Goal: Task Accomplishment & Management: Manage account settings

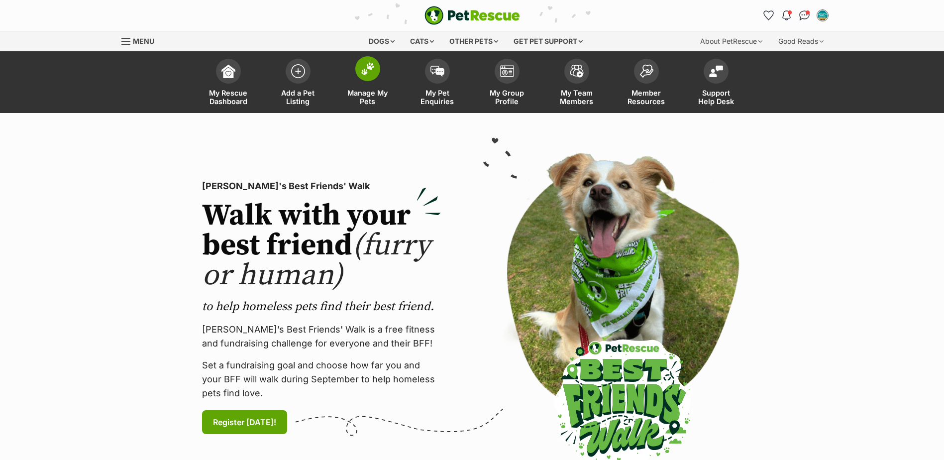
click at [355, 89] on span "Manage My Pets" at bounding box center [367, 97] width 45 height 17
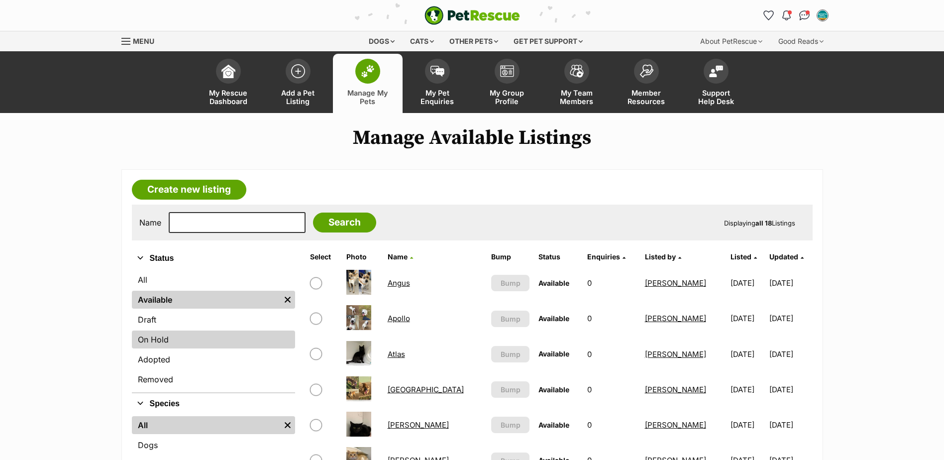
click at [158, 344] on link "On Hold" at bounding box center [213, 339] width 163 height 18
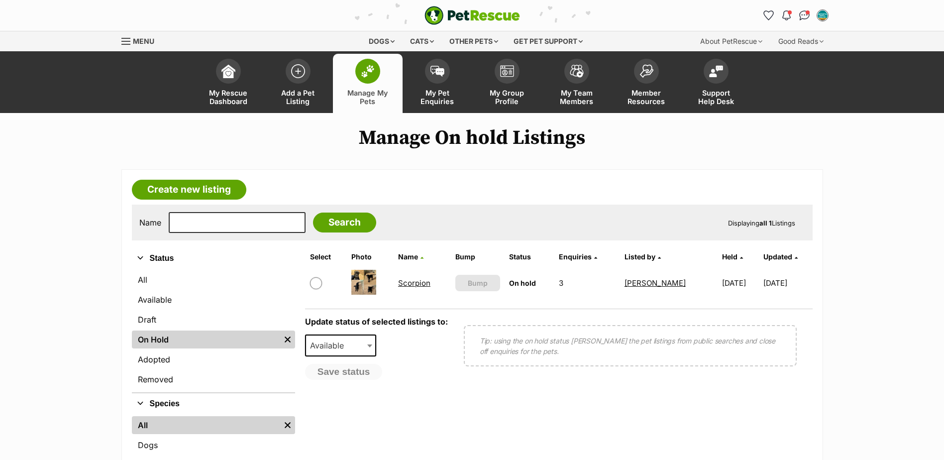
click at [410, 284] on link "Scorpion" at bounding box center [414, 282] width 32 height 9
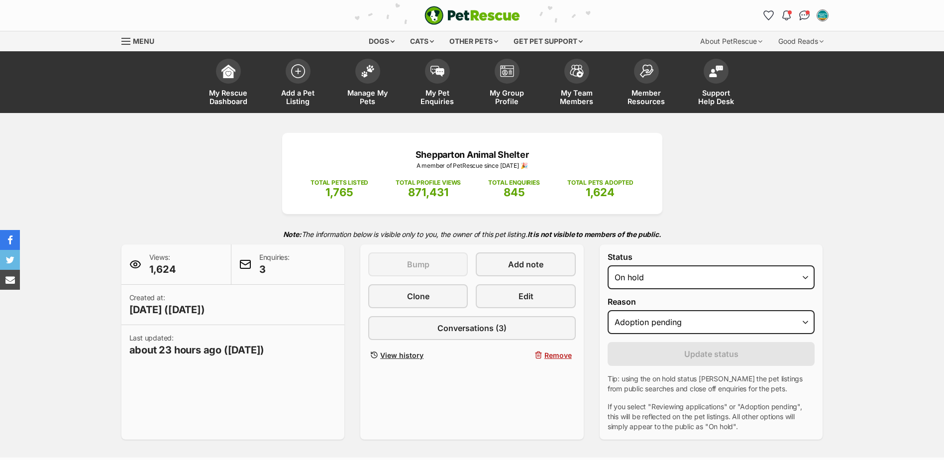
select select "adoption_pending"
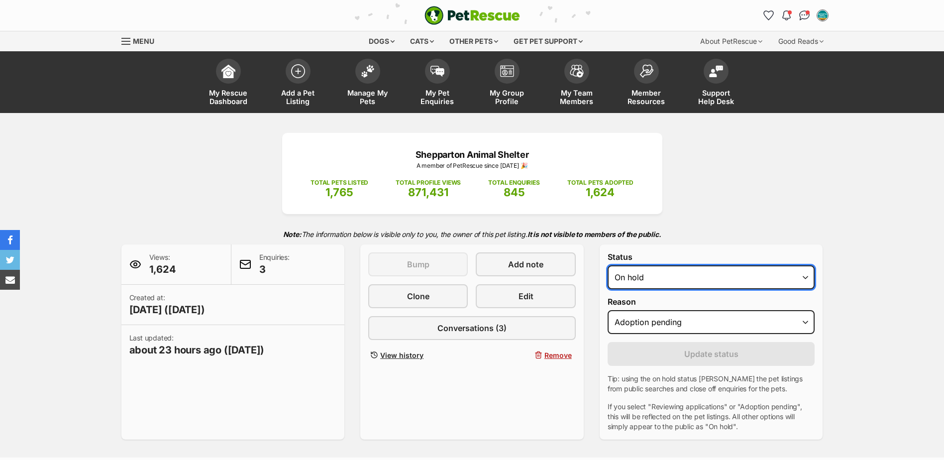
drag, startPoint x: 0, startPoint y: 0, endPoint x: 737, endPoint y: 290, distance: 791.5
click at [751, 284] on select "Draft - not available as listing has enquires Available On hold Adopted" at bounding box center [712, 277] width 208 height 24
select select "rehomed"
click at [608, 265] on select "Draft - not available as listing has enquires Available On hold Adopted" at bounding box center [712, 277] width 208 height 24
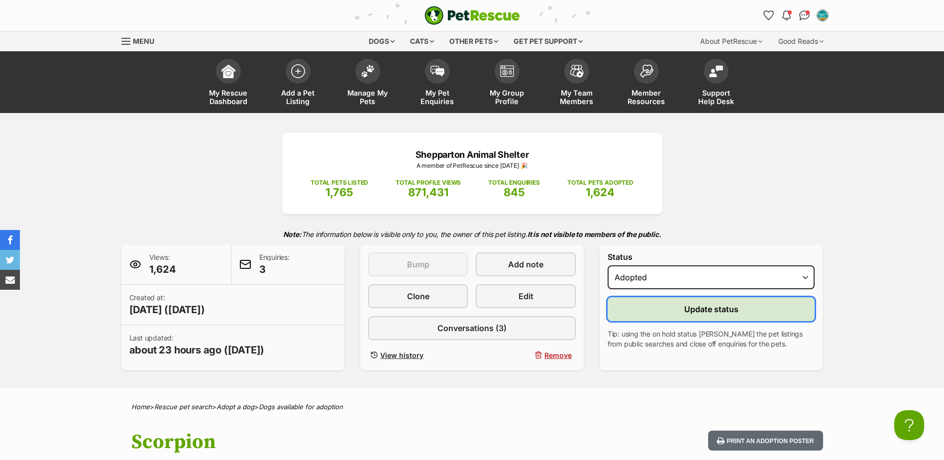
click at [664, 313] on button "Update status" at bounding box center [712, 309] width 208 height 24
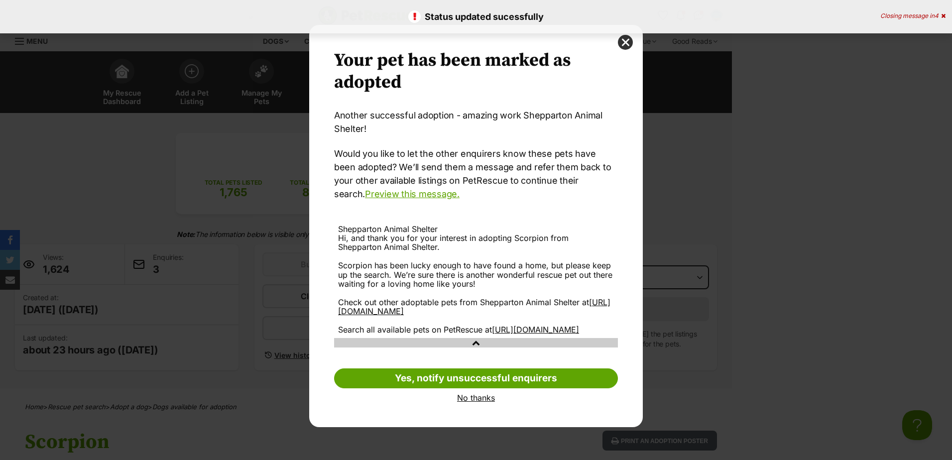
click at [483, 402] on link "No thanks" at bounding box center [476, 397] width 284 height 9
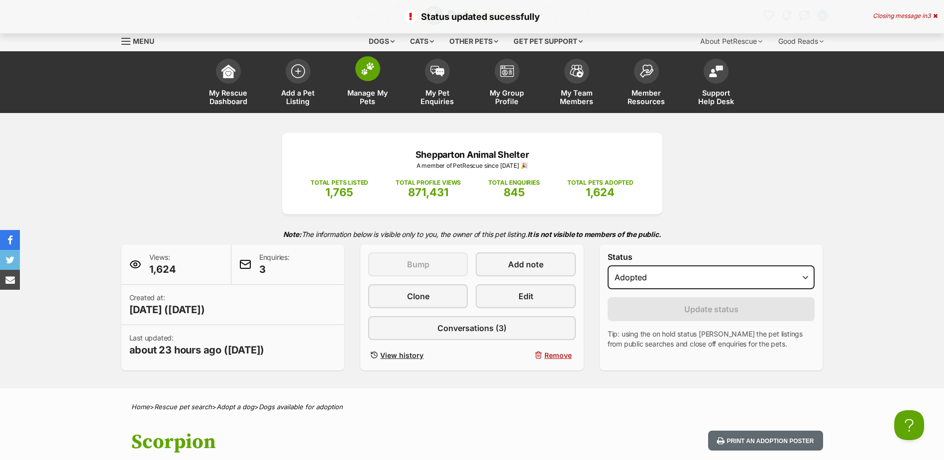
click at [368, 92] on span "Manage My Pets" at bounding box center [367, 97] width 45 height 17
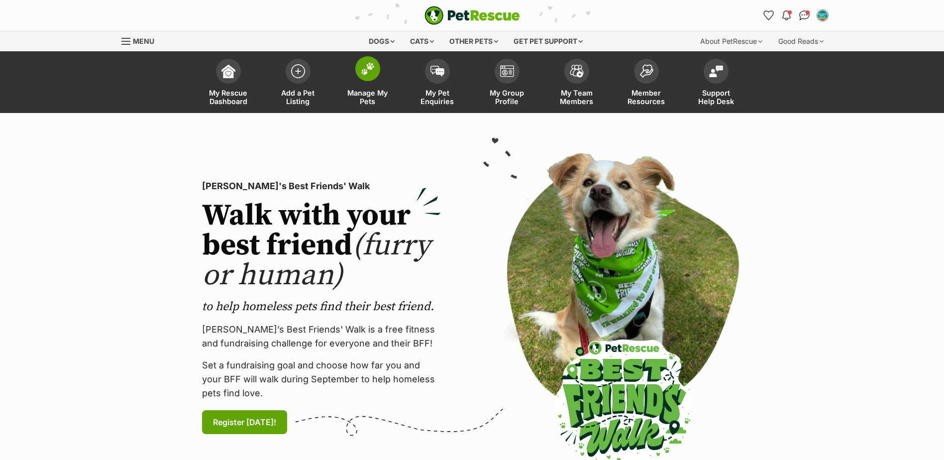
drag, startPoint x: 365, startPoint y: 95, endPoint x: 382, endPoint y: 93, distance: 17.0
click at [365, 95] on span "Manage My Pets" at bounding box center [367, 97] width 45 height 17
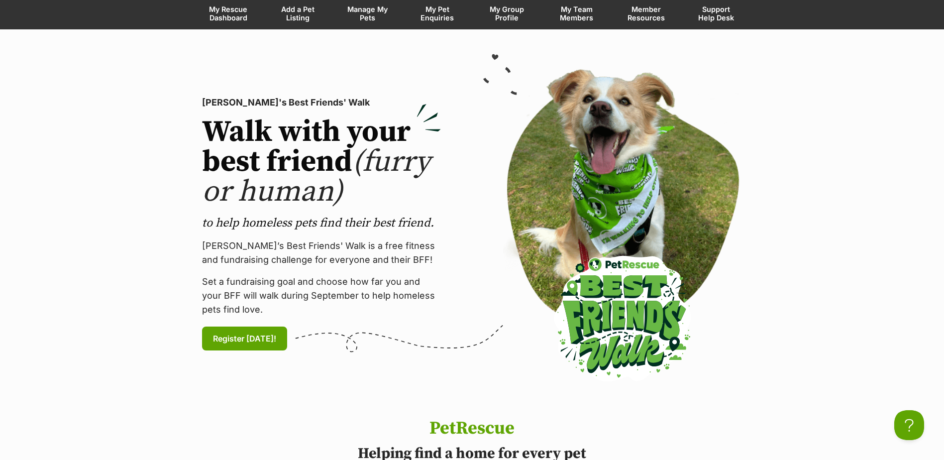
scroll to position [299, 0]
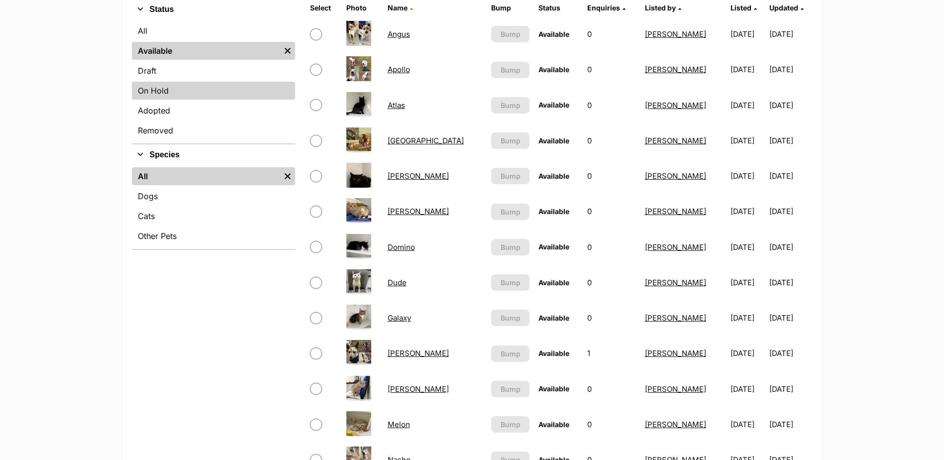
click at [153, 89] on link "On Hold" at bounding box center [213, 91] width 163 height 18
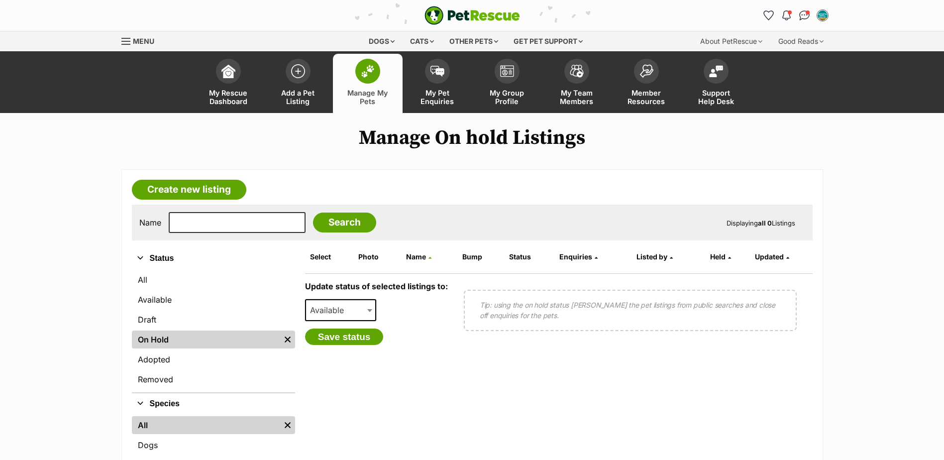
click at [356, 77] on link "Manage My Pets" at bounding box center [368, 83] width 70 height 59
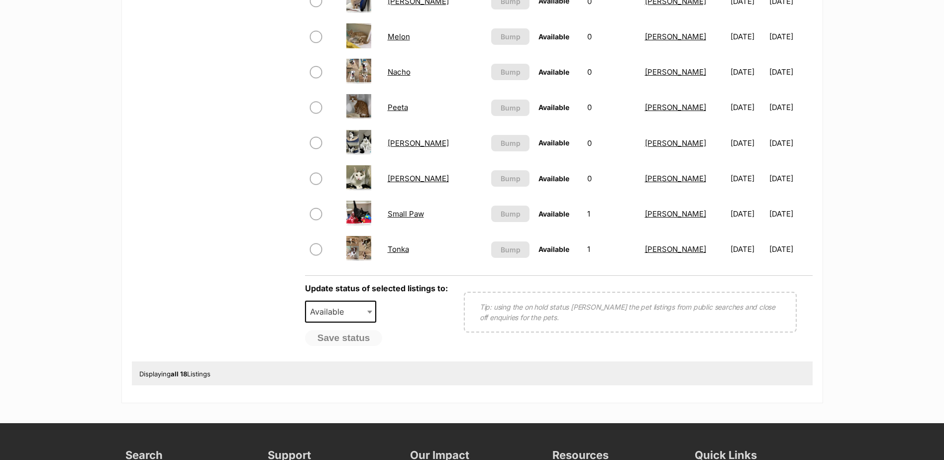
scroll to position [647, 0]
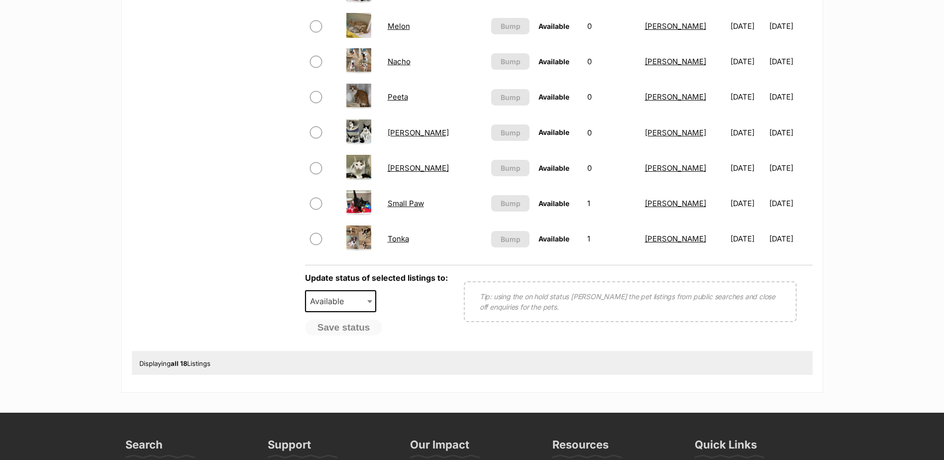
click at [408, 204] on link "Small Paw" at bounding box center [406, 203] width 36 height 9
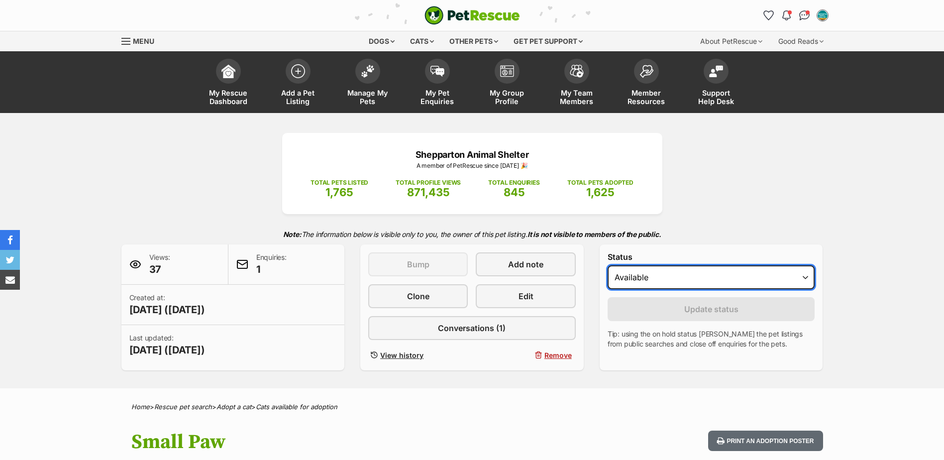
drag, startPoint x: 0, startPoint y: 0, endPoint x: 641, endPoint y: 290, distance: 703.4
click at [634, 277] on select "Draft - not available as listing has enquires Available On hold Adopted" at bounding box center [712, 277] width 208 height 24
select select "on_hold"
click at [608, 265] on select "Draft - not available as listing has enquires Available On hold Adopted" at bounding box center [712, 277] width 208 height 24
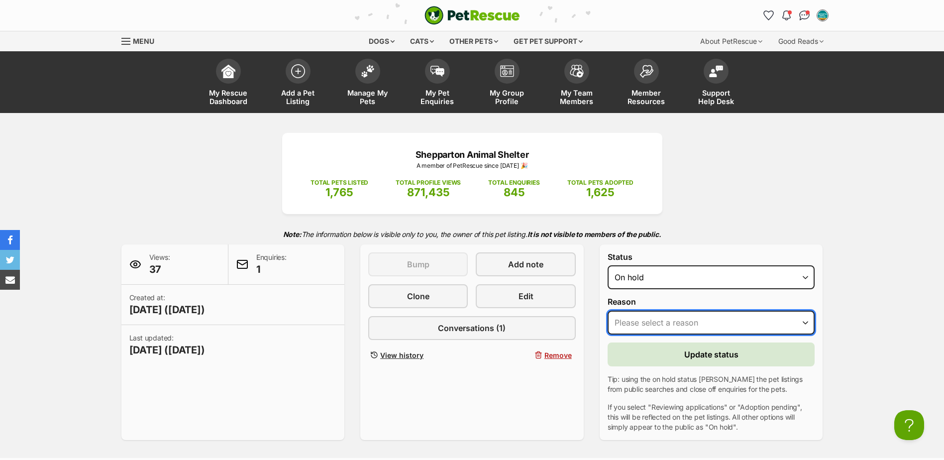
click at [652, 326] on select "Please select a reason Medical reasons Reviewing applications Adoption pending …" at bounding box center [712, 323] width 208 height 24
select select "reviewing_applications"
click at [608, 311] on select "Please select a reason Medical reasons Reviewing applications Adoption pending …" at bounding box center [712, 323] width 208 height 24
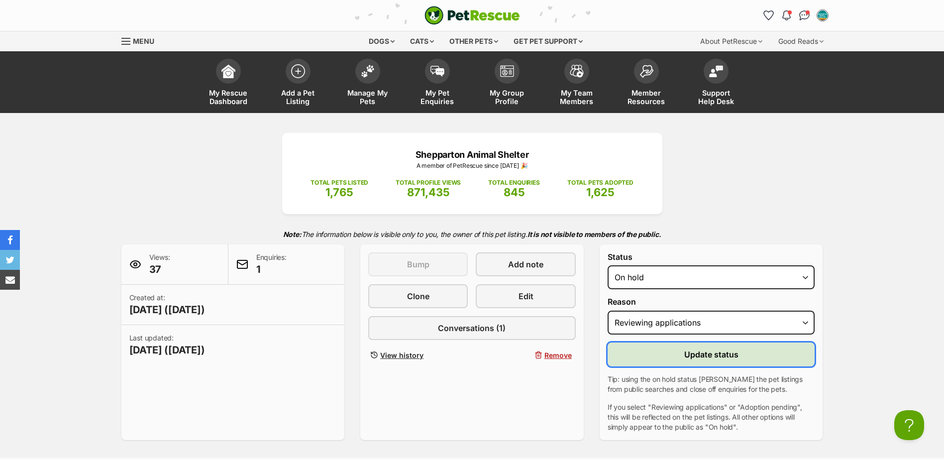
click at [653, 352] on button "Update status" at bounding box center [712, 354] width 208 height 24
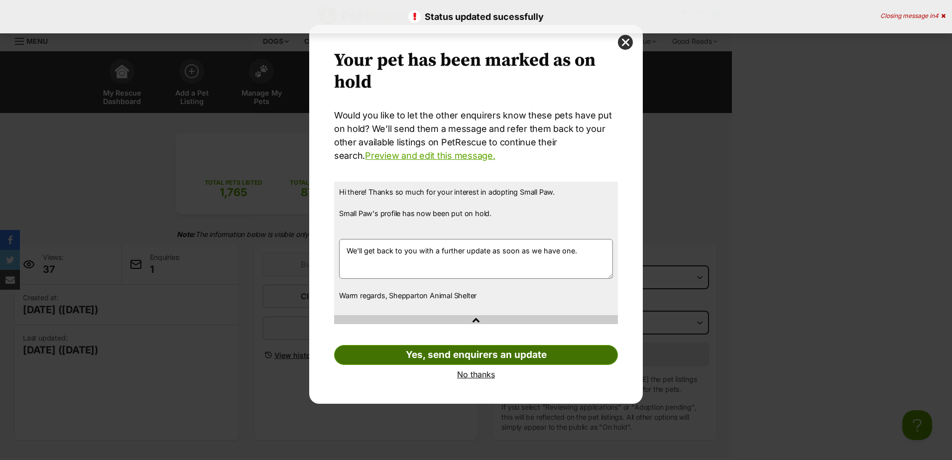
drag, startPoint x: 472, startPoint y: 376, endPoint x: 469, endPoint y: 363, distance: 13.3
click at [472, 375] on link "No thanks" at bounding box center [476, 374] width 284 height 9
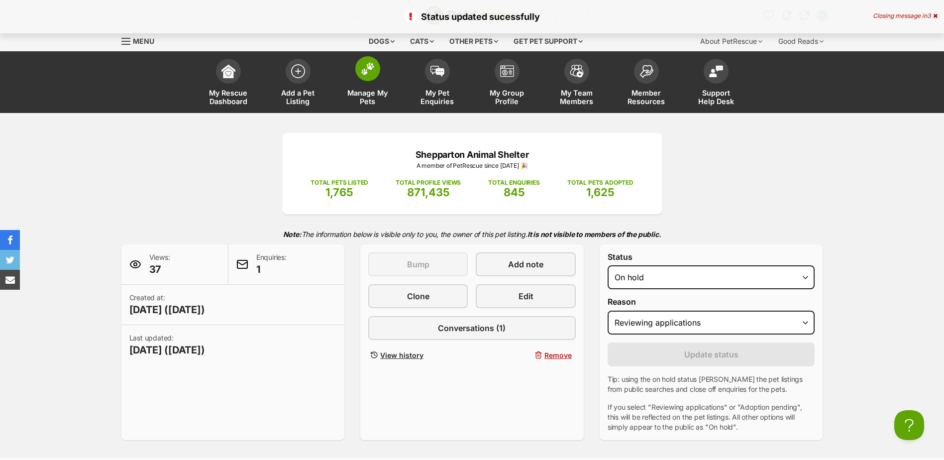
click at [360, 81] on link "Manage My Pets" at bounding box center [368, 83] width 70 height 59
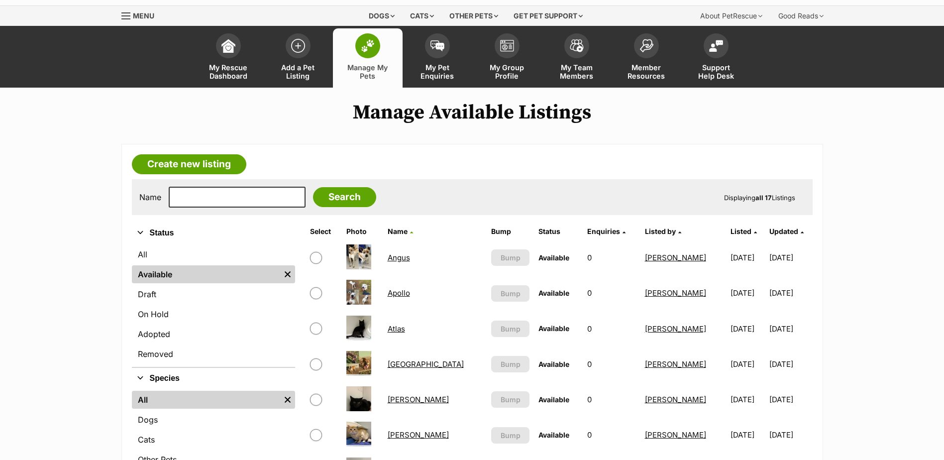
scroll to position [50, 0]
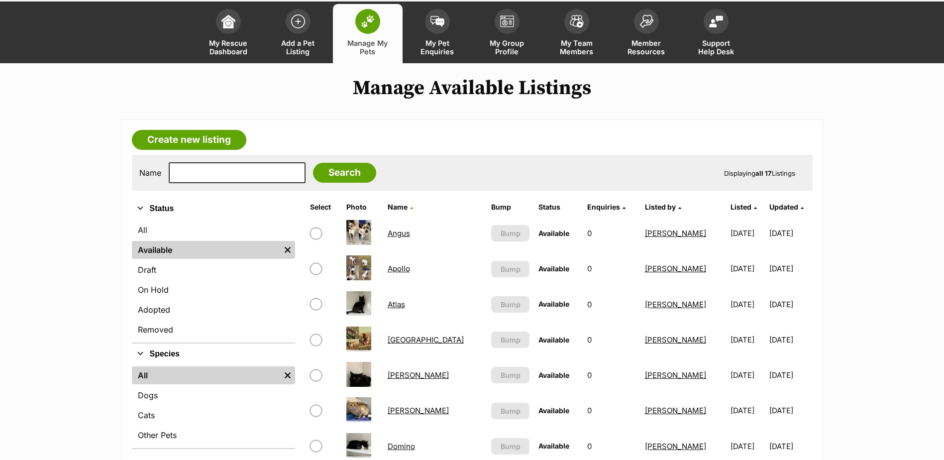
click at [403, 303] on link "Atlas" at bounding box center [396, 304] width 17 height 9
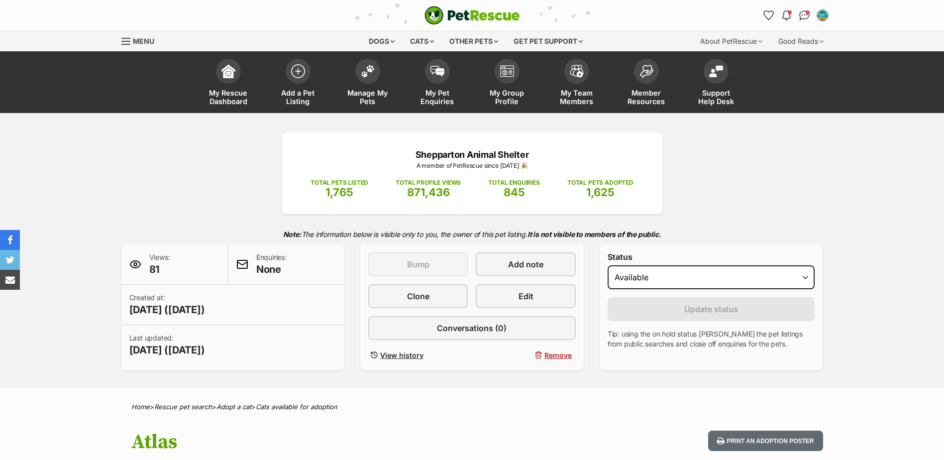
select select "on_hold"
click at [608, 265] on select "Draft Available On hold Adopted" at bounding box center [712, 277] width 208 height 24
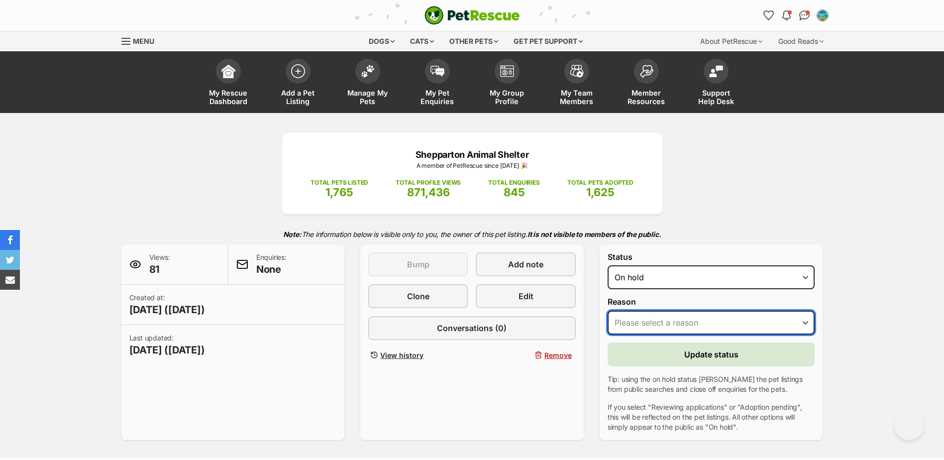
drag, startPoint x: 665, startPoint y: 318, endPoint x: 656, endPoint y: 331, distance: 16.6
click at [665, 317] on select "Please select a reason Medical reasons Reviewing applications Adoption pending …" at bounding box center [712, 323] width 208 height 24
select select "adoption_pending"
click at [608, 311] on select "Please select a reason Medical reasons Reviewing applications Adoption pending …" at bounding box center [712, 323] width 208 height 24
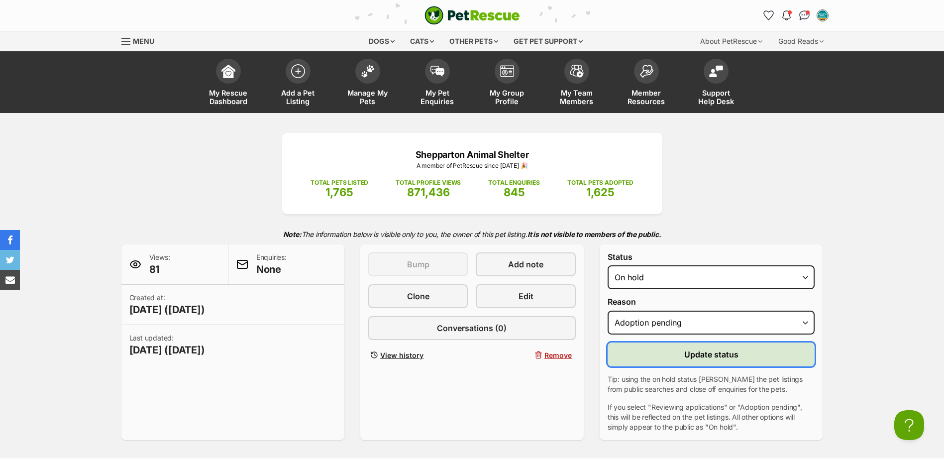
click at [648, 347] on button "Update status" at bounding box center [712, 354] width 208 height 24
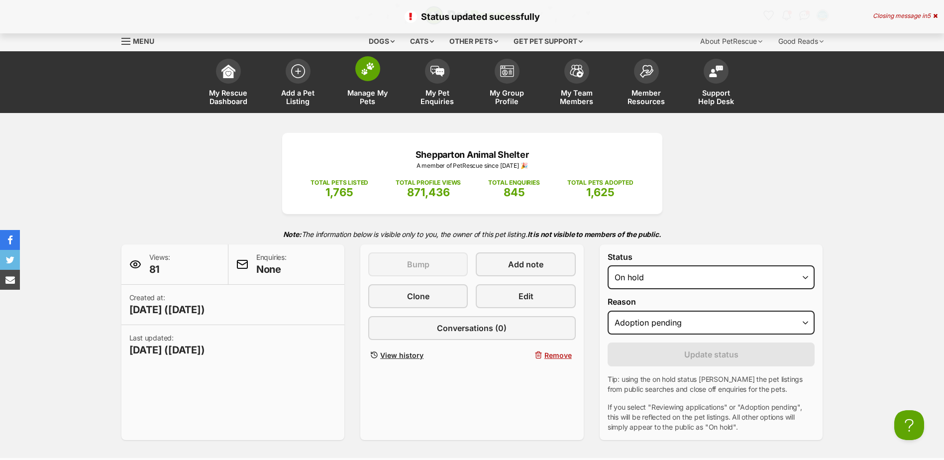
click at [354, 69] on link "Manage My Pets" at bounding box center [368, 83] width 70 height 59
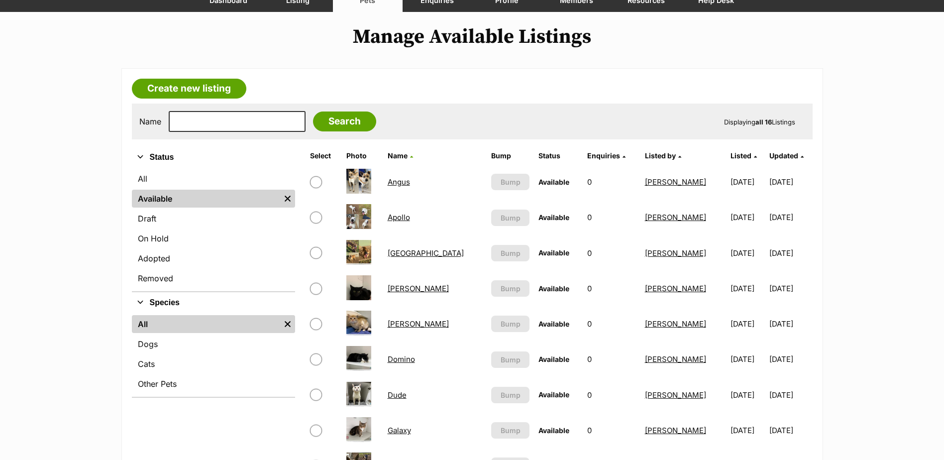
scroll to position [100, 0]
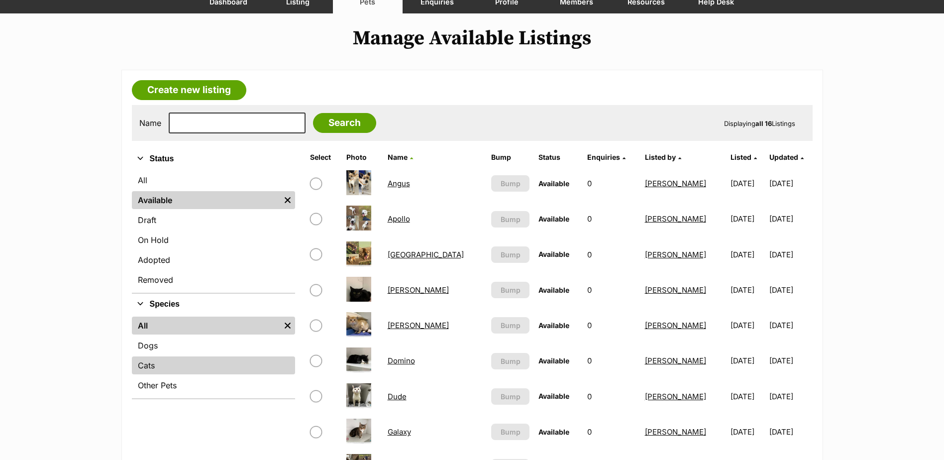
click at [159, 368] on link "Cats" at bounding box center [213, 365] width 163 height 18
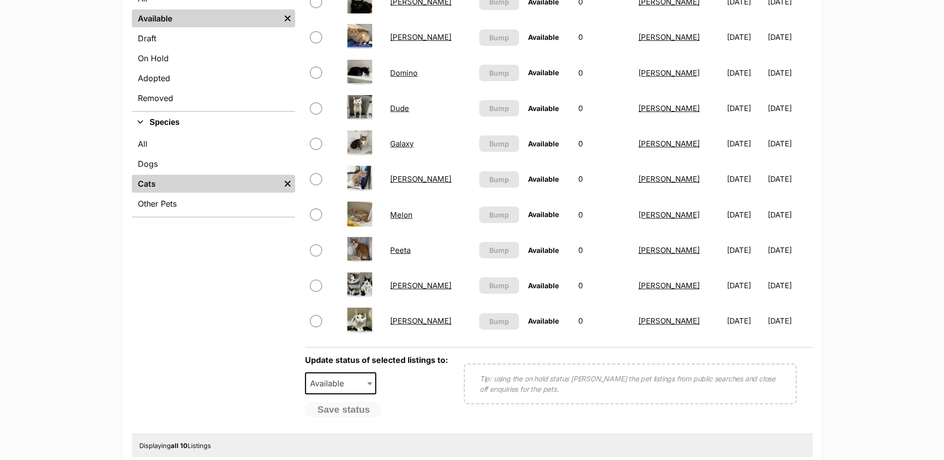
scroll to position [299, 0]
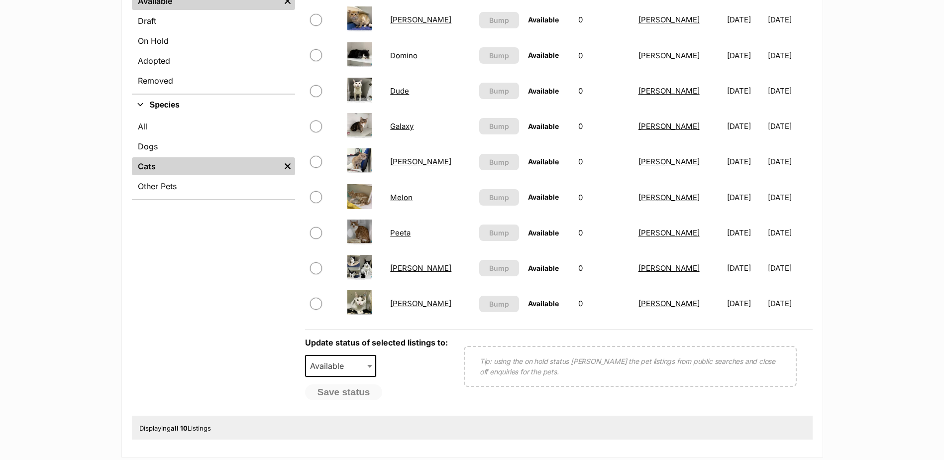
click at [403, 88] on link "Dude" at bounding box center [399, 90] width 19 height 9
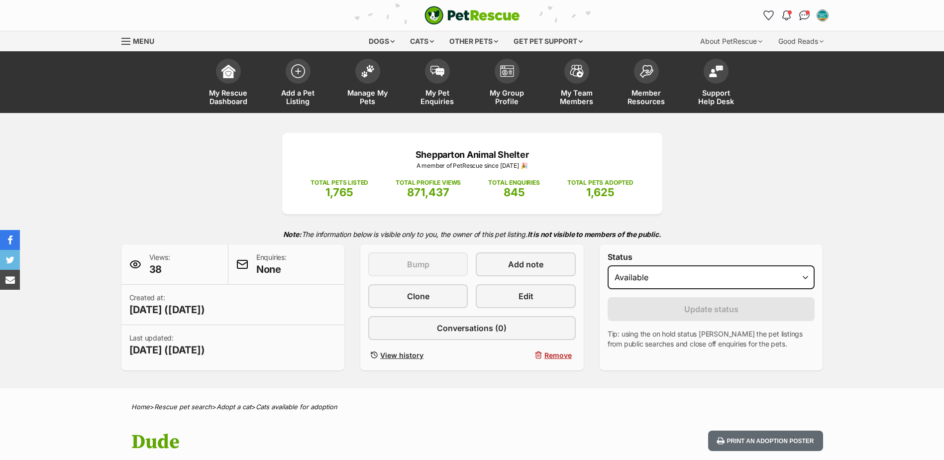
select select "on_hold"
click at [608, 265] on select "Draft Available On hold Adopted" at bounding box center [712, 277] width 208 height 24
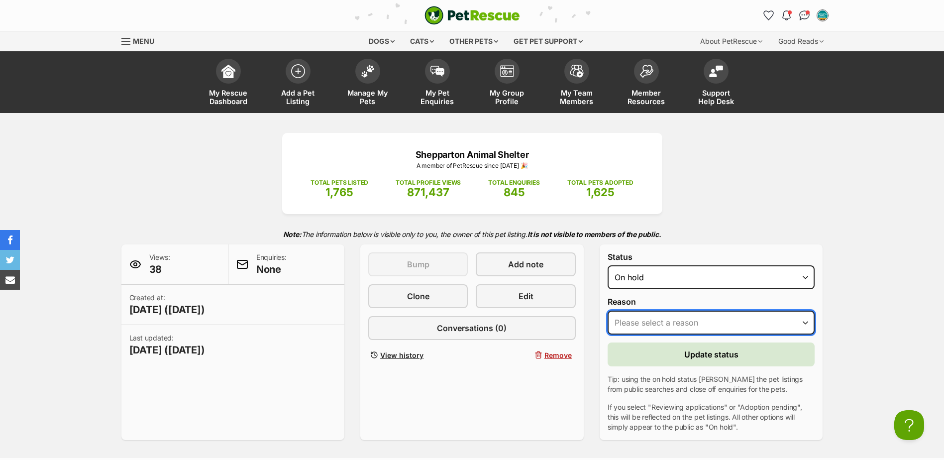
drag, startPoint x: 669, startPoint y: 323, endPoint x: 666, endPoint y: 334, distance: 11.8
click at [669, 323] on select "Please select a reason Medical reasons Reviewing applications Adoption pending …" at bounding box center [712, 323] width 208 height 24
select select "medical"
click at [608, 311] on select "Please select a reason Medical reasons Reviewing applications Adoption pending …" at bounding box center [712, 323] width 208 height 24
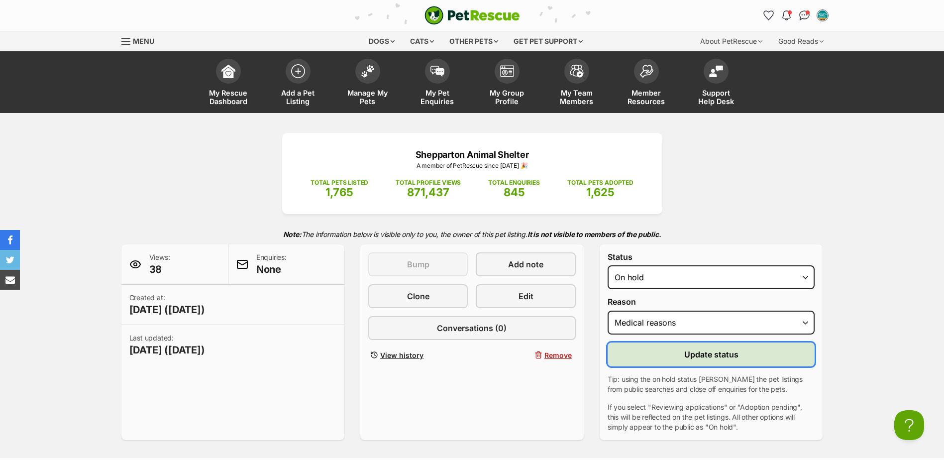
click at [676, 357] on button "Update status" at bounding box center [712, 354] width 208 height 24
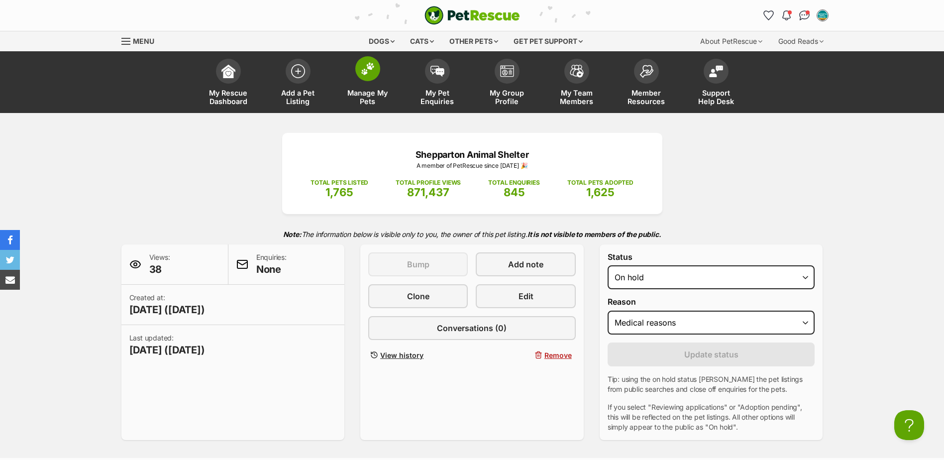
click at [375, 88] on link "Manage My Pets" at bounding box center [368, 83] width 70 height 59
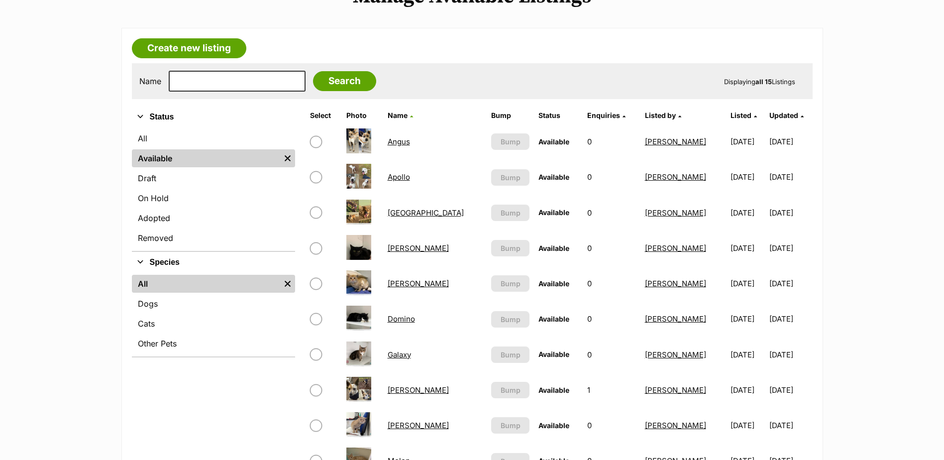
scroll to position [149, 0]
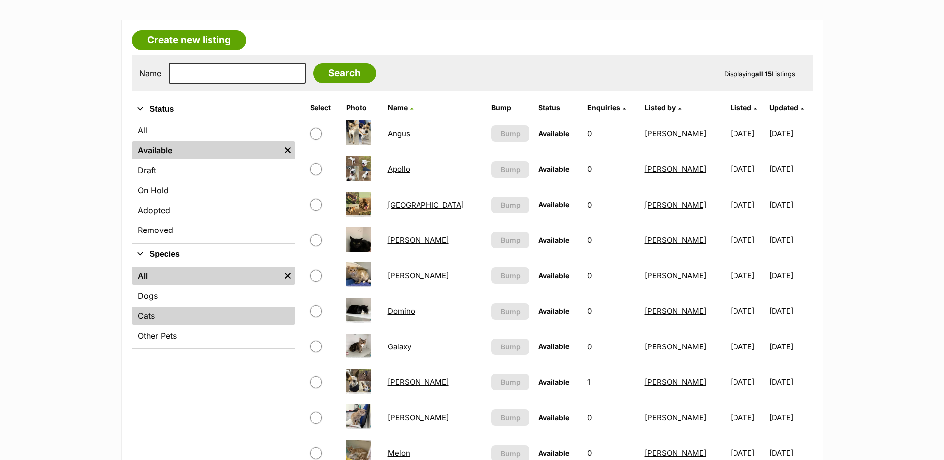
click at [141, 322] on link "Cats" at bounding box center [213, 316] width 163 height 18
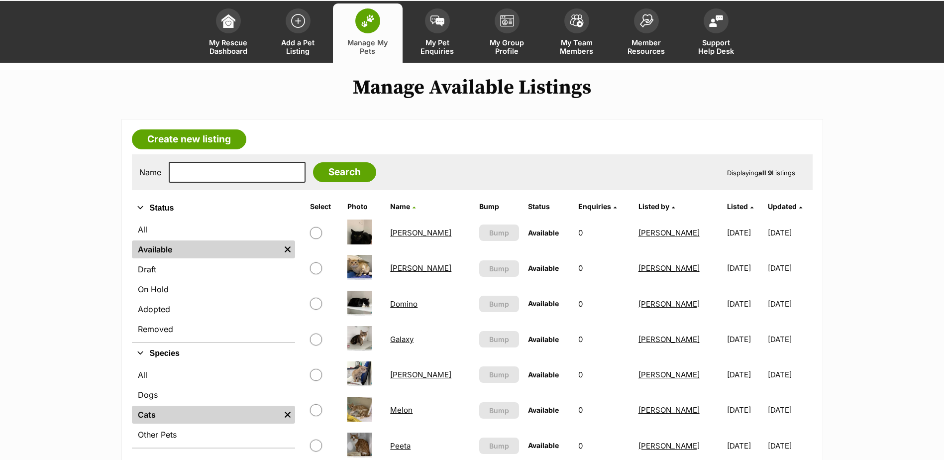
scroll to position [50, 0]
click at [288, 44] on span "Add a Pet Listing" at bounding box center [298, 47] width 45 height 17
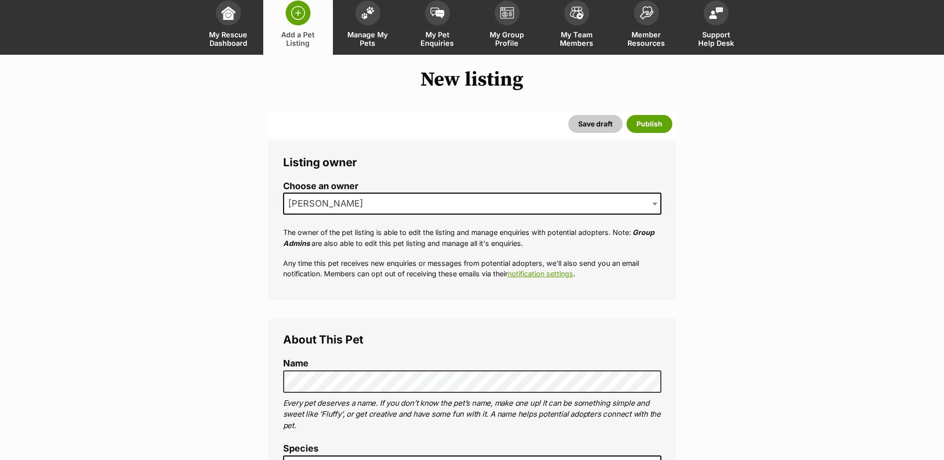
scroll to position [149, 0]
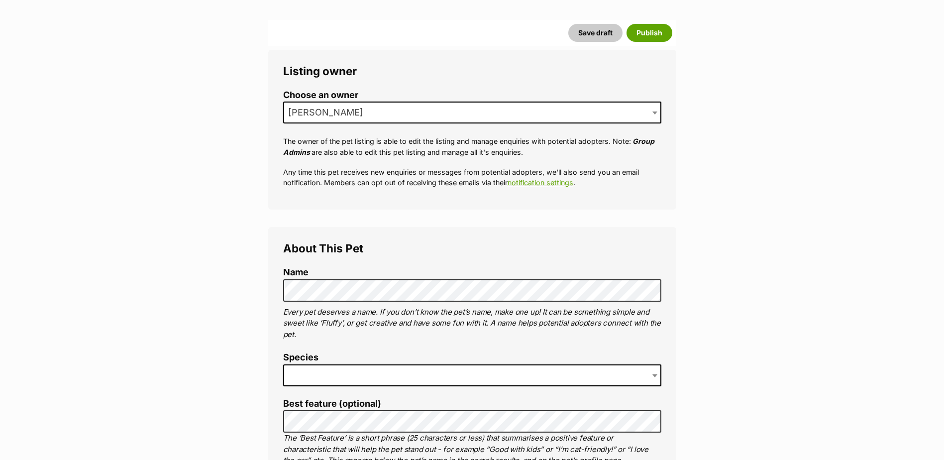
click at [367, 368] on span at bounding box center [472, 375] width 378 height 22
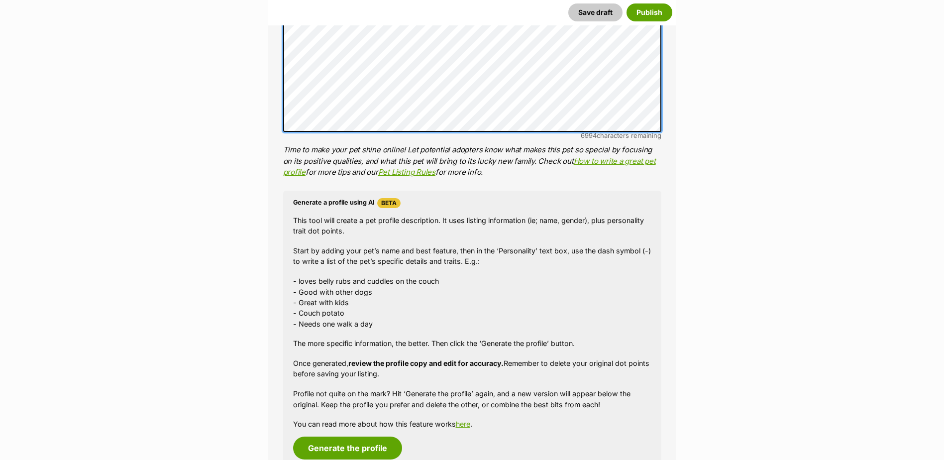
scroll to position [747, 0]
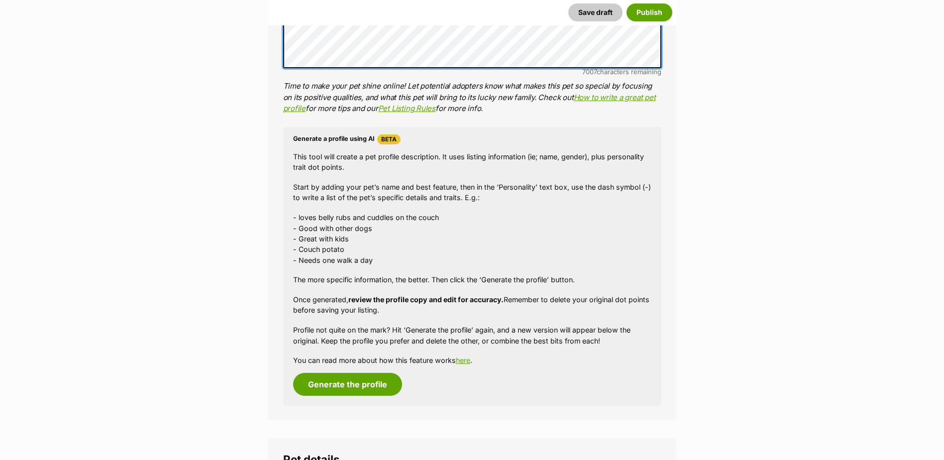
scroll to position [946, 0]
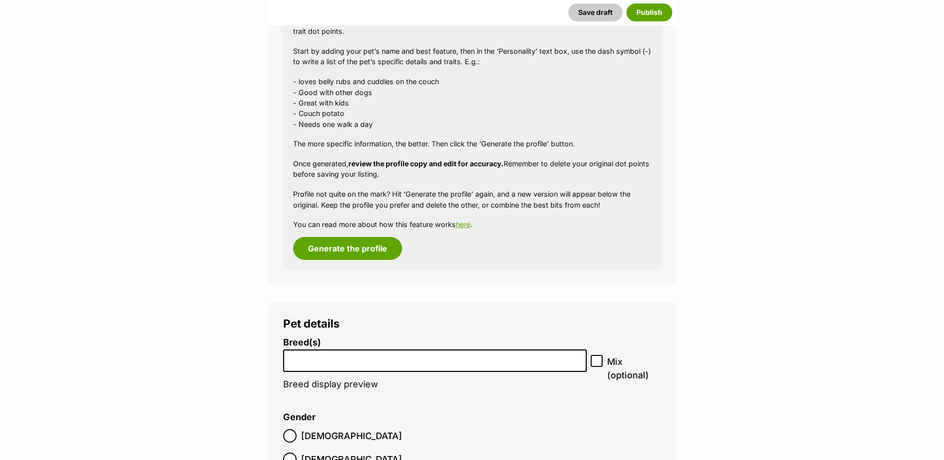
click at [370, 364] on li at bounding box center [435, 360] width 297 height 20
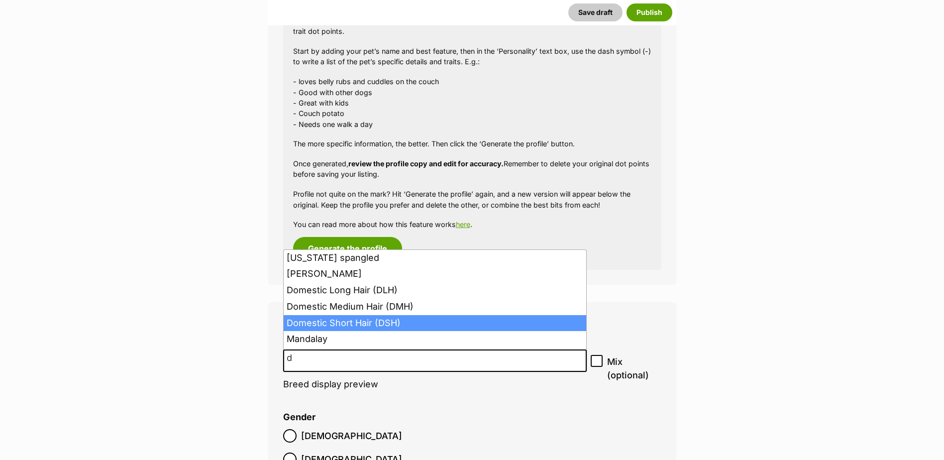
type input "d"
select select "252102"
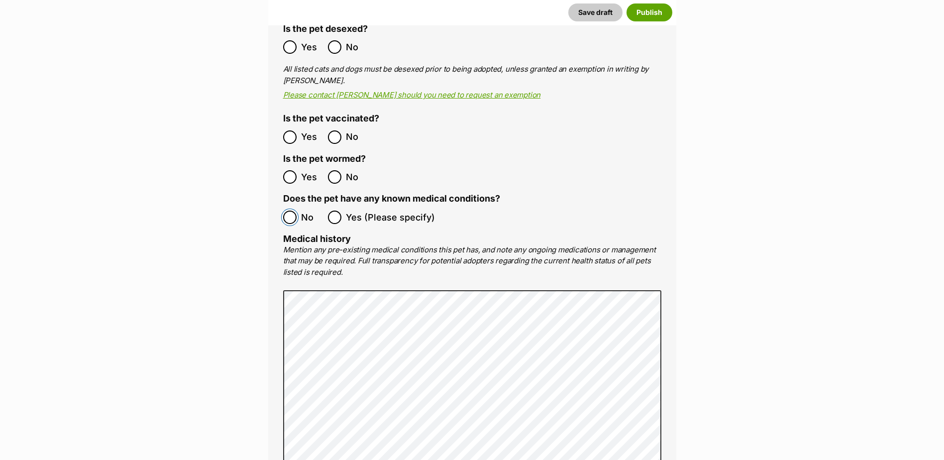
scroll to position [2090, 0]
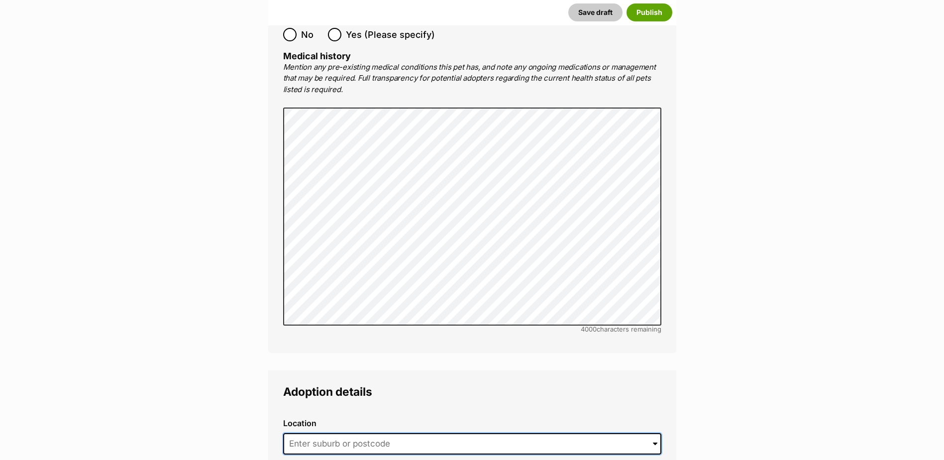
click at [352, 433] on input at bounding box center [472, 444] width 378 height 22
click at [386, 455] on li "Shepparton, Victoria, 3630" at bounding box center [472, 464] width 377 height 19
type input "Shepparton, Victoria, 3630"
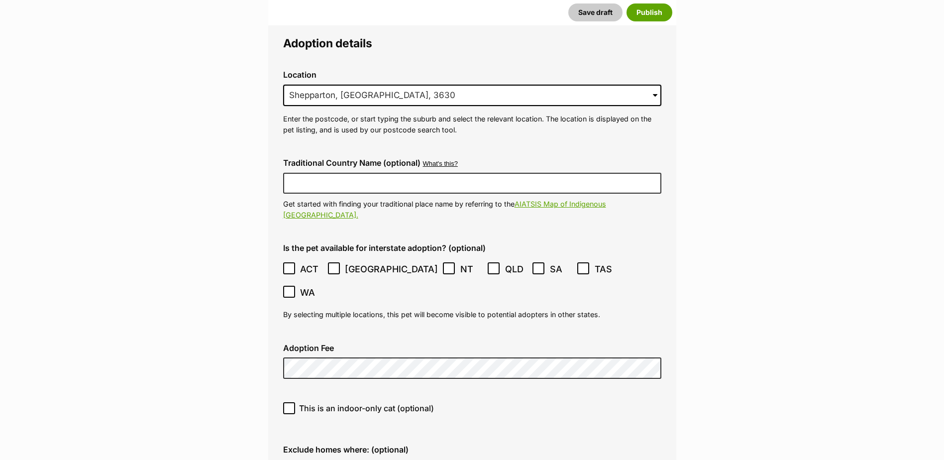
click at [330, 265] on icon at bounding box center [333, 268] width 7 height 7
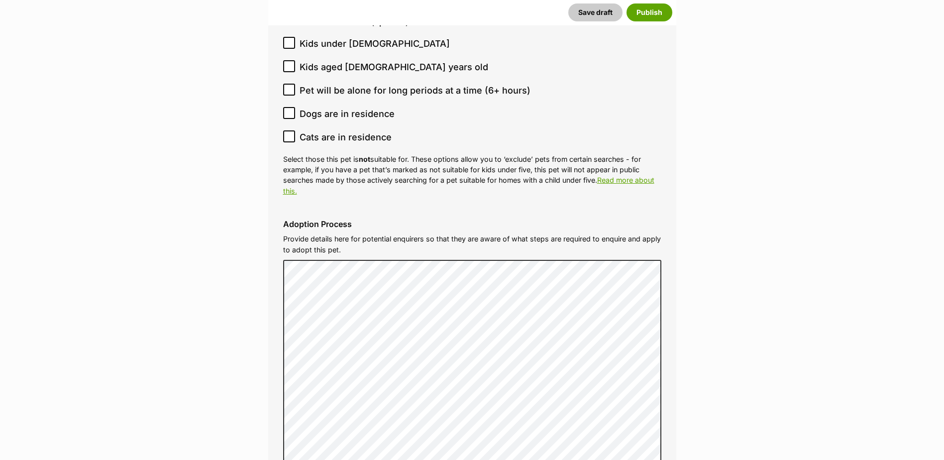
scroll to position [3036, 0]
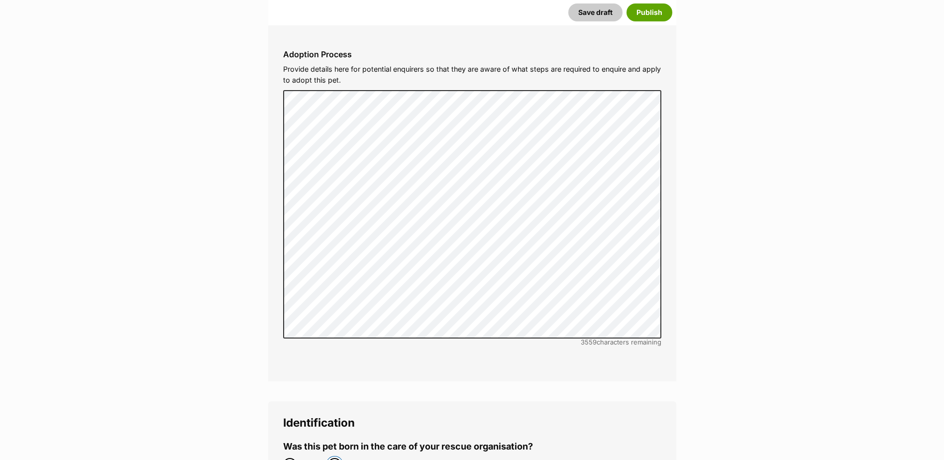
click at [336, 458] on input "No" at bounding box center [334, 464] width 13 height 13
radio input "true"
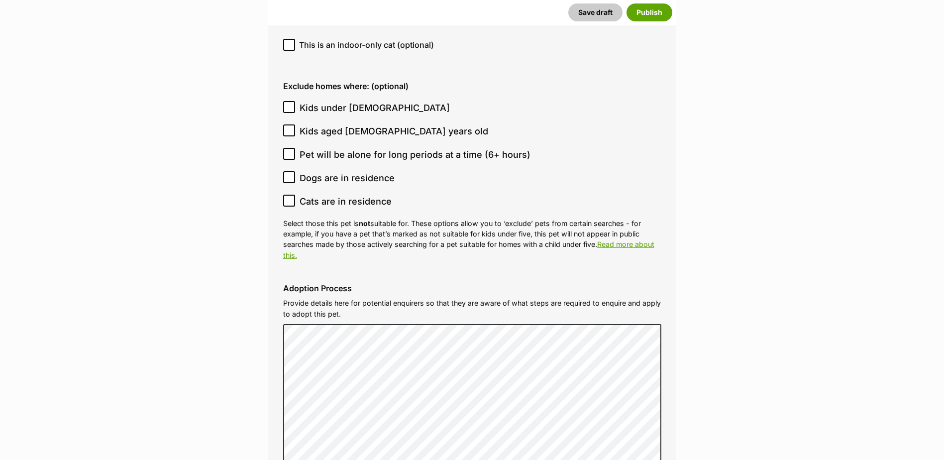
scroll to position [2787, 0]
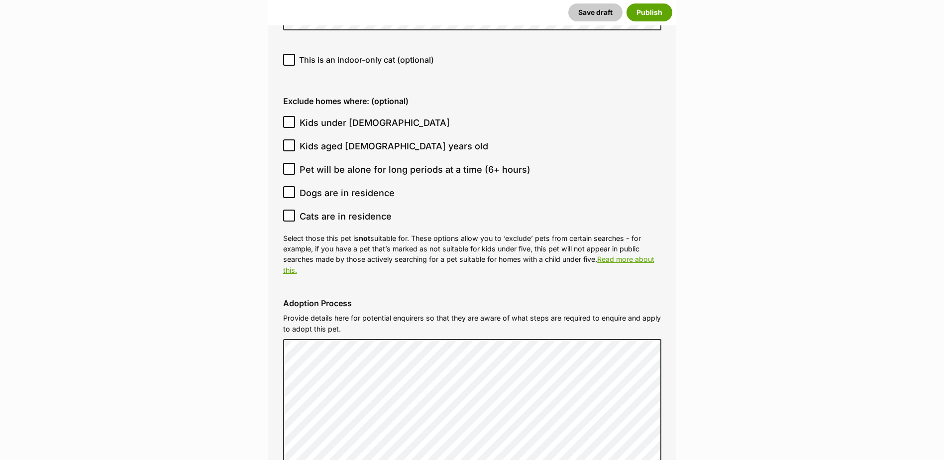
click at [291, 118] on icon at bounding box center [289, 121] width 7 height 7
click at [291, 116] on input "Kids under 5 years old" at bounding box center [289, 122] width 12 height 12
checkbox input "true"
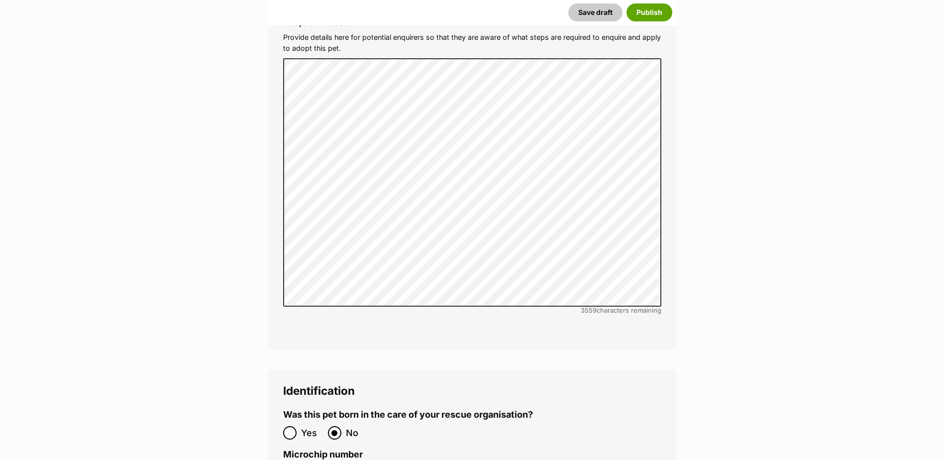
scroll to position [3235, 0]
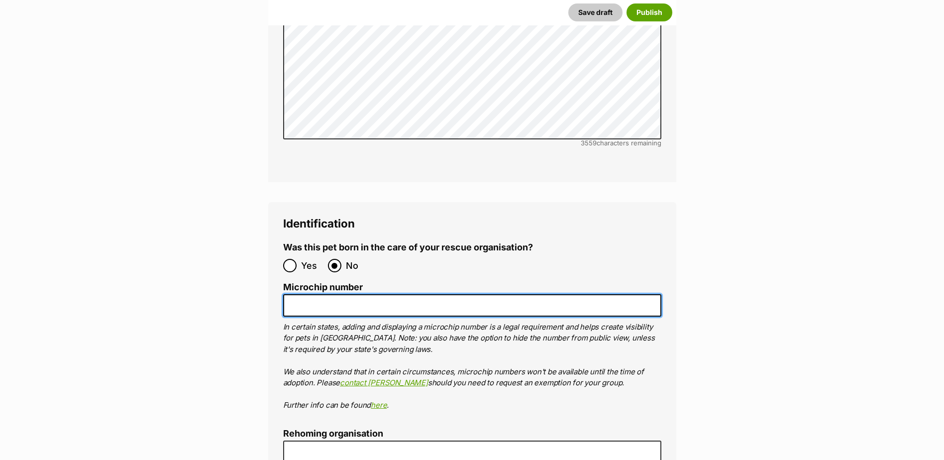
click at [321, 294] on input "Microchip number" at bounding box center [472, 305] width 378 height 22
paste input "956000018338030"
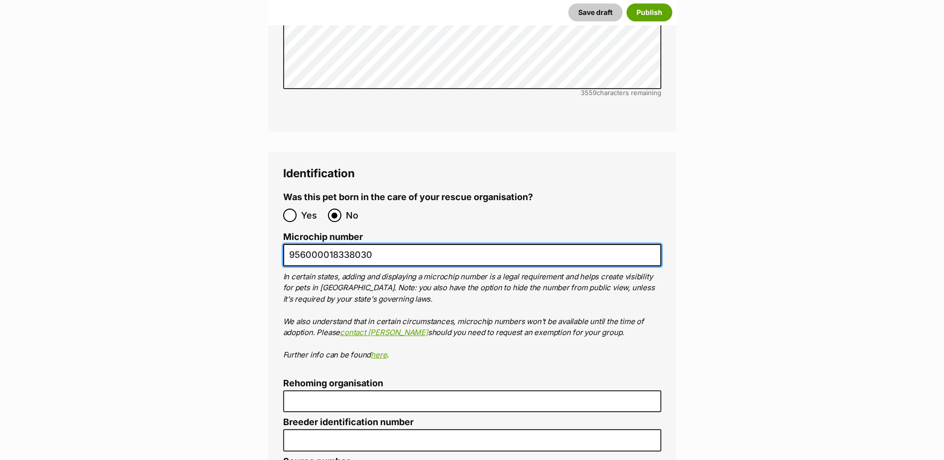
scroll to position [3384, 0]
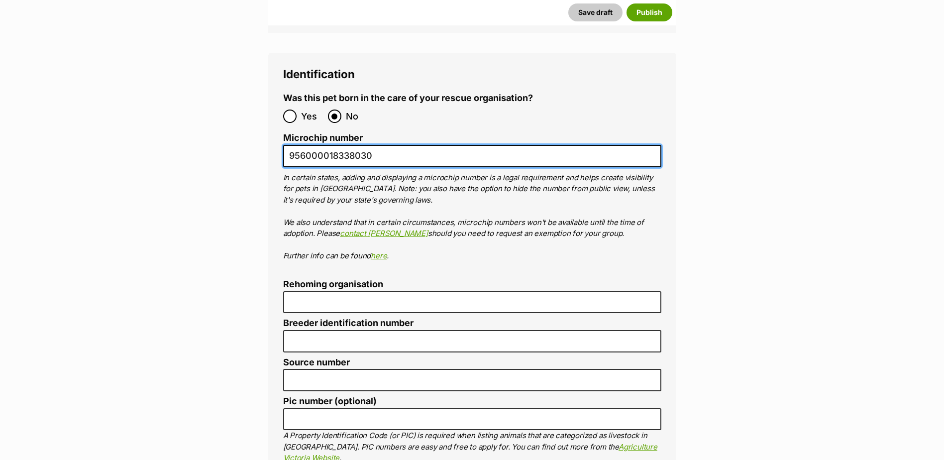
type input "956000018338030"
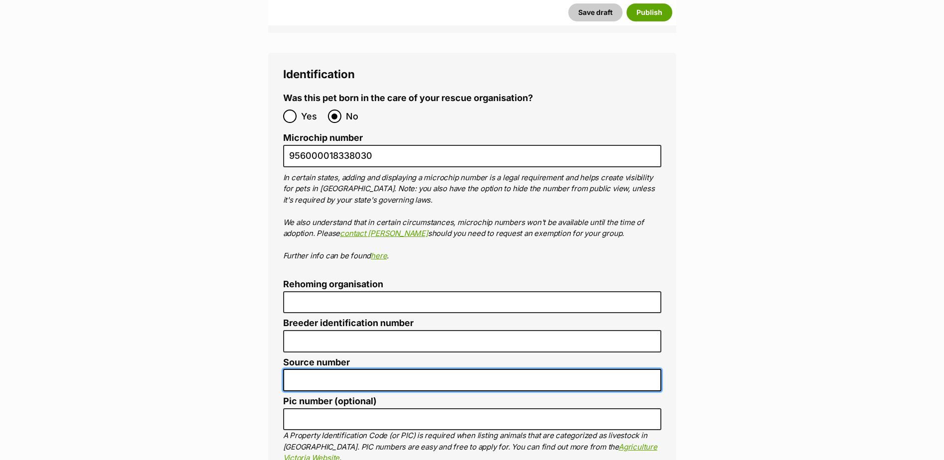
click at [357, 369] on input "Source number" at bounding box center [472, 380] width 378 height 22
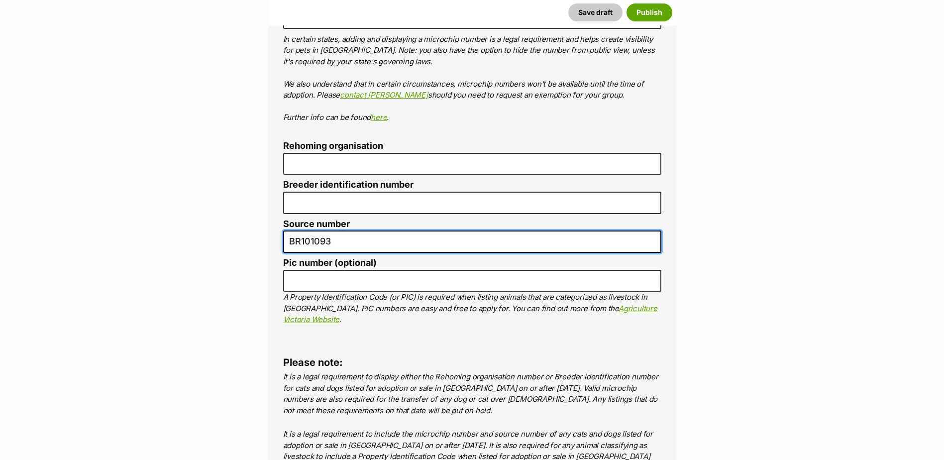
scroll to position [3733, 0]
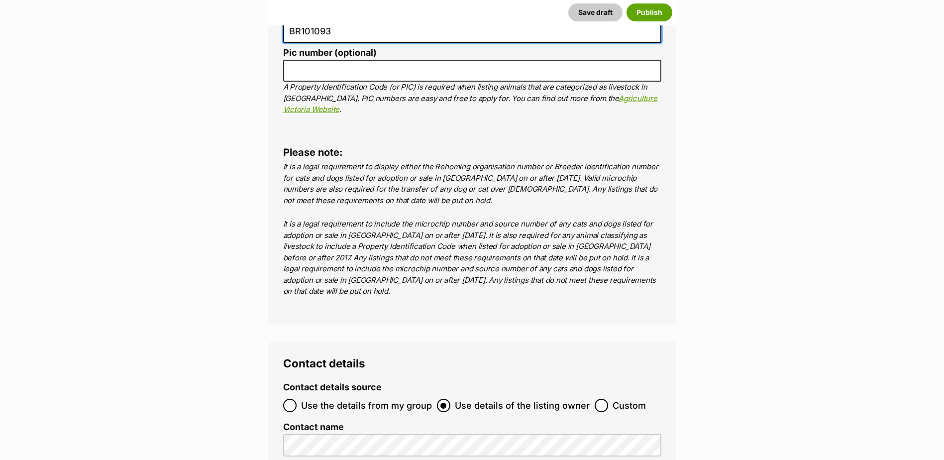
type input "BR101093"
click at [296, 399] on input "Use the details from my group" at bounding box center [289, 405] width 13 height 13
radio input "true"
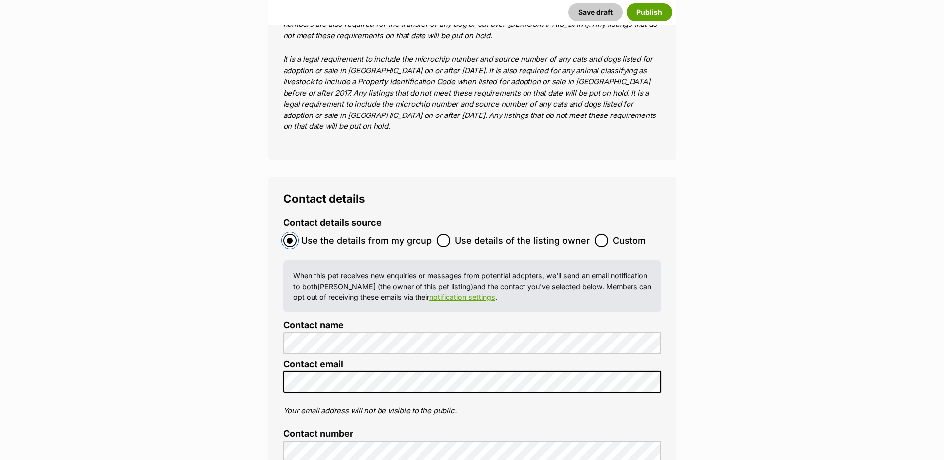
scroll to position [4031, 0]
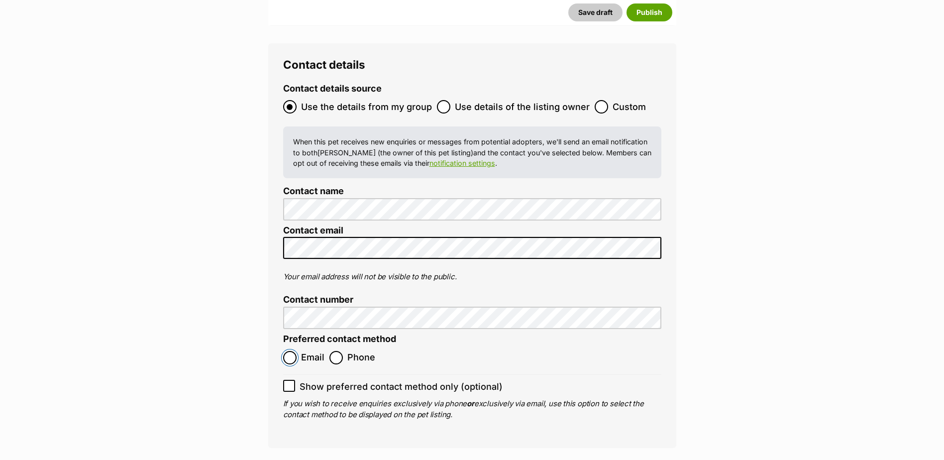
click at [286, 351] on input "Email" at bounding box center [289, 357] width 13 height 13
radio input "true"
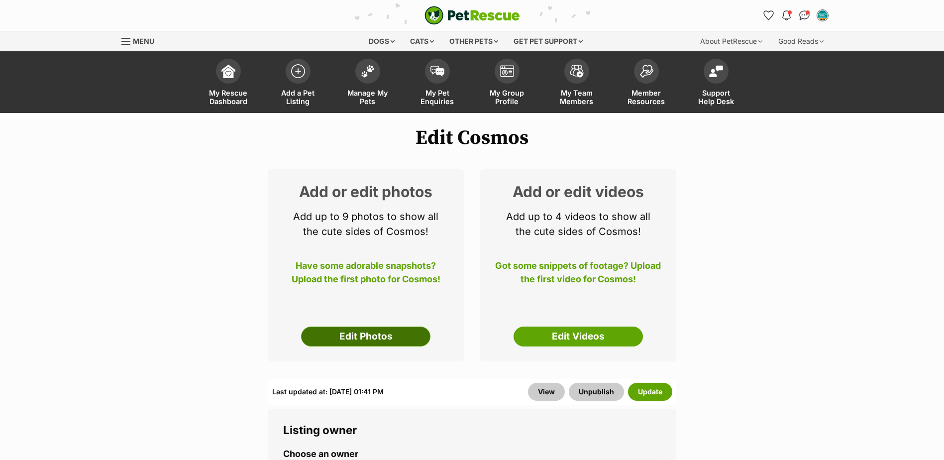
click at [391, 335] on link "Edit Photos" at bounding box center [365, 336] width 129 height 20
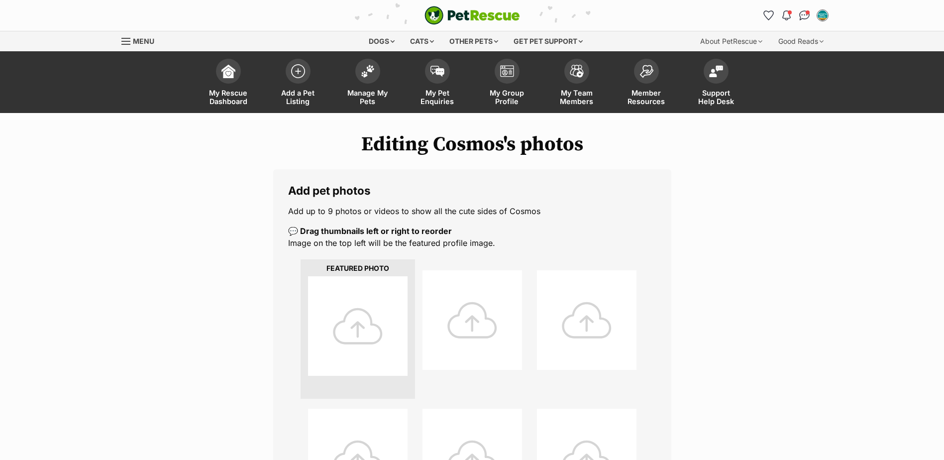
click at [384, 330] on div at bounding box center [358, 326] width 100 height 100
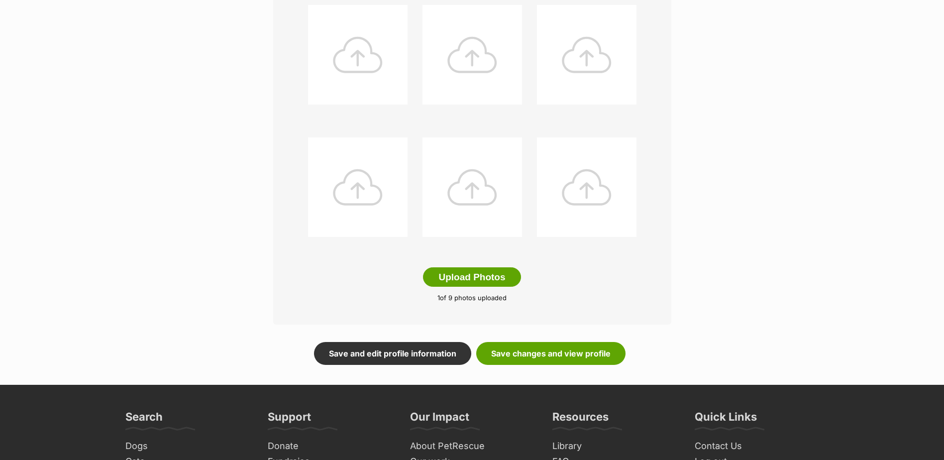
scroll to position [405, 0]
click at [576, 357] on link "Save changes and view profile" at bounding box center [550, 352] width 149 height 23
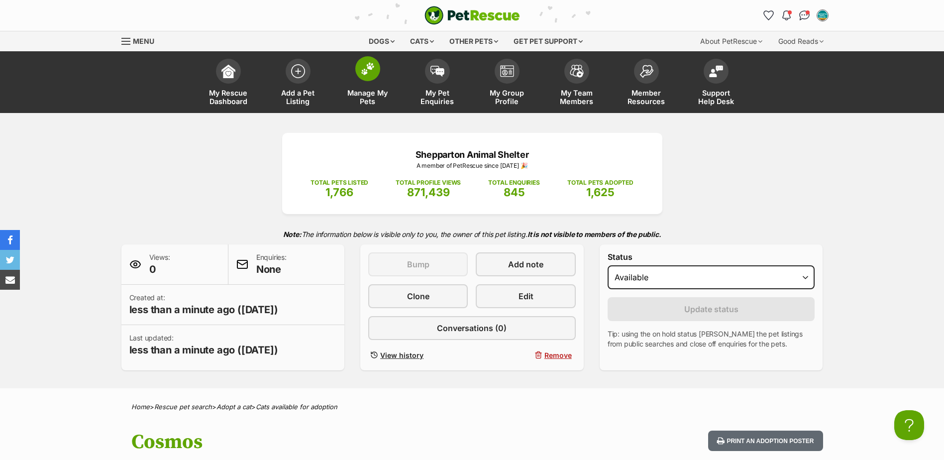
click at [366, 86] on link "Manage My Pets" at bounding box center [368, 83] width 70 height 59
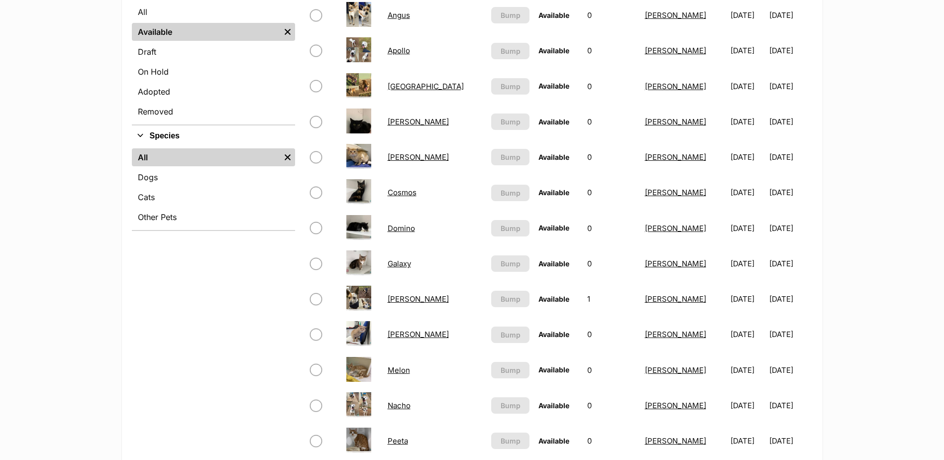
scroll to position [199, 0]
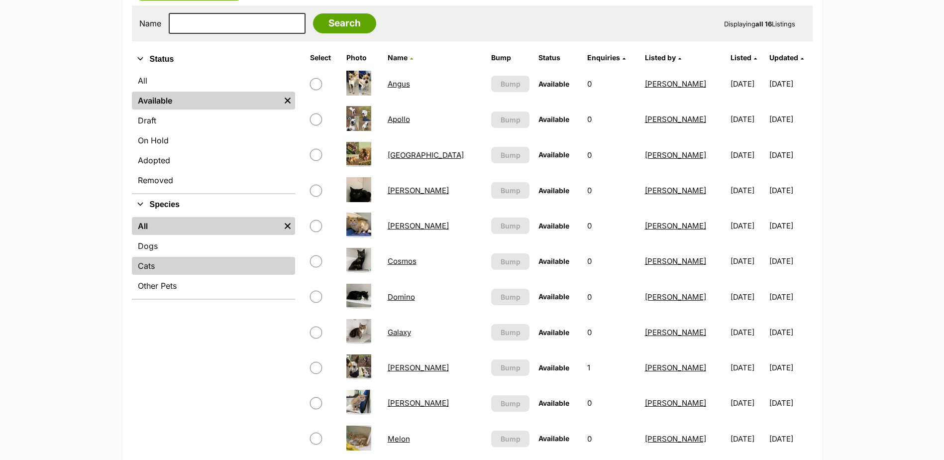
click at [187, 269] on link "Cats" at bounding box center [213, 266] width 163 height 18
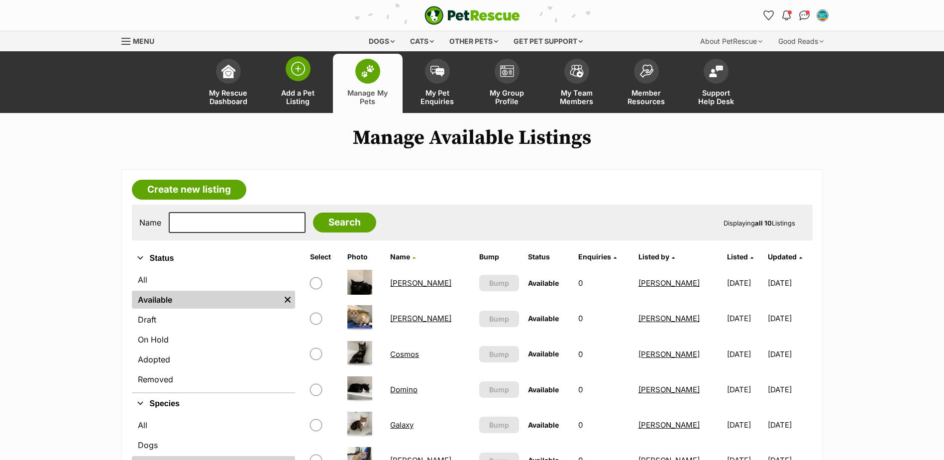
click at [302, 95] on span "Add a Pet Listing" at bounding box center [298, 97] width 45 height 17
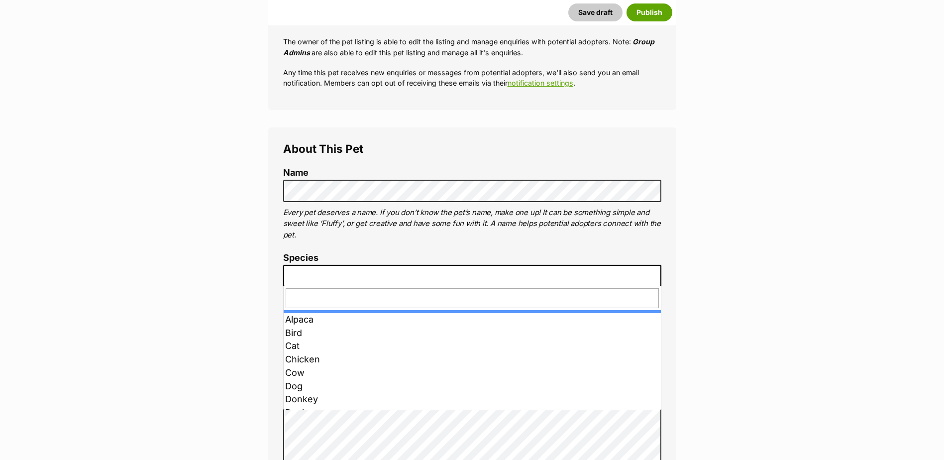
click at [329, 268] on span at bounding box center [472, 276] width 378 height 22
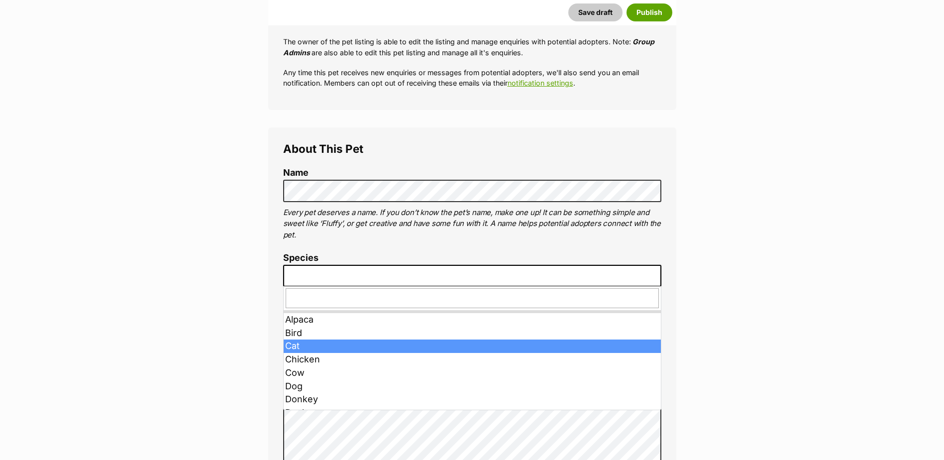
drag, startPoint x: 307, startPoint y: 345, endPoint x: 308, endPoint y: 350, distance: 5.1
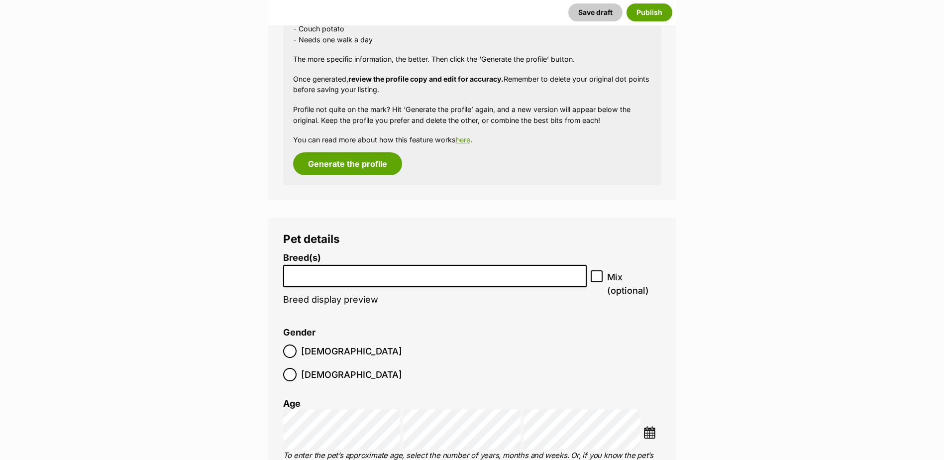
scroll to position [1016, 0]
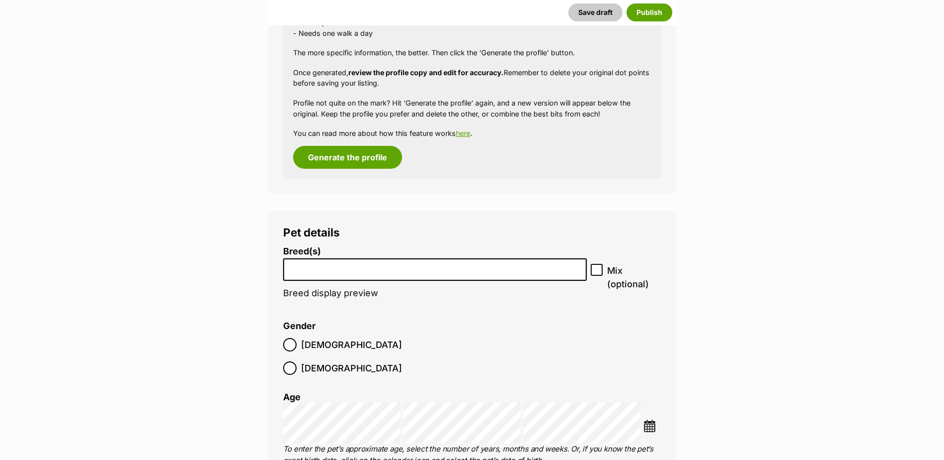
click at [357, 268] on input "search" at bounding box center [435, 267] width 297 height 10
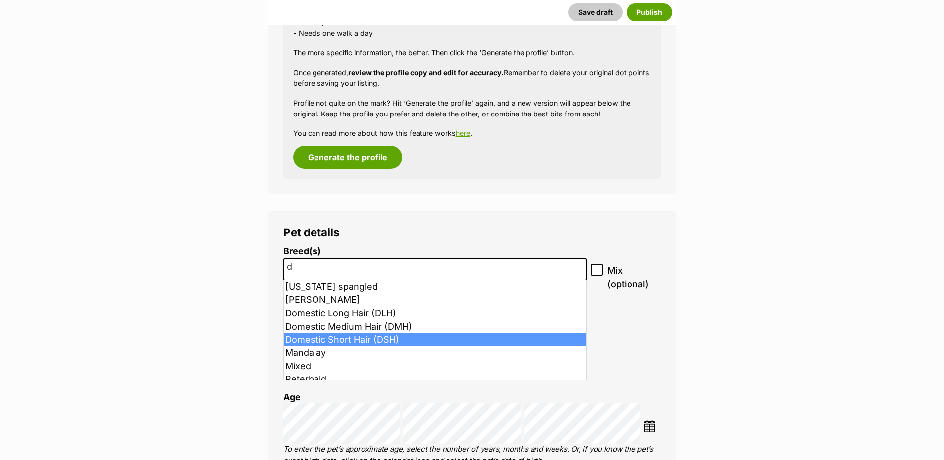
type input "d"
select select "252102"
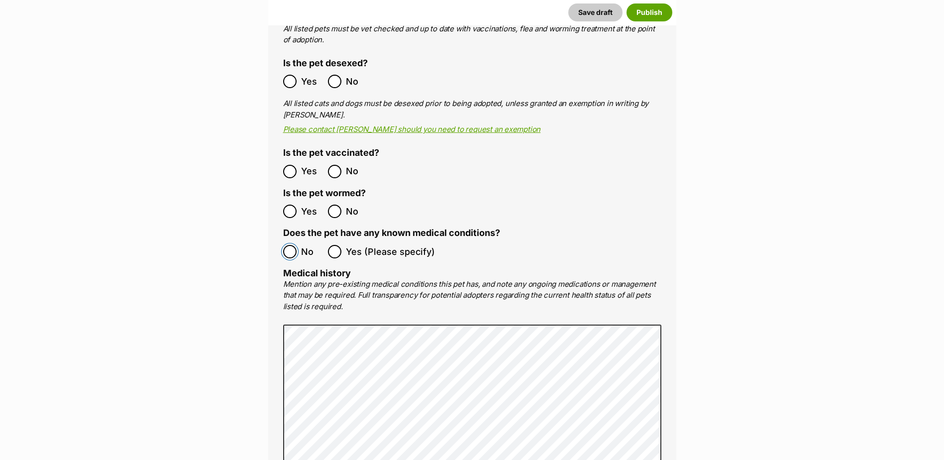
scroll to position [2061, 0]
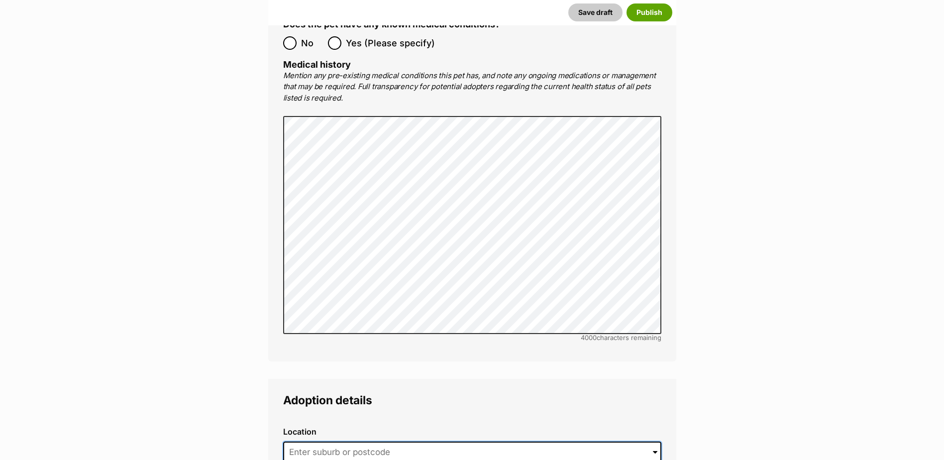
click at [352, 441] on input at bounding box center [472, 452] width 378 height 22
type input "Shepparton, Victoria, 3630"
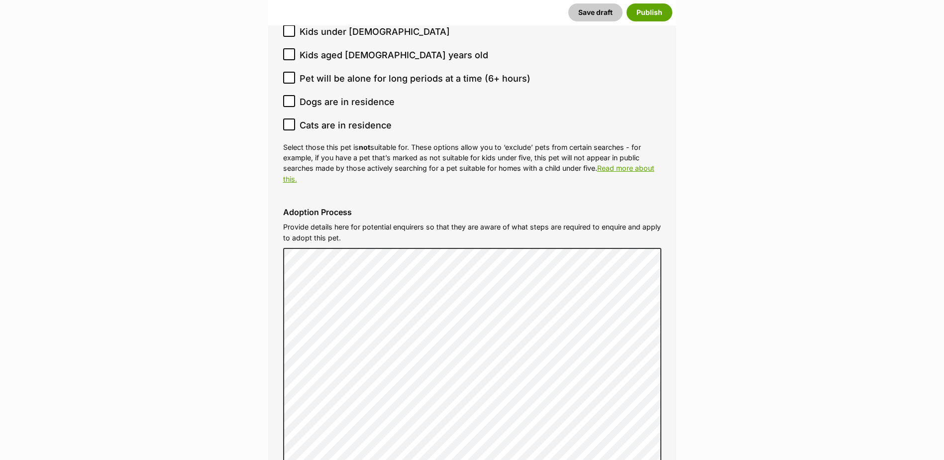
scroll to position [3156, 0]
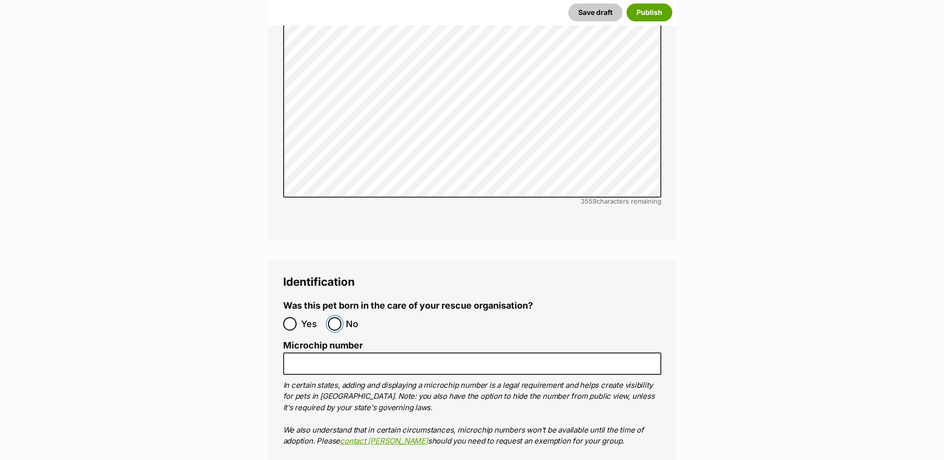
click at [331, 317] on input "No" at bounding box center [334, 323] width 13 height 13
radio input "true"
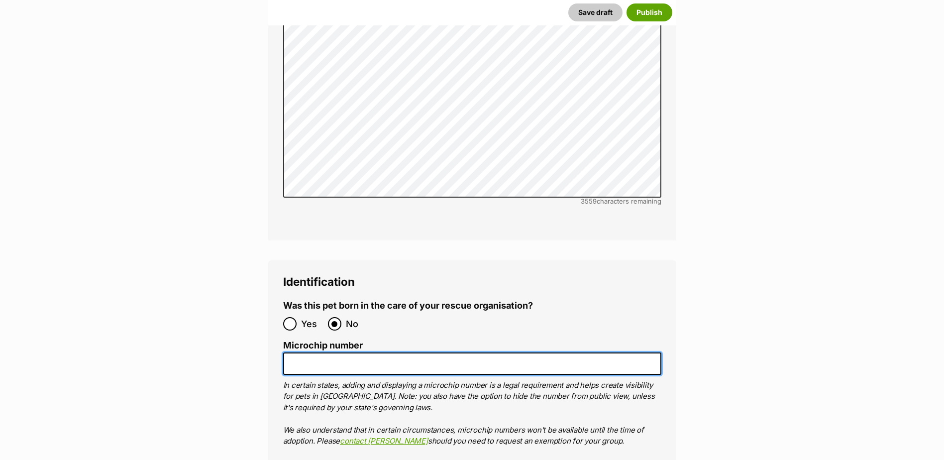
click at [346, 352] on input "Microchip number" at bounding box center [472, 363] width 378 height 22
paste input "956000018339899"
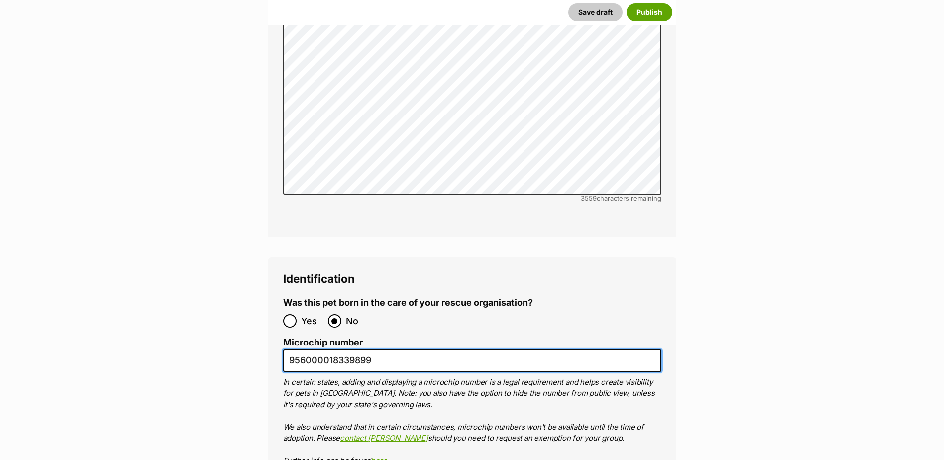
scroll to position [3306, 0]
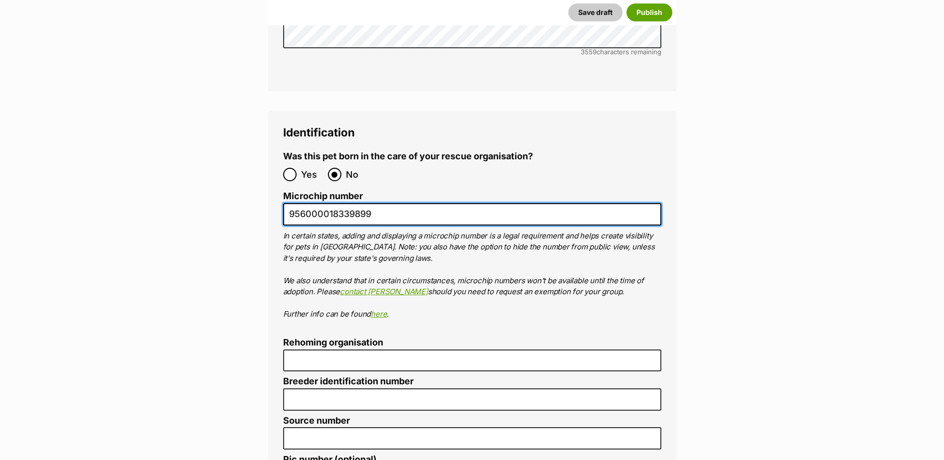
type input "956000018339899"
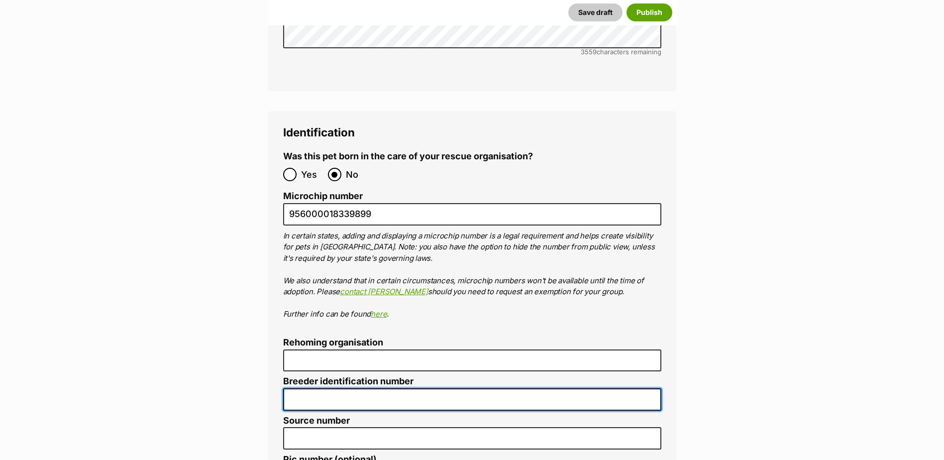
click at [360, 388] on input "Breeder identification number" at bounding box center [472, 399] width 378 height 22
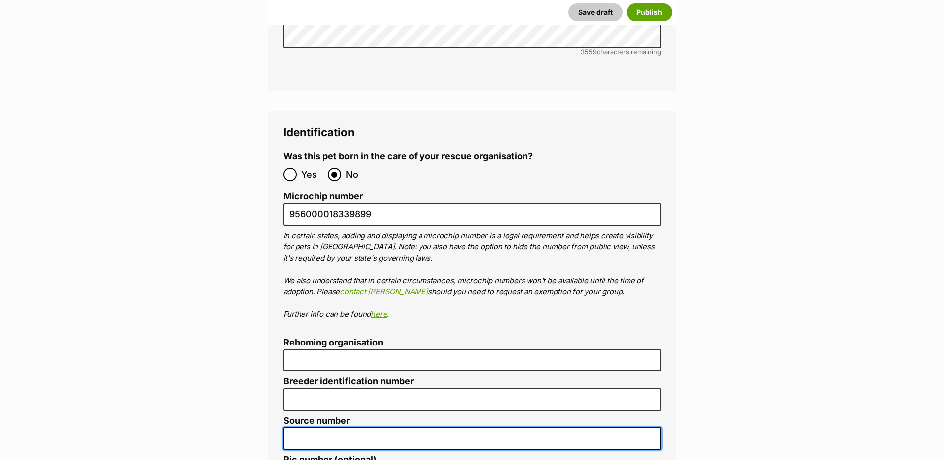
click at [364, 427] on input "Source number" at bounding box center [472, 438] width 378 height 22
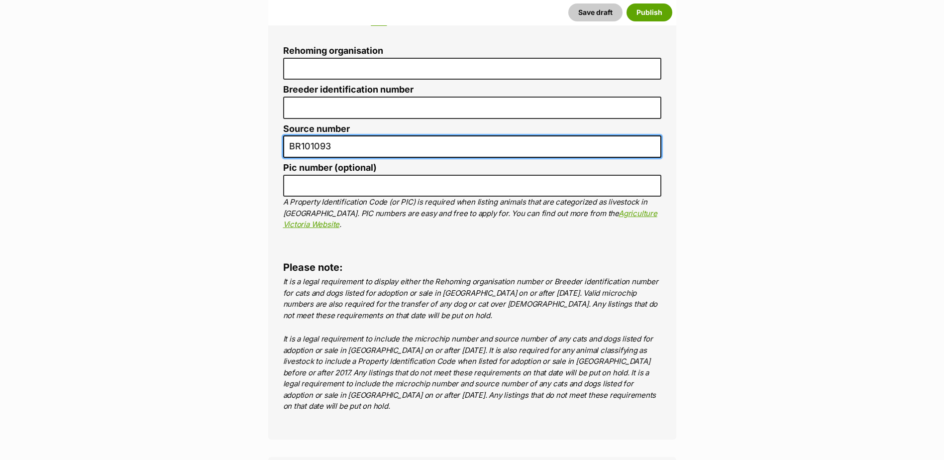
scroll to position [3604, 0]
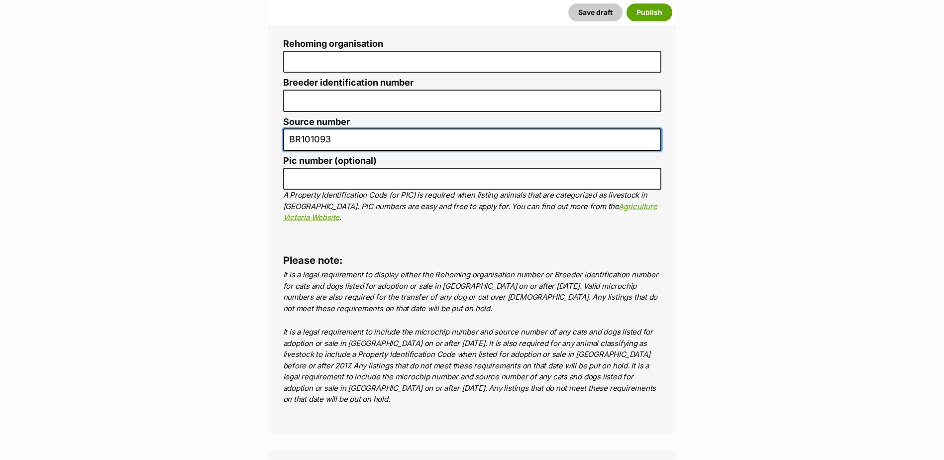
type input "BR101093"
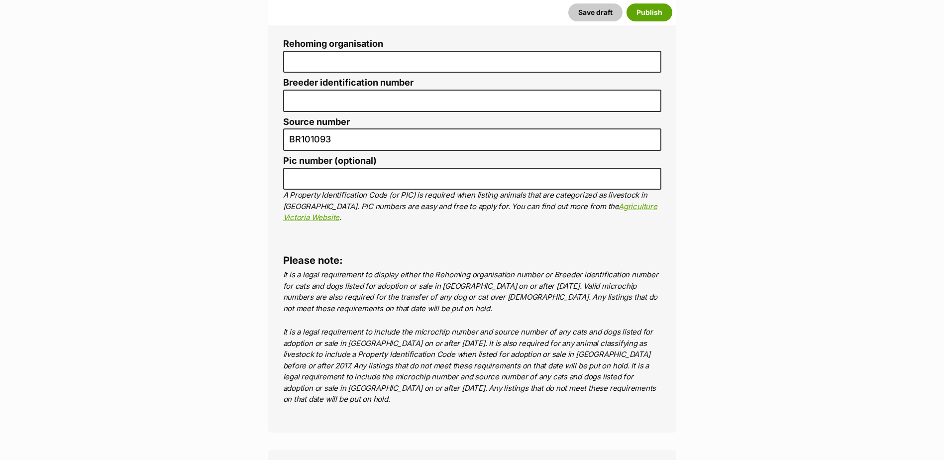
radio input "true"
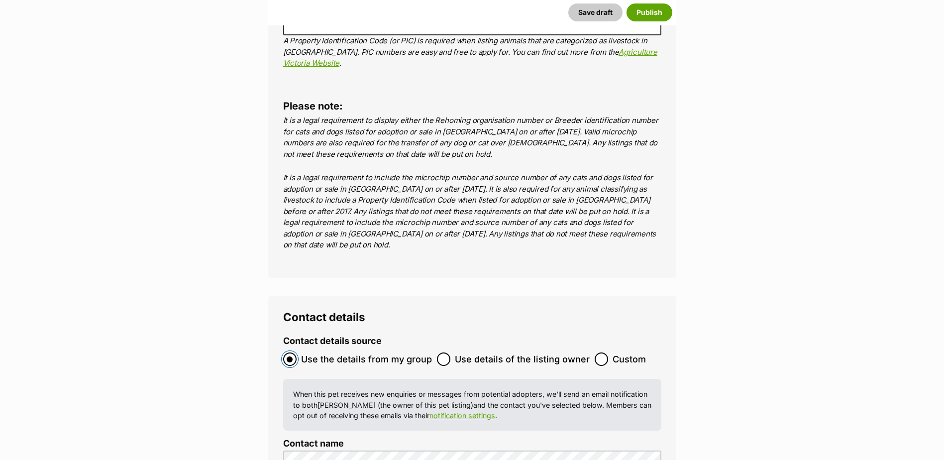
scroll to position [3953, 0]
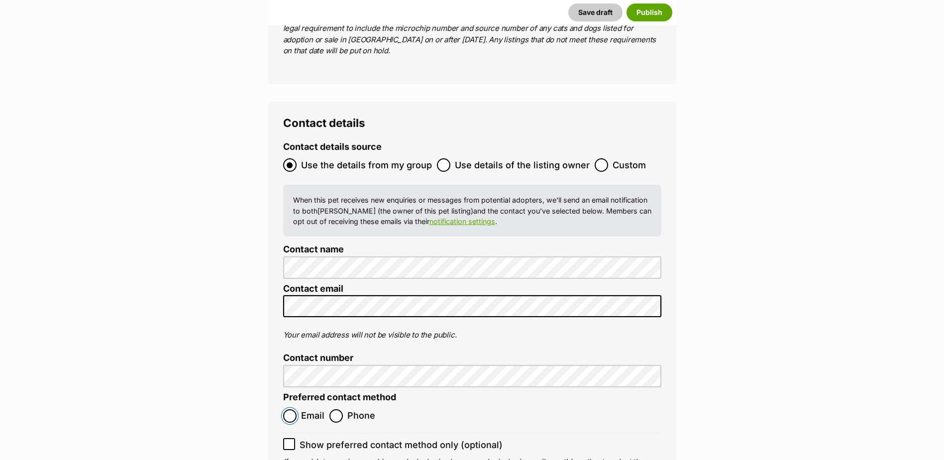
click at [285, 409] on input "Email" at bounding box center [289, 415] width 13 height 13
radio input "true"
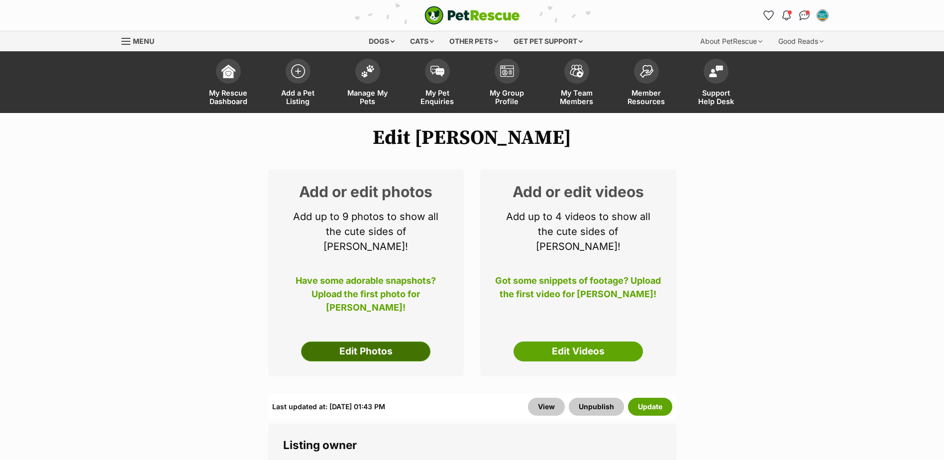
click at [381, 342] on link "Edit Photos" at bounding box center [365, 351] width 129 height 20
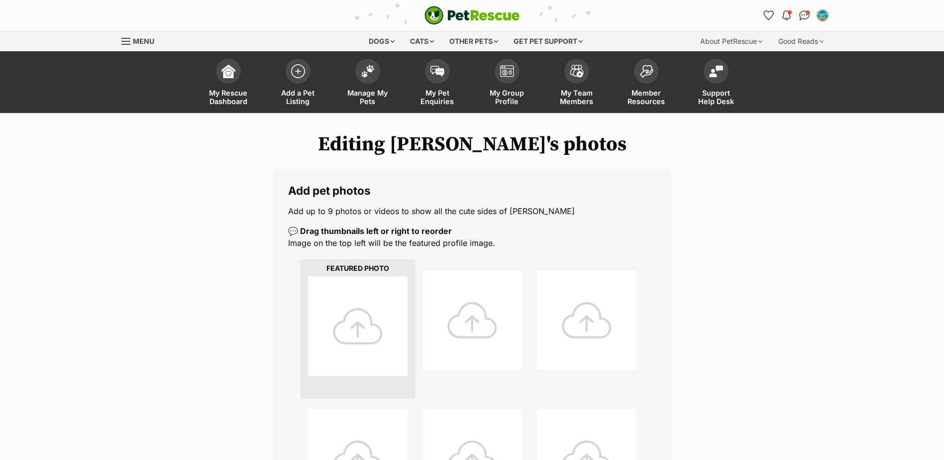
click at [377, 320] on div at bounding box center [358, 326] width 100 height 100
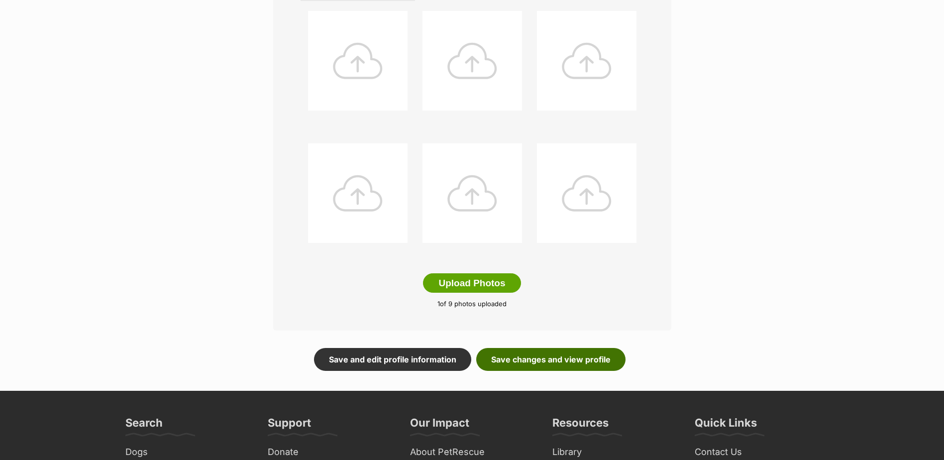
scroll to position [411, 0]
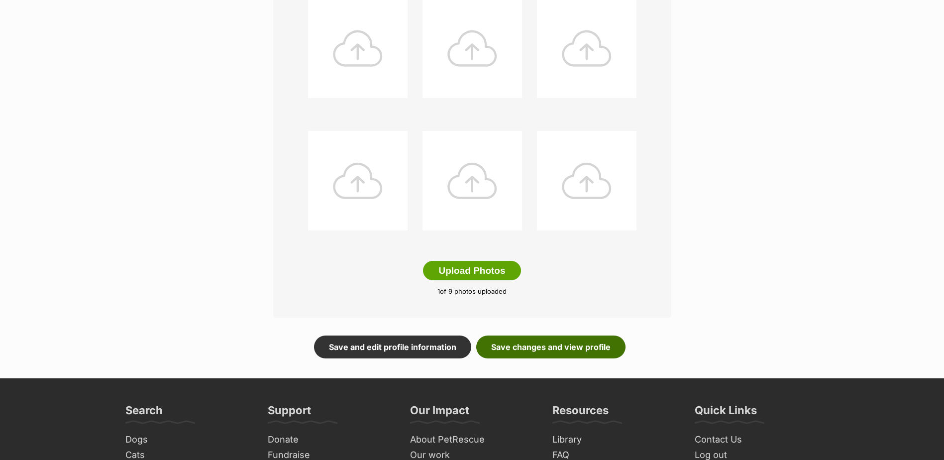
click at [562, 352] on link "Save changes and view profile" at bounding box center [550, 346] width 149 height 23
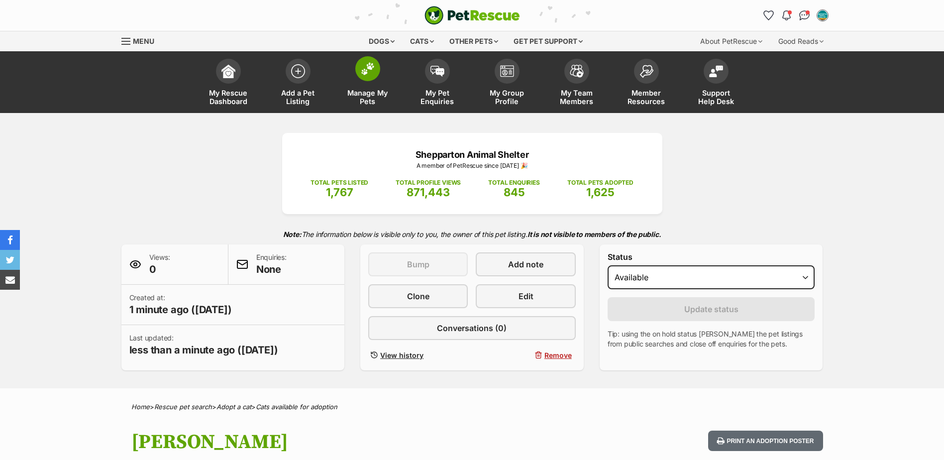
click at [377, 93] on span "Manage My Pets" at bounding box center [367, 97] width 45 height 17
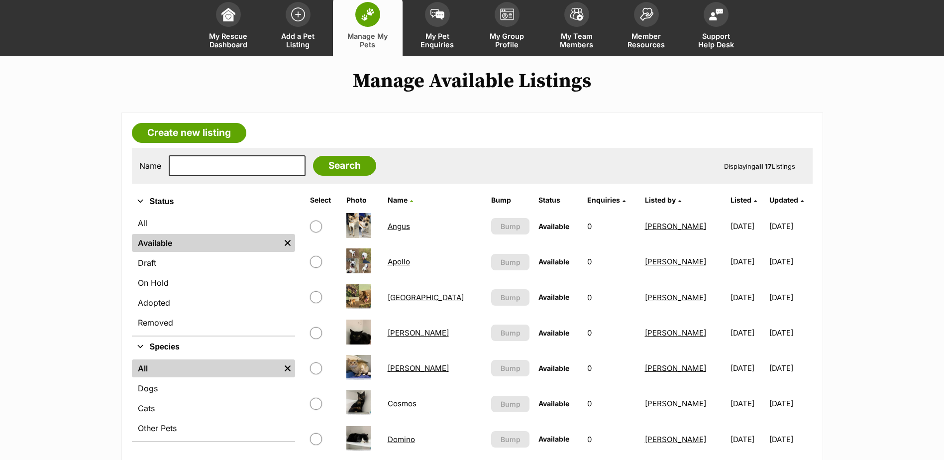
scroll to position [249, 0]
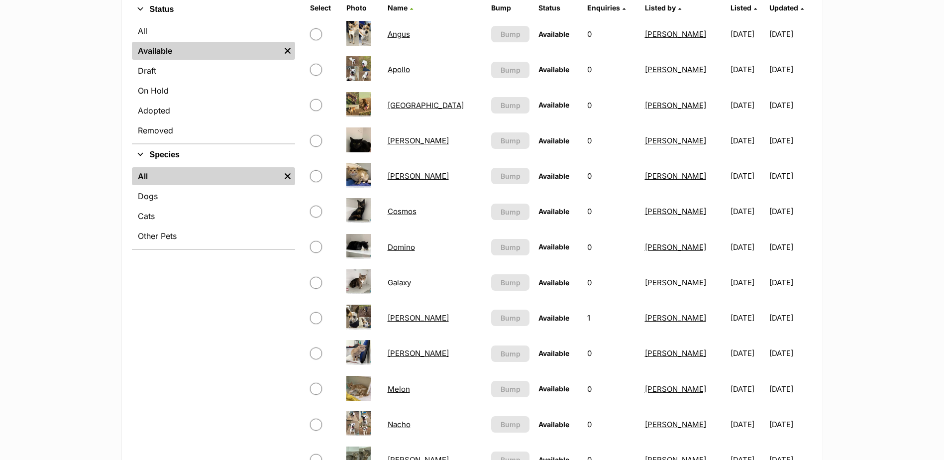
drag, startPoint x: 180, startPoint y: 212, endPoint x: 427, endPoint y: 128, distance: 260.3
click at [180, 212] on link "Cats" at bounding box center [213, 216] width 163 height 18
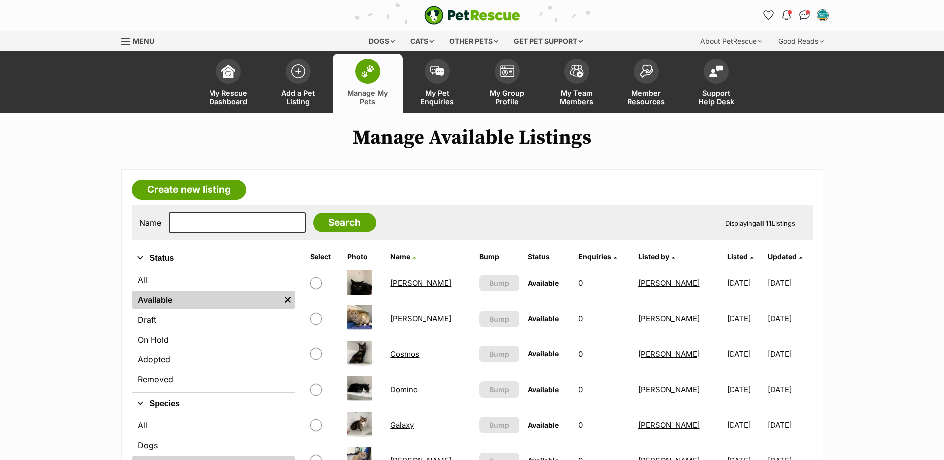
drag, startPoint x: 284, startPoint y: 89, endPoint x: 338, endPoint y: 108, distance: 58.3
click at [284, 89] on span "Add a Pet Listing" at bounding box center [298, 97] width 45 height 17
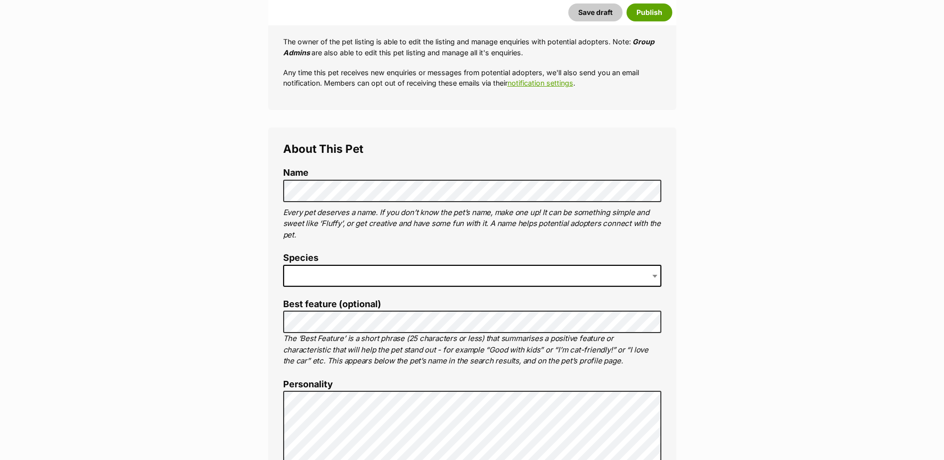
click at [409, 276] on span at bounding box center [472, 276] width 378 height 22
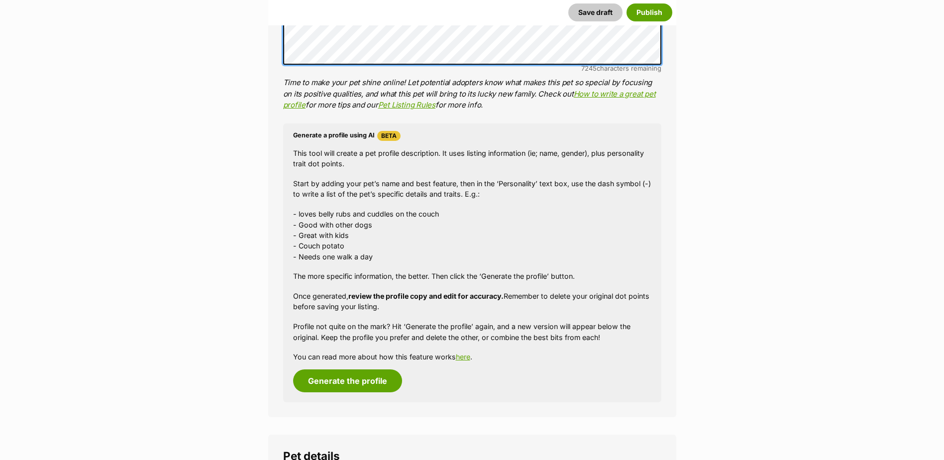
scroll to position [1027, 0]
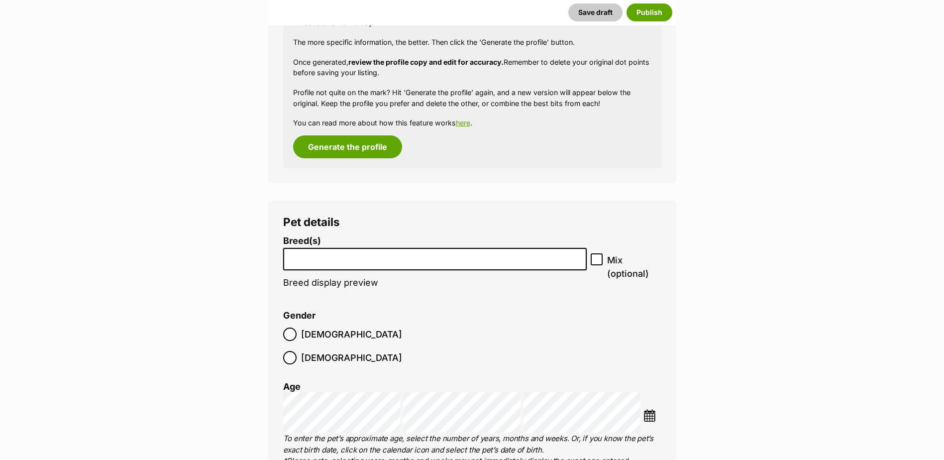
click at [405, 265] on li at bounding box center [435, 259] width 297 height 20
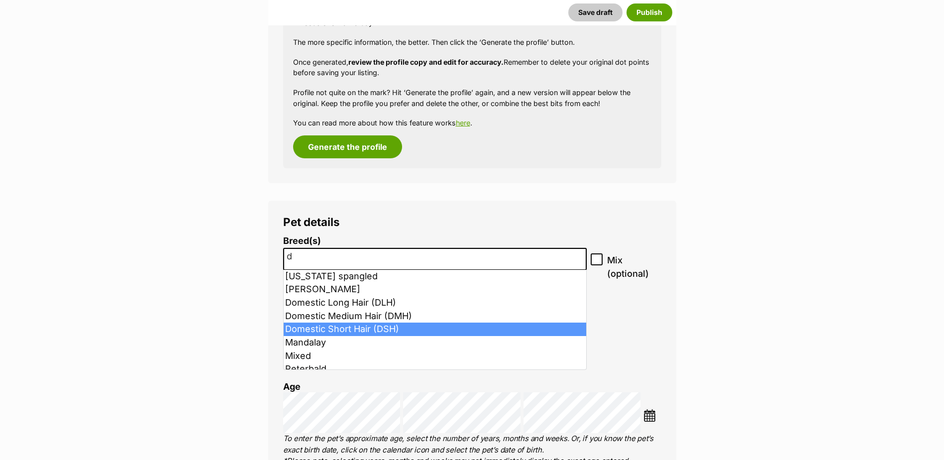
type input "d"
select select "252102"
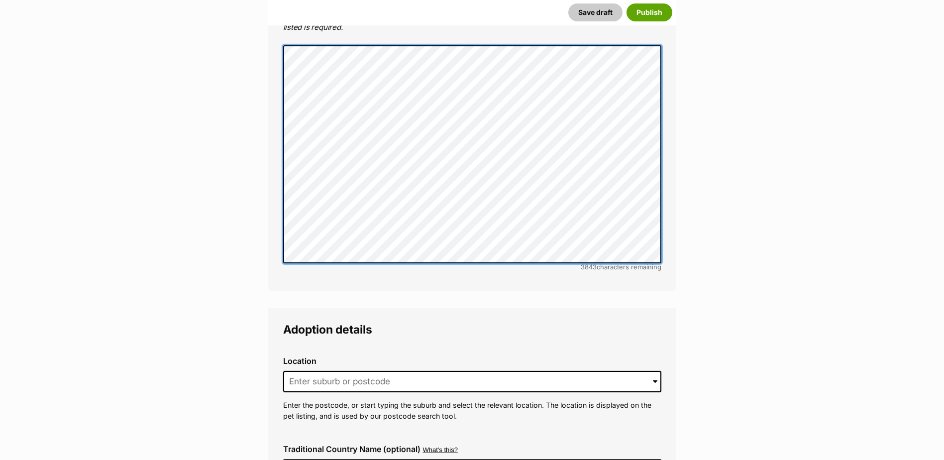
scroll to position [2221, 0]
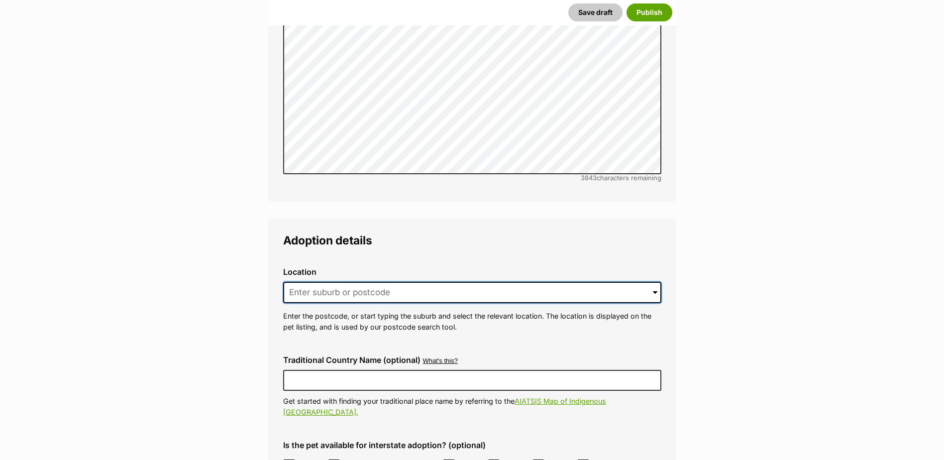
click at [375, 282] on input at bounding box center [472, 293] width 378 height 22
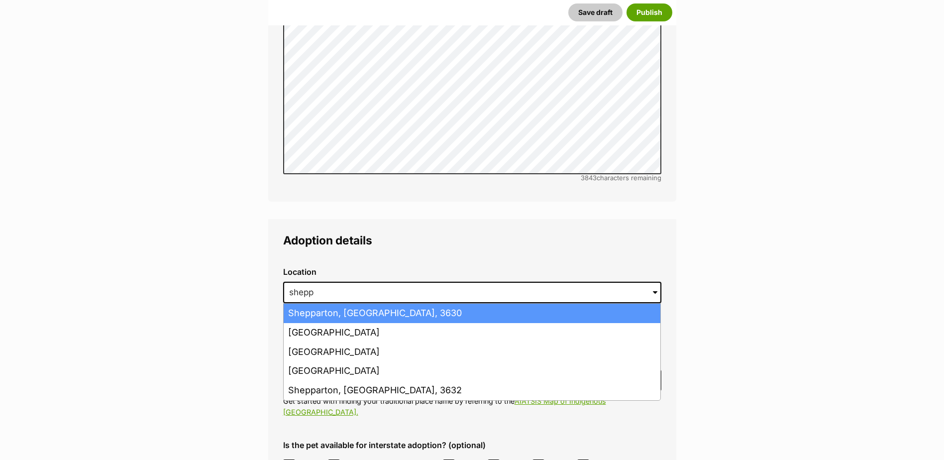
click at [373, 304] on li "Shepparton, [GEOGRAPHIC_DATA], 3630" at bounding box center [472, 313] width 377 height 19
type input "Shepparton, [GEOGRAPHIC_DATA], 3630"
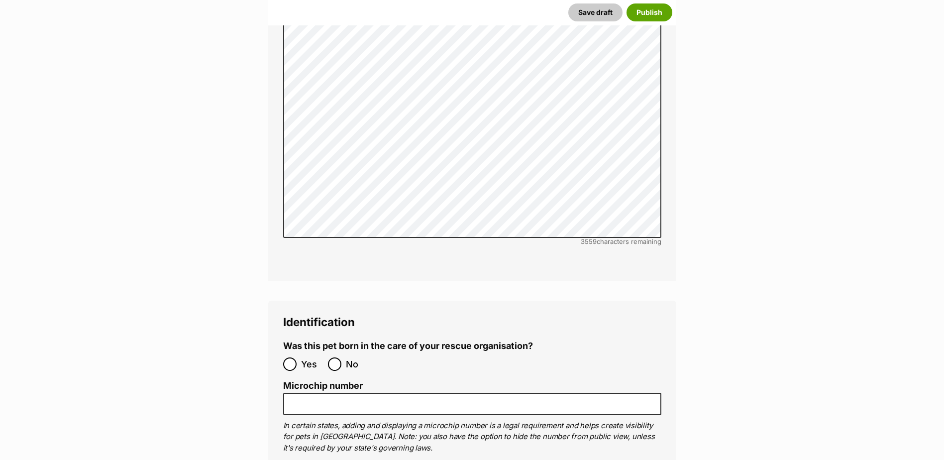
scroll to position [3117, 0]
click at [334, 356] on input "No" at bounding box center [334, 362] width 13 height 13
radio input "true"
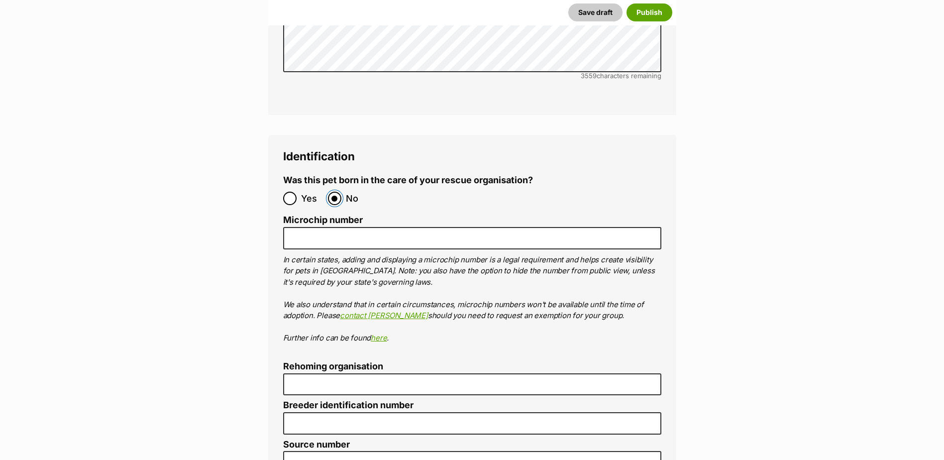
scroll to position [3316, 0]
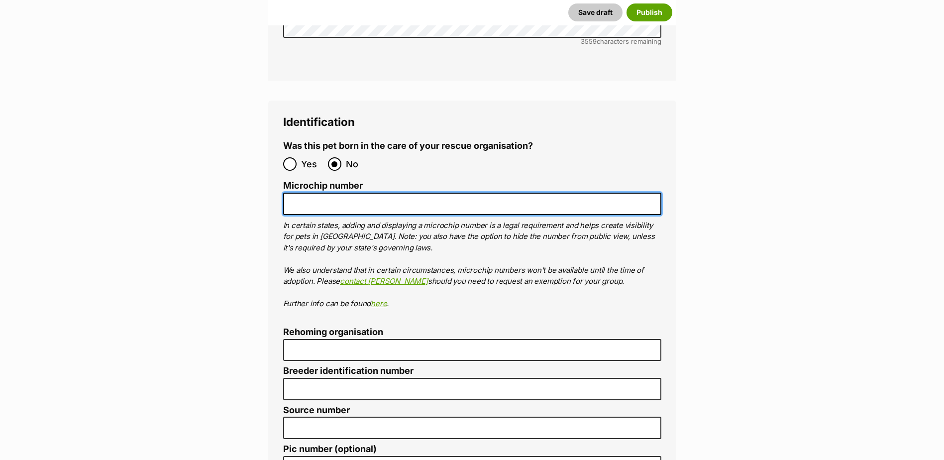
click at [379, 193] on input "Microchip number" at bounding box center [472, 204] width 378 height 22
paste input "956000018339005"
type input "956000018339005"
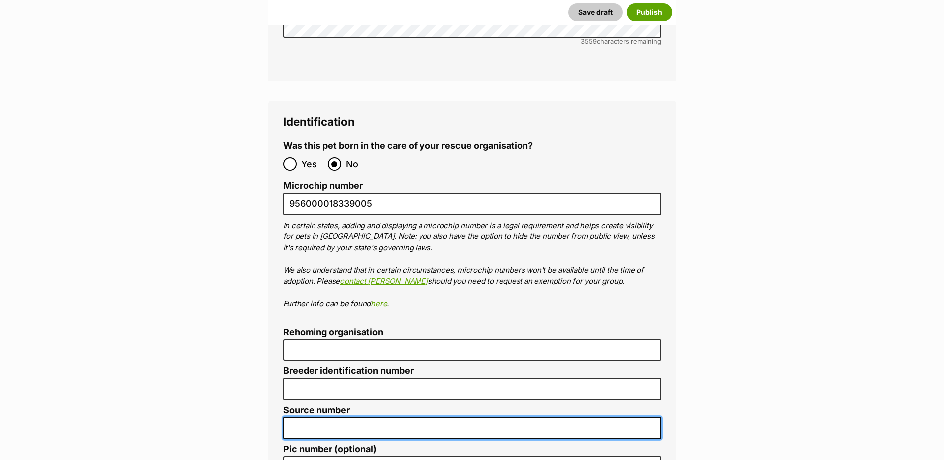
click at [388, 417] on input "Source number" at bounding box center [472, 428] width 378 height 22
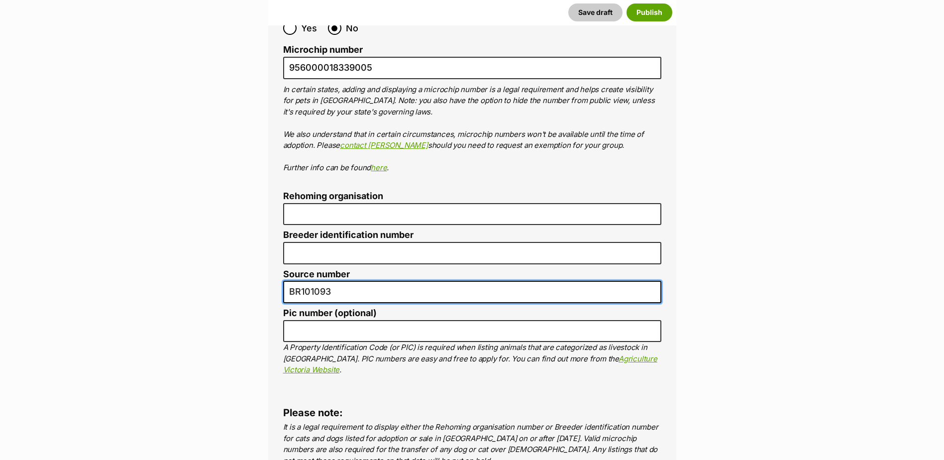
scroll to position [3615, 0]
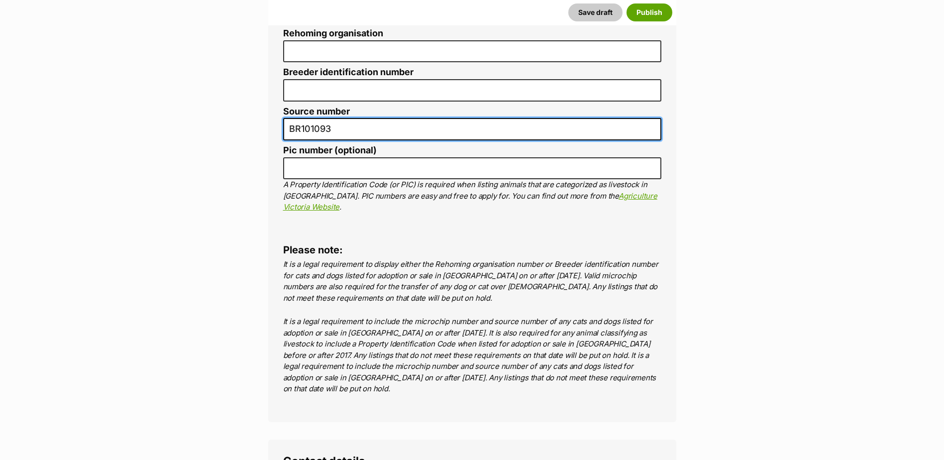
type input "BR101093"
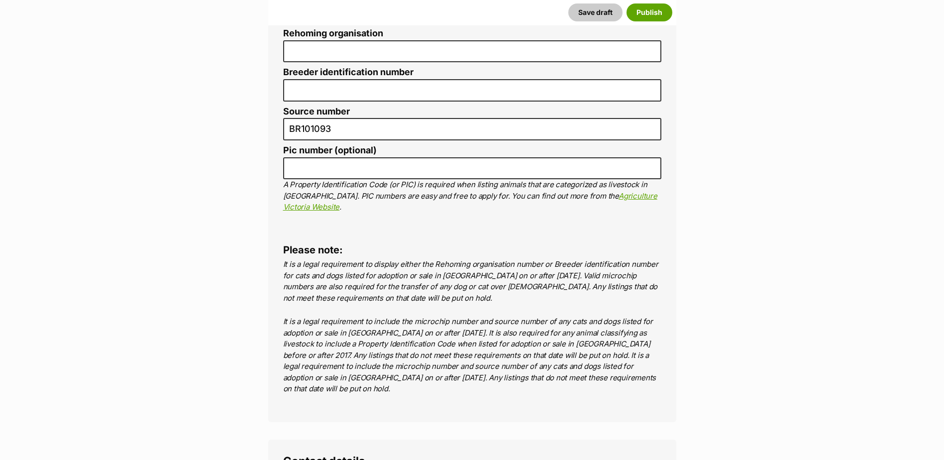
radio input "true"
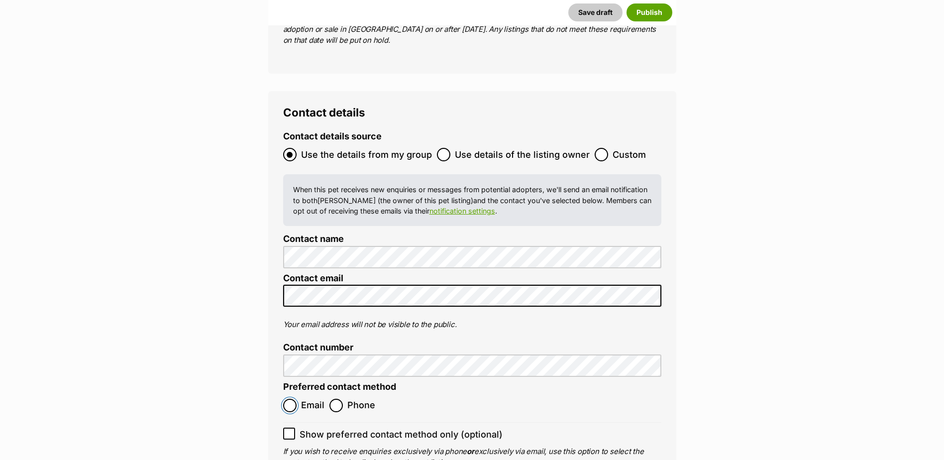
click at [290, 399] on input "Email" at bounding box center [289, 405] width 13 height 13
radio input "true"
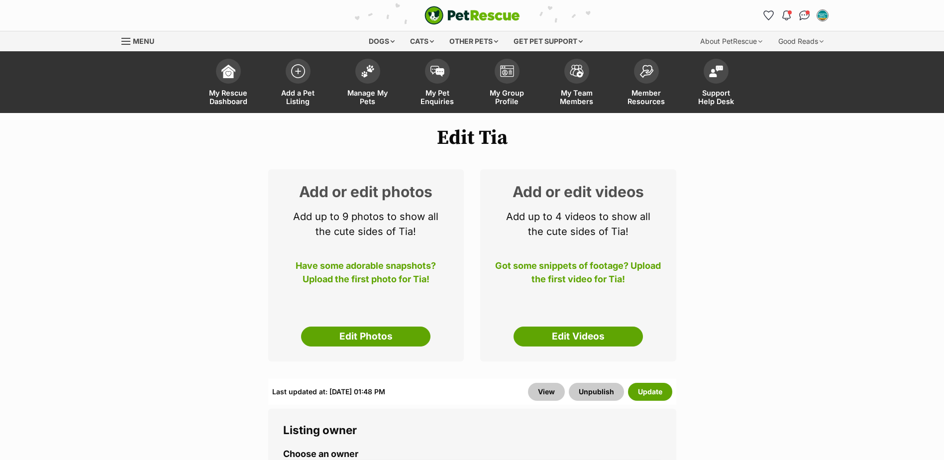
click at [357, 354] on div "Add or edit photos Add up to 9 photos to show all the cute sides of Tia! Have s…" at bounding box center [366, 265] width 196 height 192
drag, startPoint x: 360, startPoint y: 343, endPoint x: 394, endPoint y: 259, distance: 90.7
click at [360, 343] on link "Edit Photos" at bounding box center [365, 336] width 129 height 20
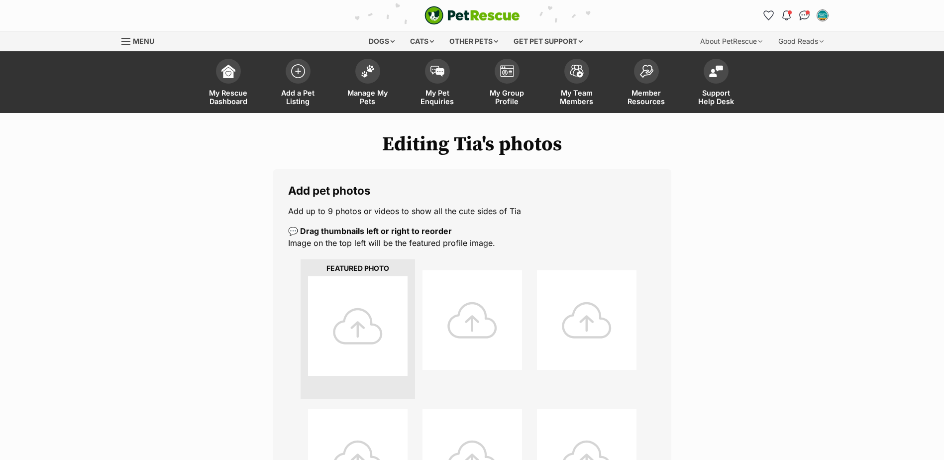
click at [366, 348] on div at bounding box center [358, 326] width 100 height 100
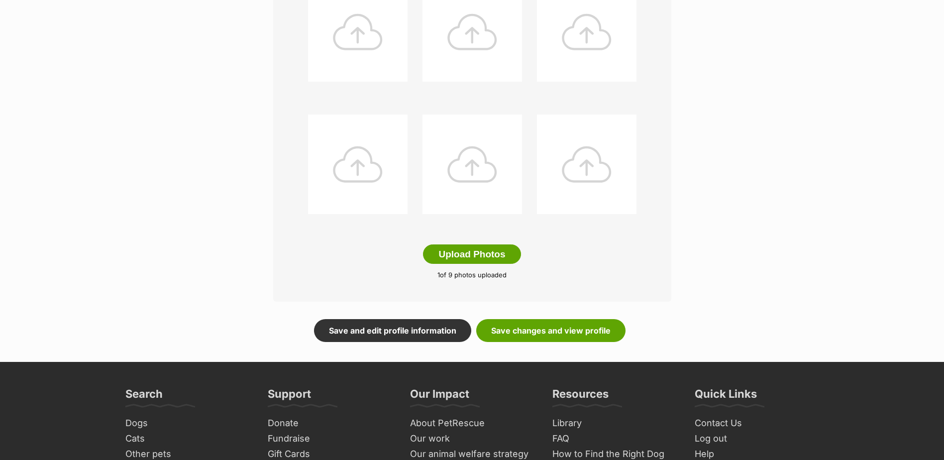
scroll to position [504, 0]
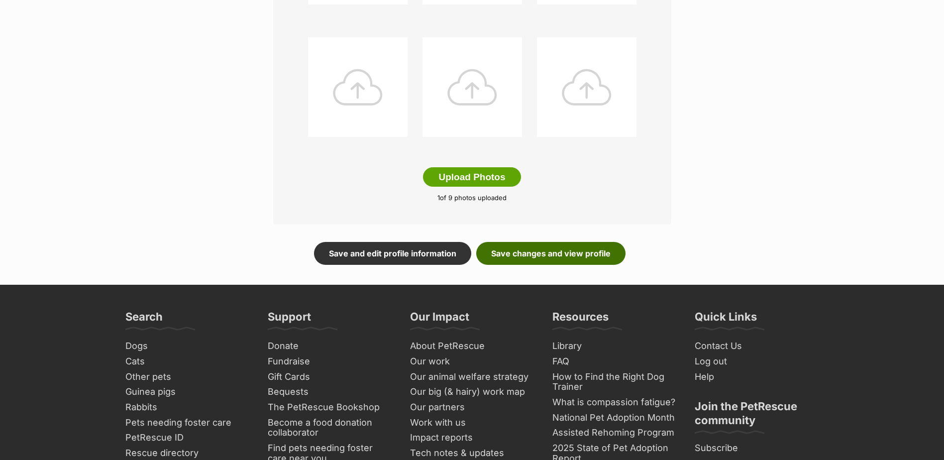
drag, startPoint x: 594, startPoint y: 258, endPoint x: 605, endPoint y: 241, distance: 19.9
click at [594, 258] on link "Save changes and view profile" at bounding box center [550, 253] width 149 height 23
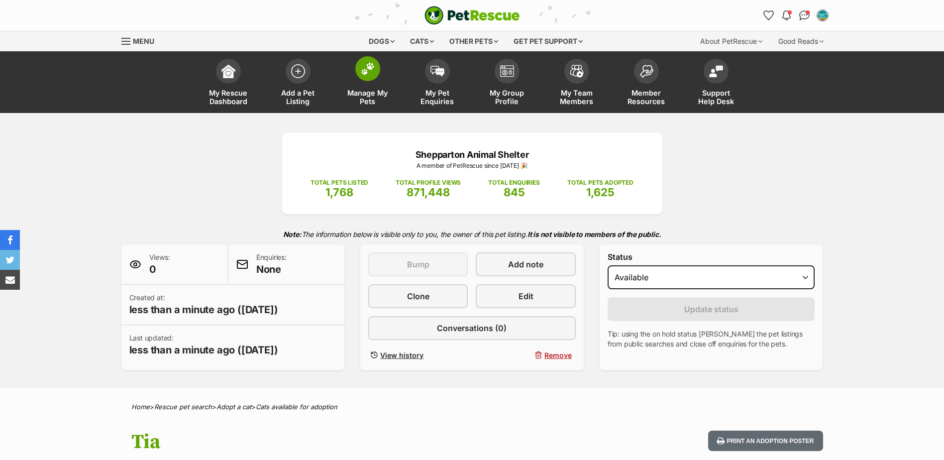
click at [368, 98] on span "Manage My Pets" at bounding box center [367, 97] width 45 height 17
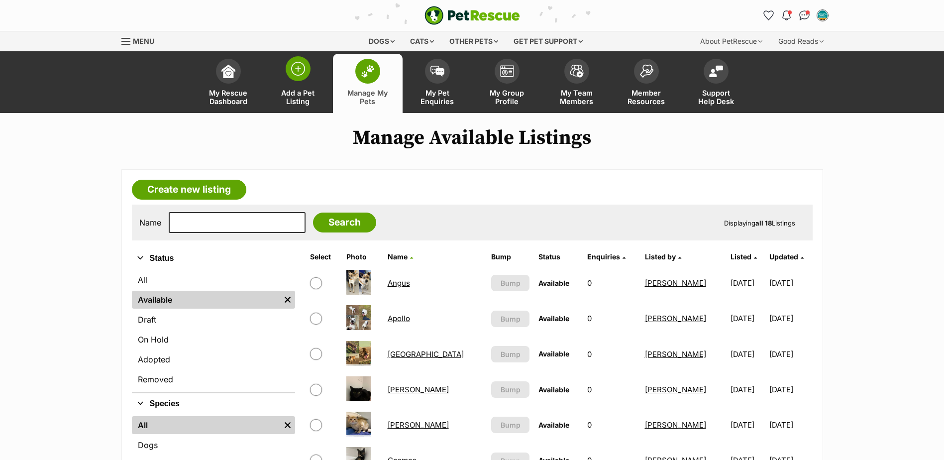
click at [300, 81] on link "Add a Pet Listing" at bounding box center [298, 83] width 70 height 59
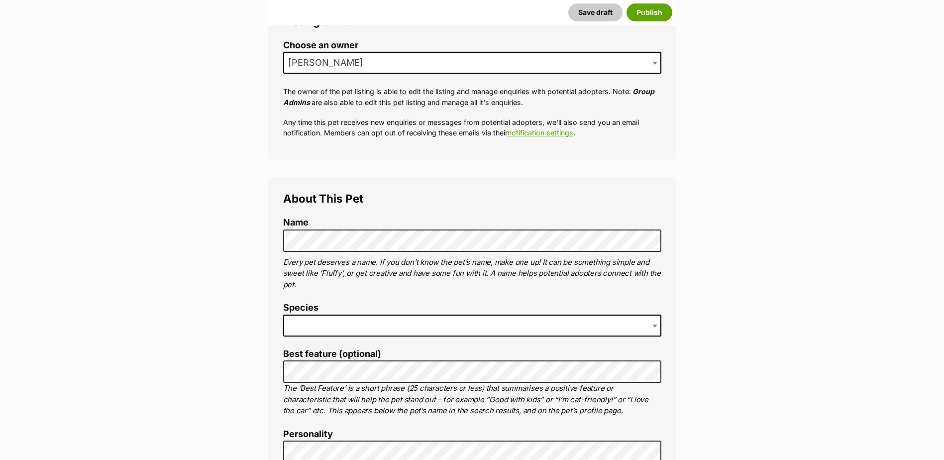
click at [369, 322] on span at bounding box center [472, 326] width 378 height 22
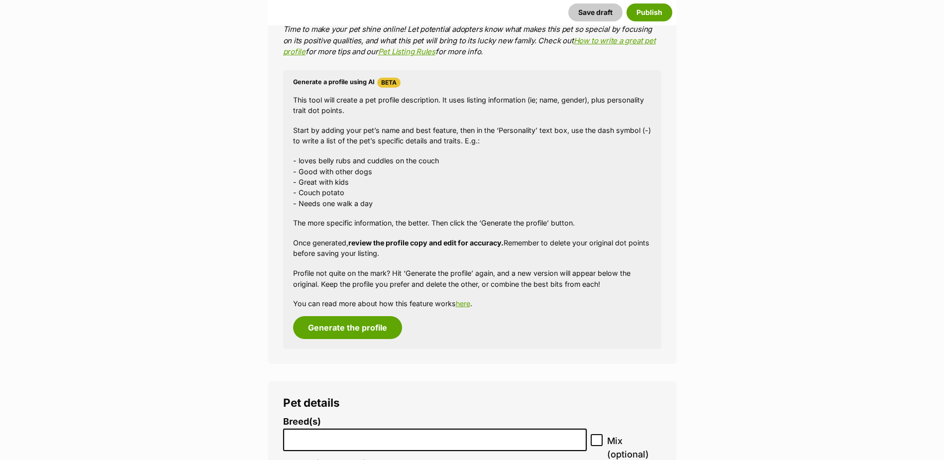
scroll to position [995, 0]
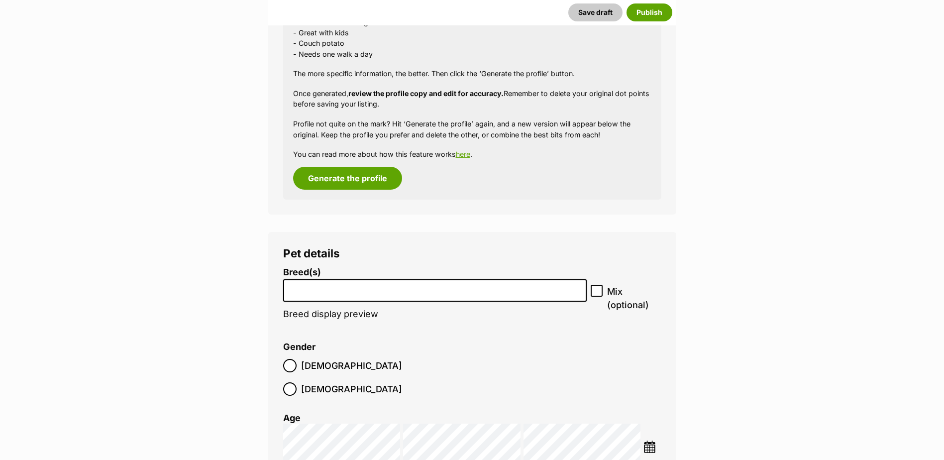
click at [452, 295] on li at bounding box center [435, 290] width 297 height 20
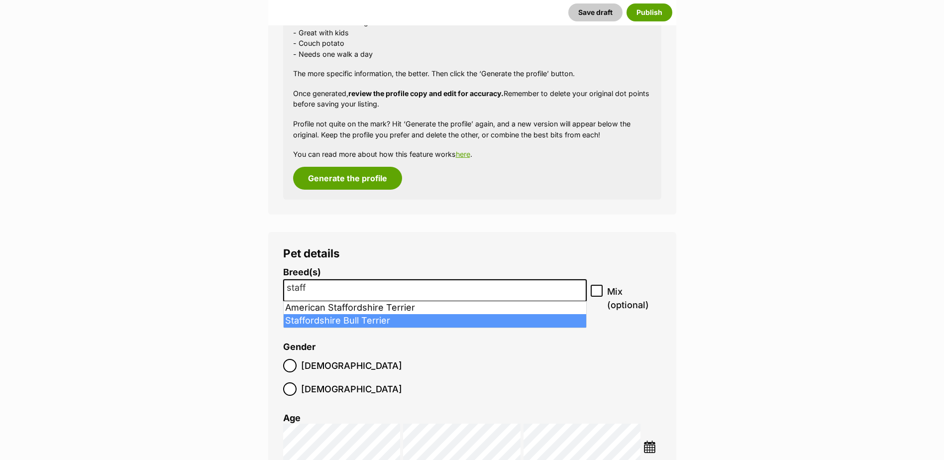
type input "staff"
select select "198"
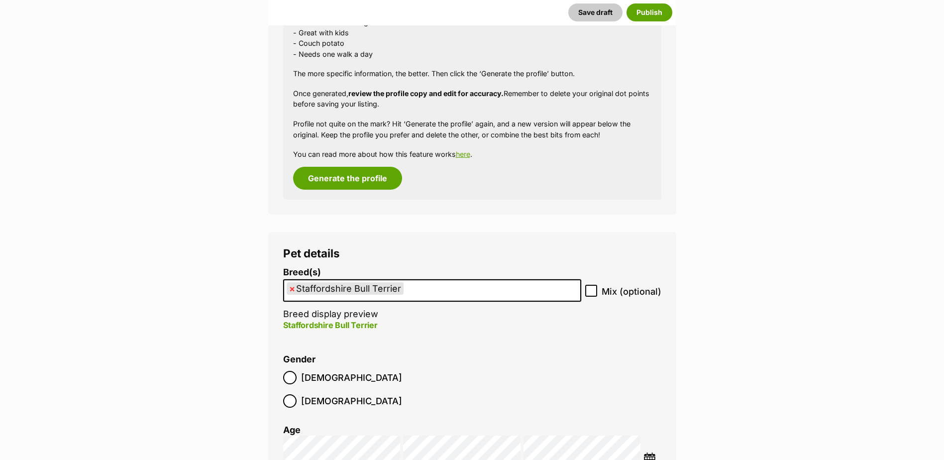
click at [446, 292] on ul "× Staffordshire Bull Terrier" at bounding box center [432, 290] width 296 height 20
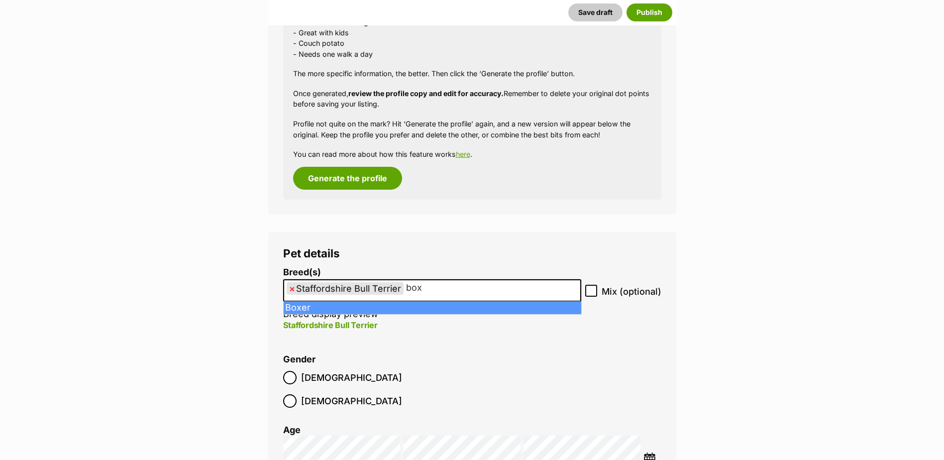
type input "box"
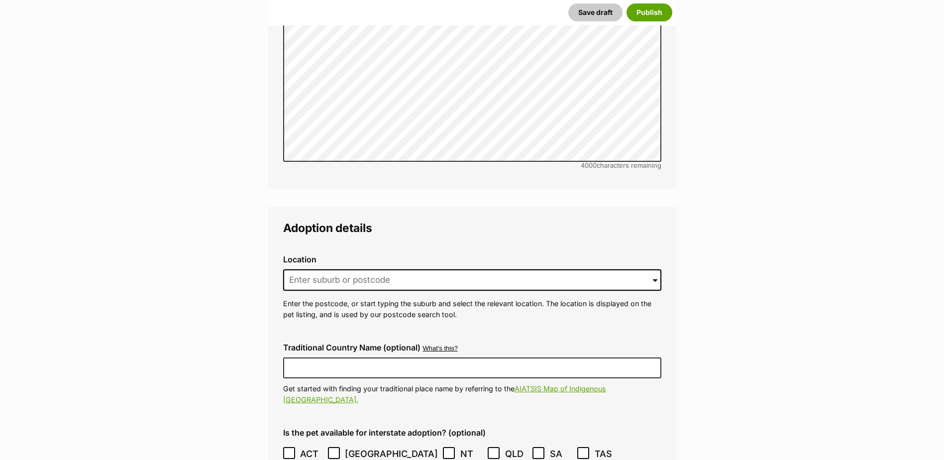
scroll to position [2190, 0]
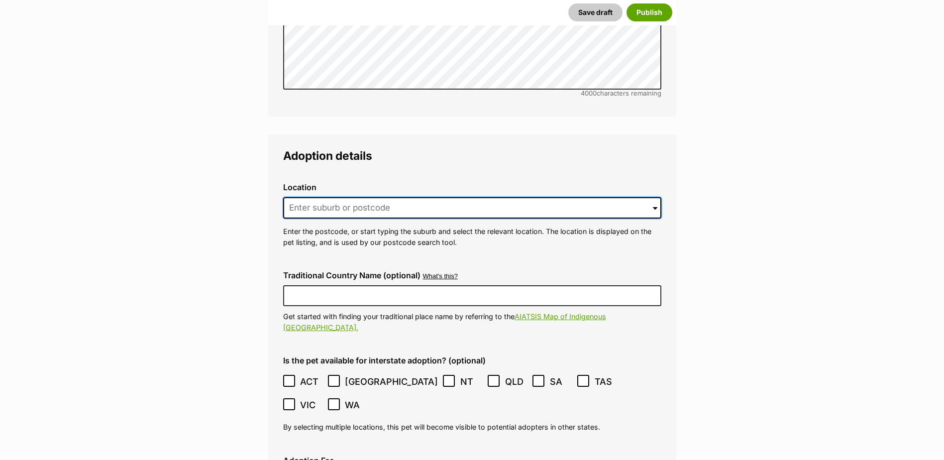
click at [382, 197] on input at bounding box center [472, 208] width 378 height 22
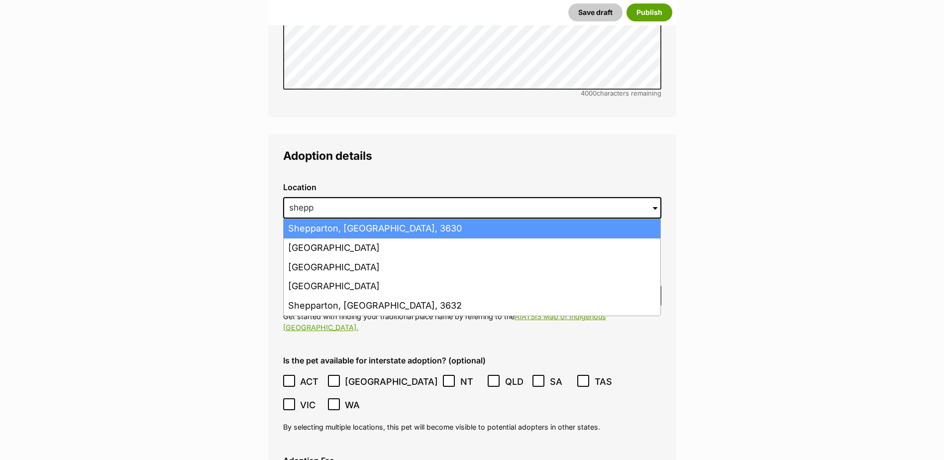
click at [381, 219] on li "Shepparton, Victoria, 3630" at bounding box center [472, 228] width 377 height 19
type input "Shepparton, Victoria, 3630"
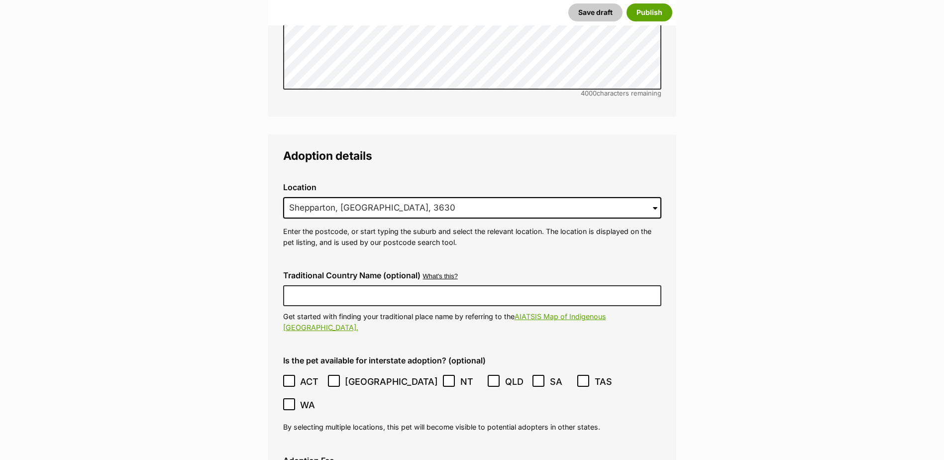
click at [335, 377] on icon at bounding box center [333, 380] width 7 height 7
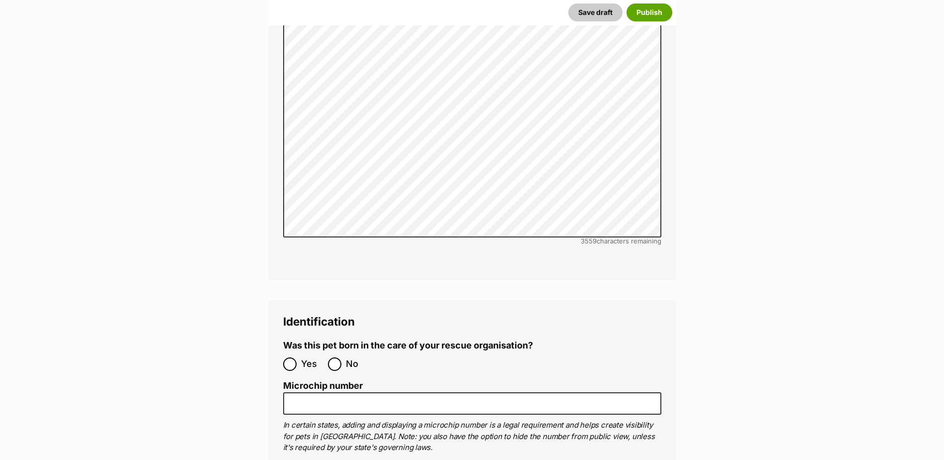
scroll to position [3086, 0]
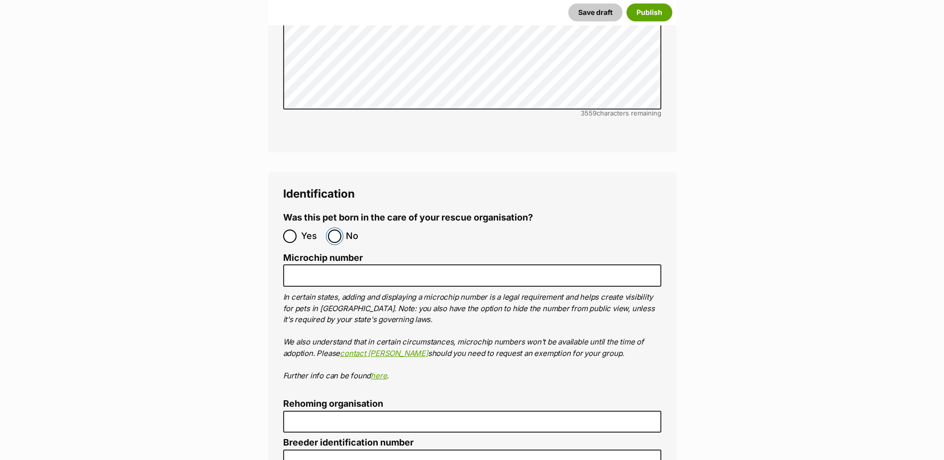
click at [334, 229] on input "No" at bounding box center [334, 235] width 13 height 13
radio input "true"
click at [345, 253] on ol "Microchip number In certain states, adding and displaying a microchip number is…" at bounding box center [472, 317] width 378 height 128
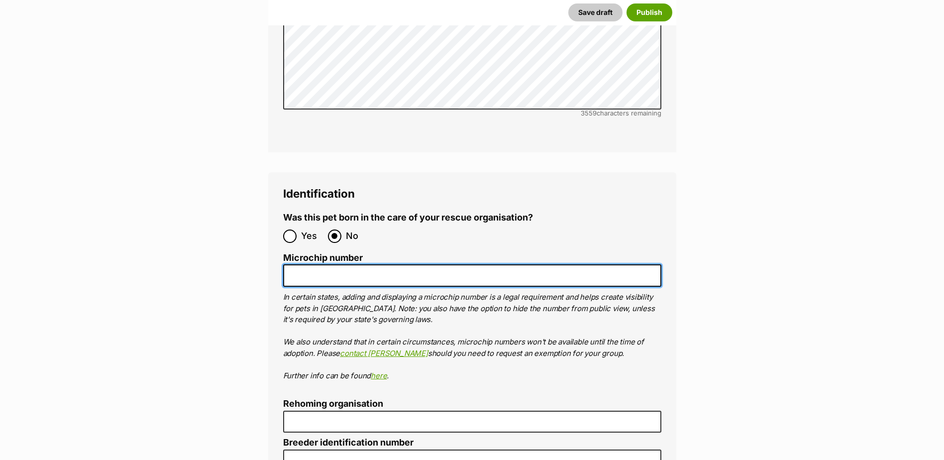
click at [315, 264] on input "Microchip number" at bounding box center [472, 275] width 378 height 22
paste input "956000012833389"
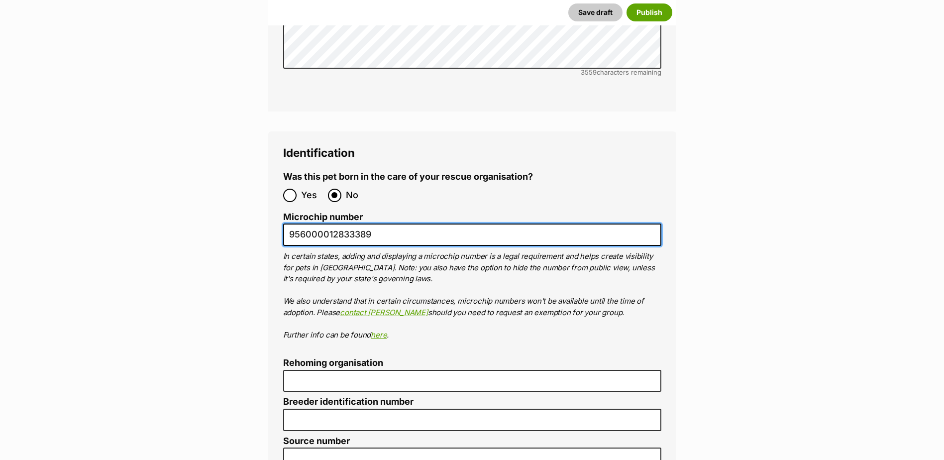
scroll to position [3235, 0]
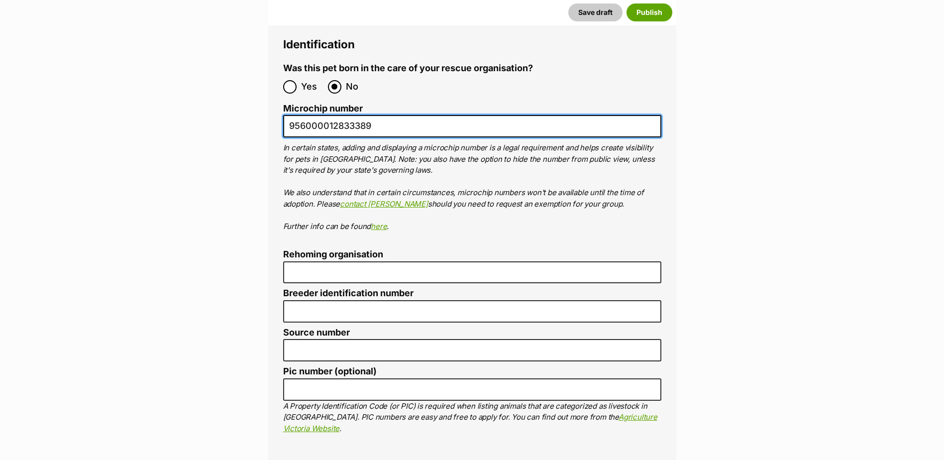
type input "956000012833389"
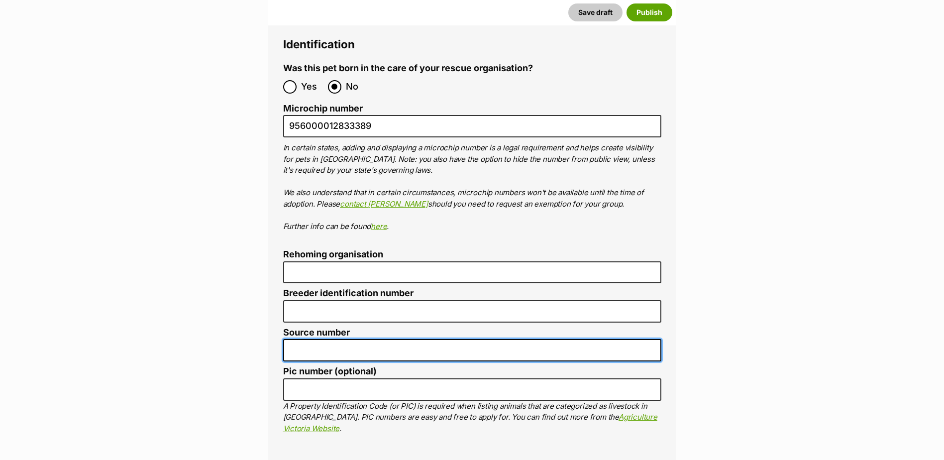
click at [302, 339] on input "Source number" at bounding box center [472, 350] width 378 height 22
click at [314, 339] on input "BR10193" at bounding box center [472, 350] width 378 height 22
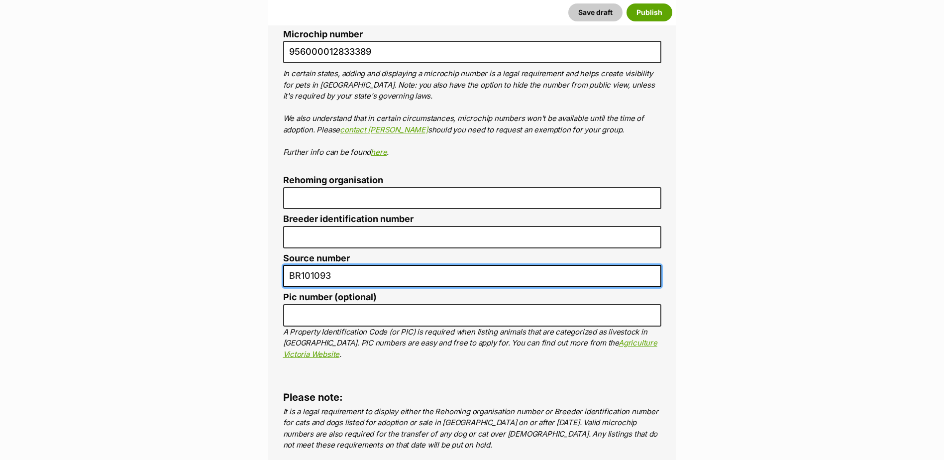
scroll to position [3484, 0]
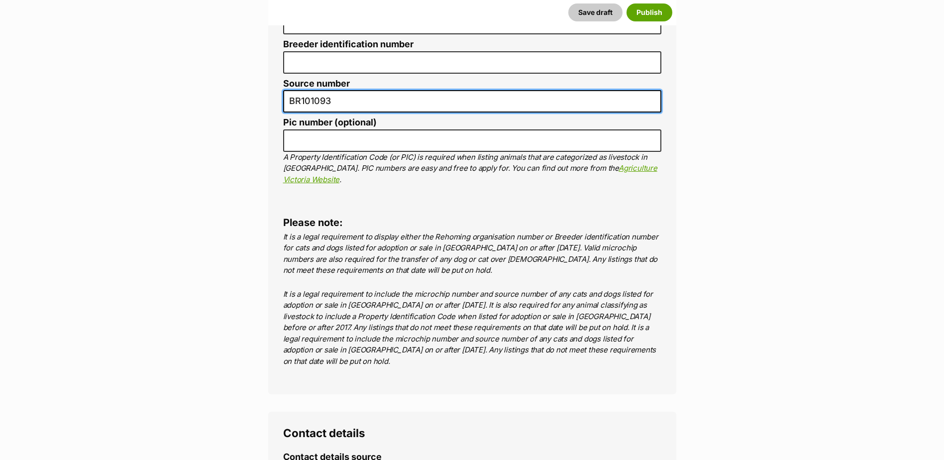
type input "BR101093"
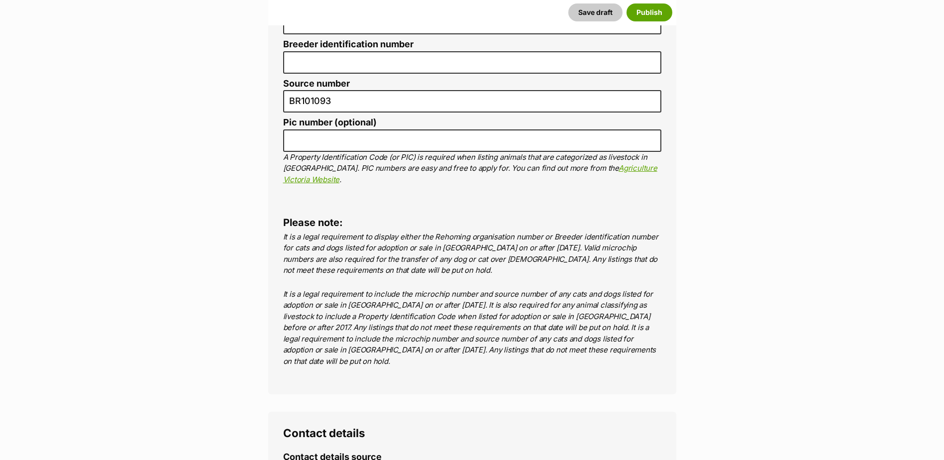
radio input "true"
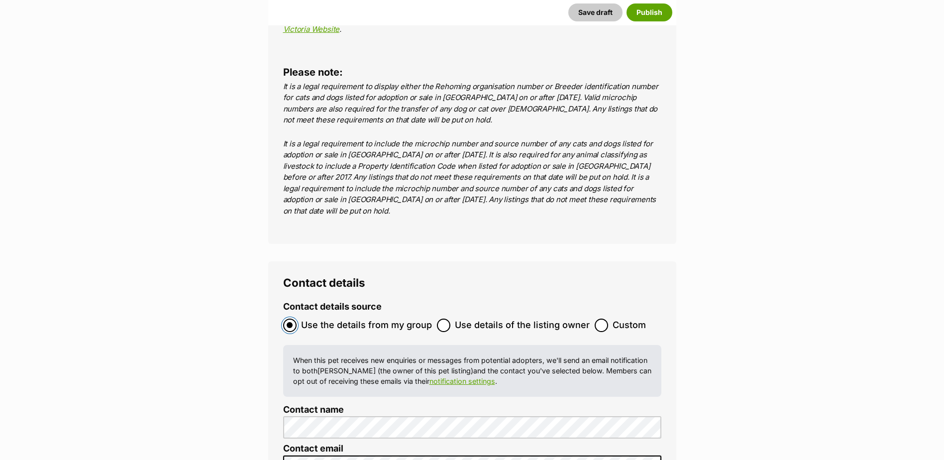
scroll to position [3782, 0]
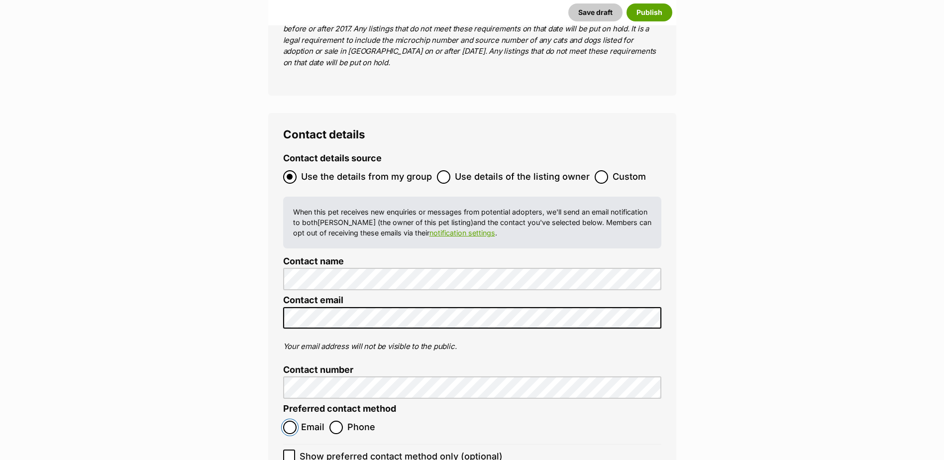
click at [290, 421] on input "Email" at bounding box center [289, 427] width 13 height 13
radio input "true"
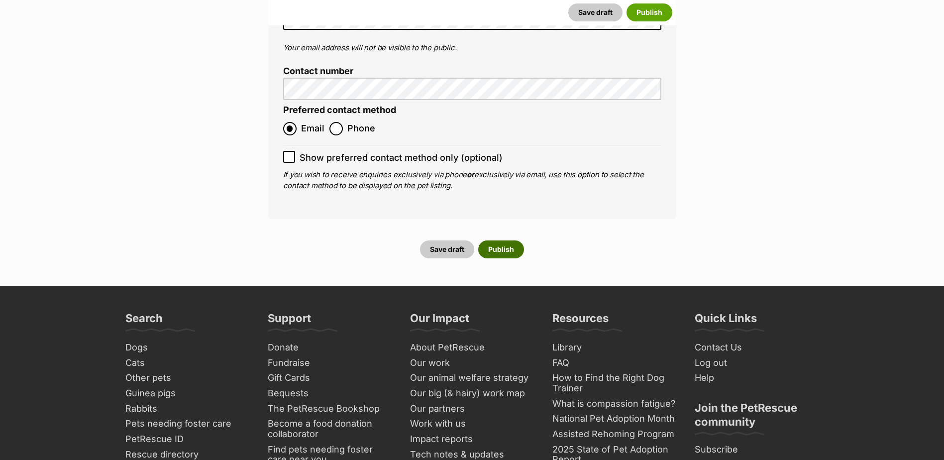
drag, startPoint x: 490, startPoint y: 168, endPoint x: 508, endPoint y: 161, distance: 19.0
click at [490, 240] on button "Publish" at bounding box center [501, 249] width 46 height 18
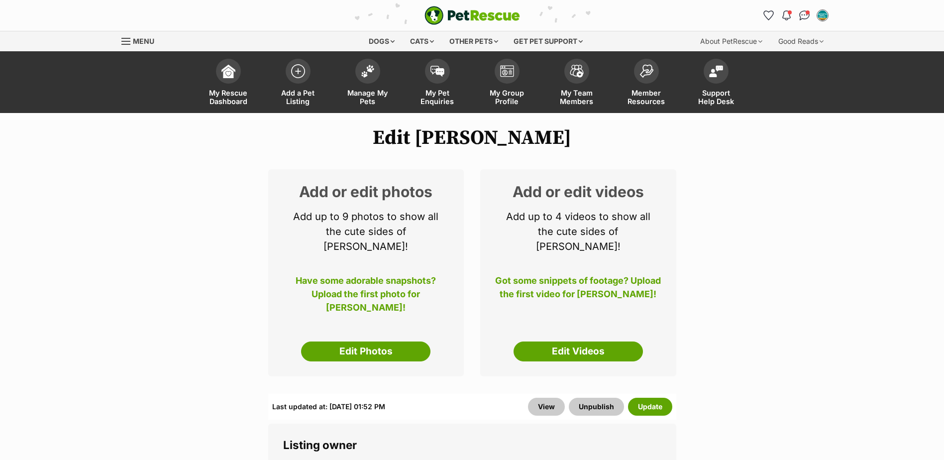
click at [388, 325] on div "Add or edit photos Add up to 9 photos to show all the cute sides of [PERSON_NAM…" at bounding box center [366, 272] width 196 height 207
click at [388, 341] on link "Edit Photos" at bounding box center [365, 351] width 129 height 20
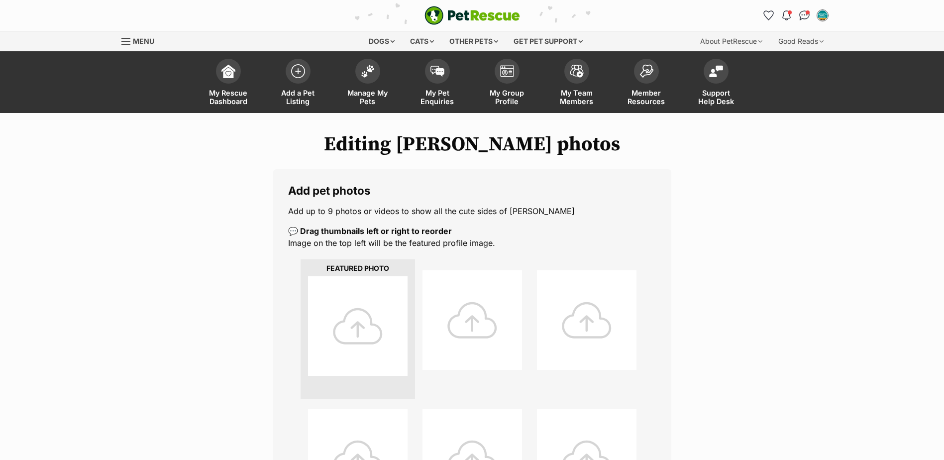
click at [376, 324] on div at bounding box center [358, 326] width 100 height 100
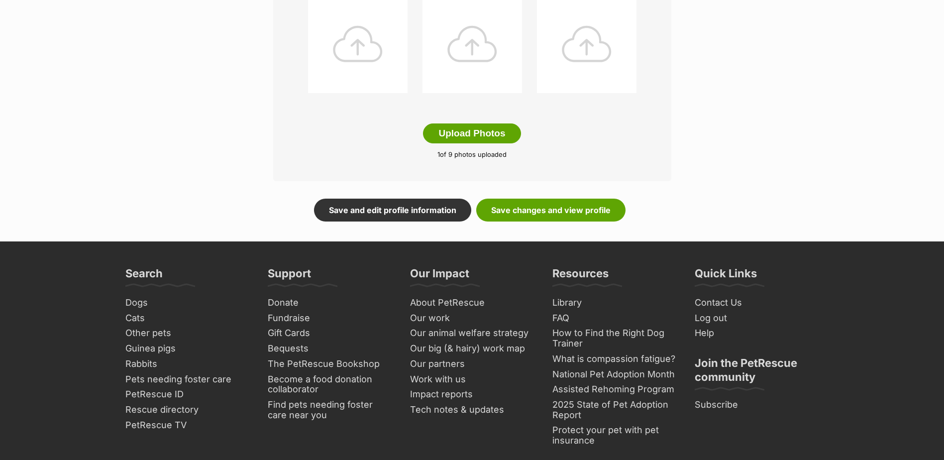
scroll to position [559, 0]
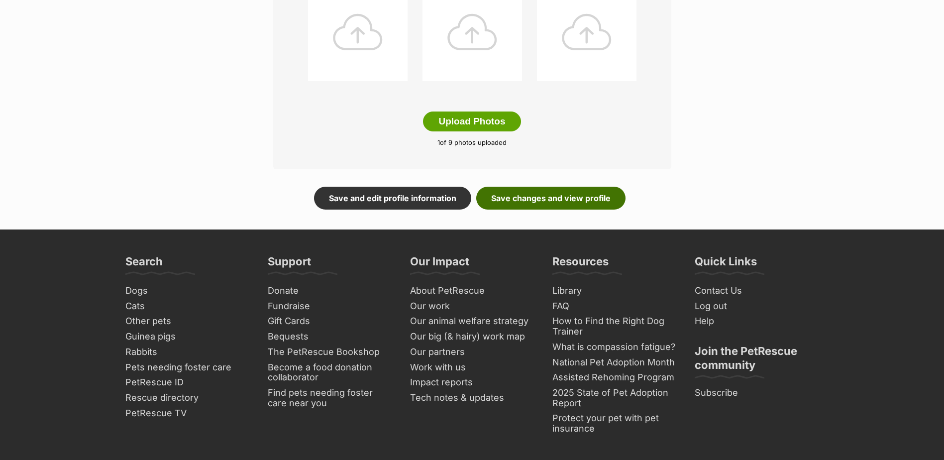
click at [585, 196] on link "Save changes and view profile" at bounding box center [550, 198] width 149 height 23
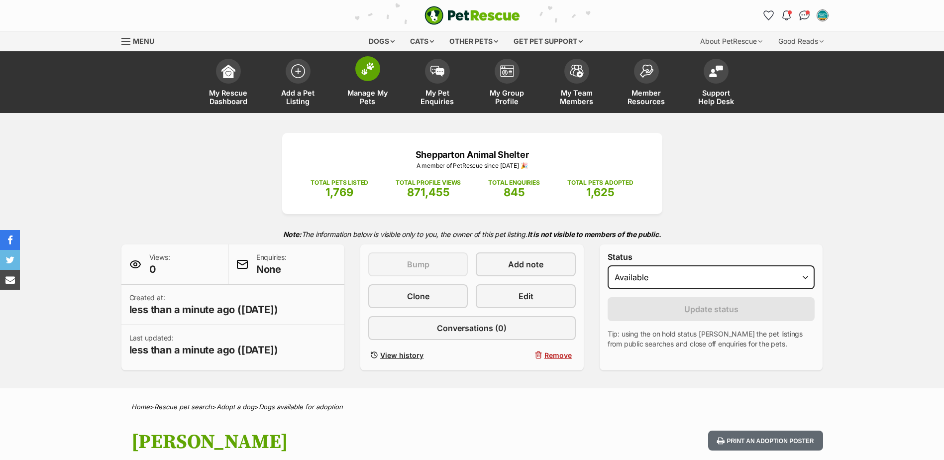
click at [353, 89] on span "Manage My Pets" at bounding box center [367, 97] width 45 height 17
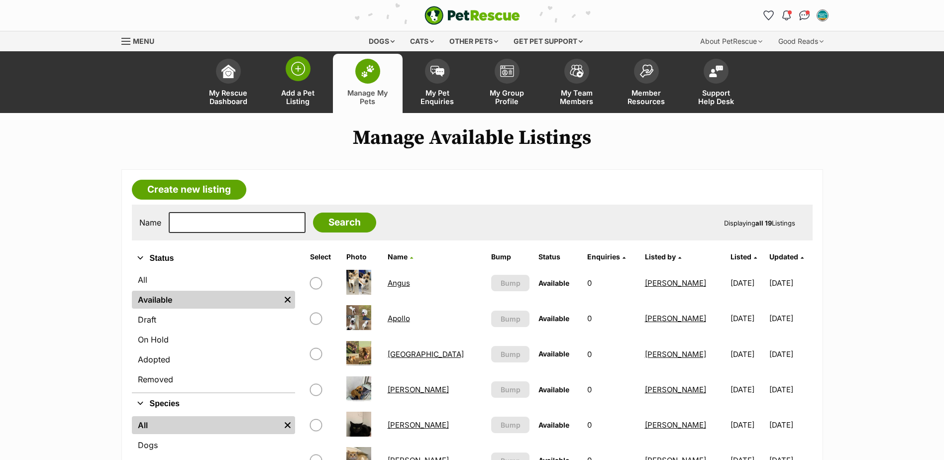
click at [300, 89] on span "Add a Pet Listing" at bounding box center [298, 97] width 45 height 17
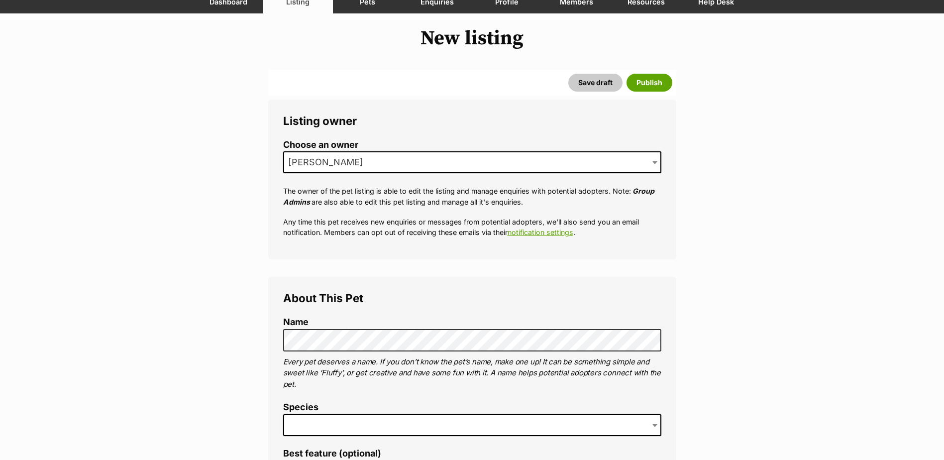
click at [360, 424] on span at bounding box center [472, 425] width 378 height 22
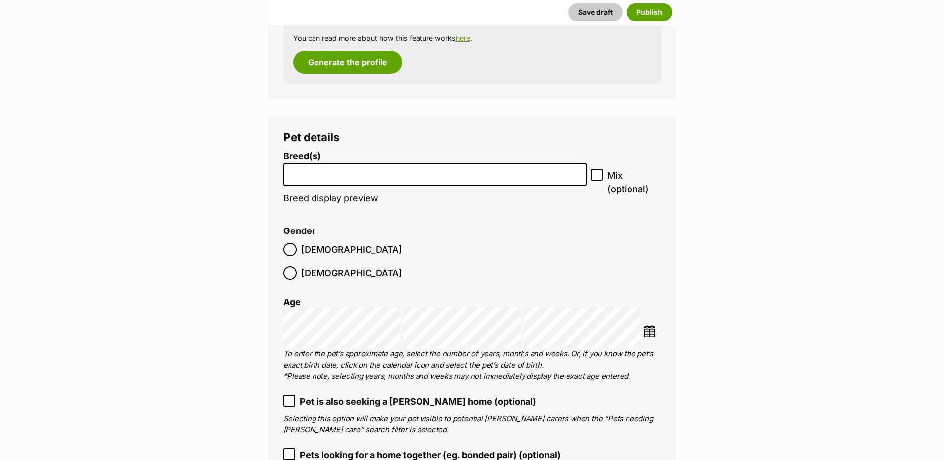
scroll to position [1210, 0]
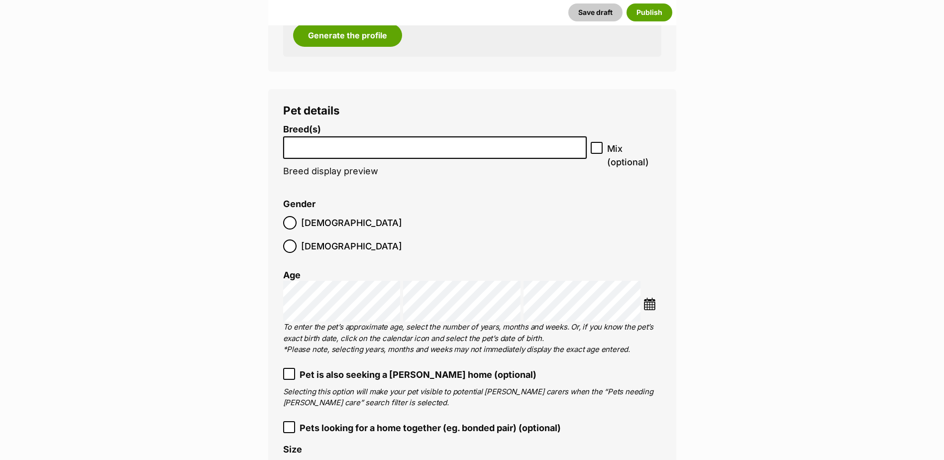
click at [429, 155] on li at bounding box center [435, 147] width 297 height 20
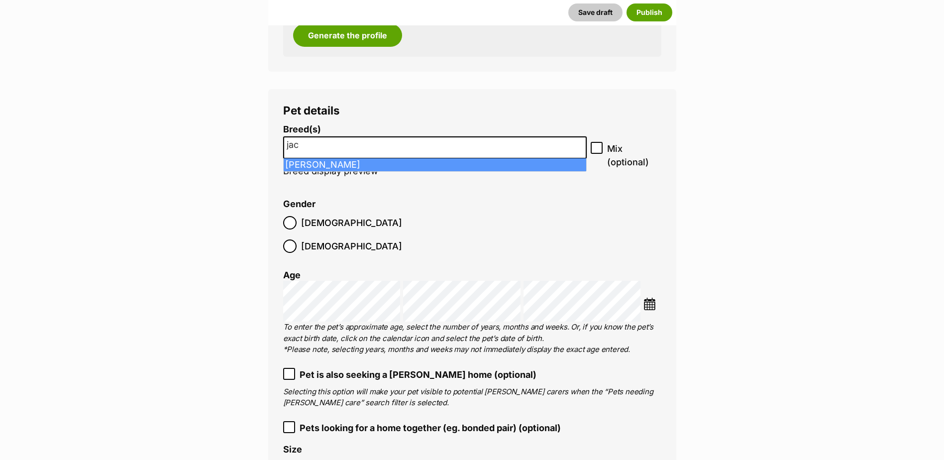
type input "jac"
select select "118"
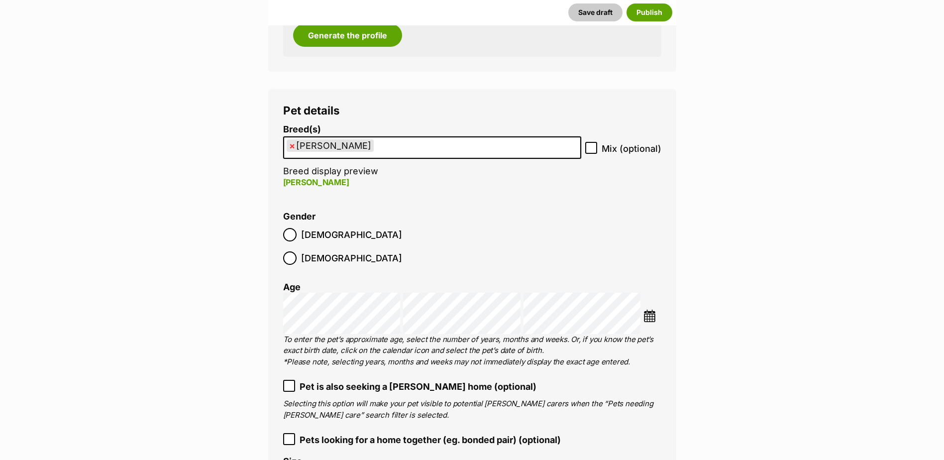
click at [588, 148] on icon at bounding box center [591, 147] width 7 height 7
click at [588, 148] on input "Mix (optional)" at bounding box center [591, 148] width 12 height 12
checkbox input "true"
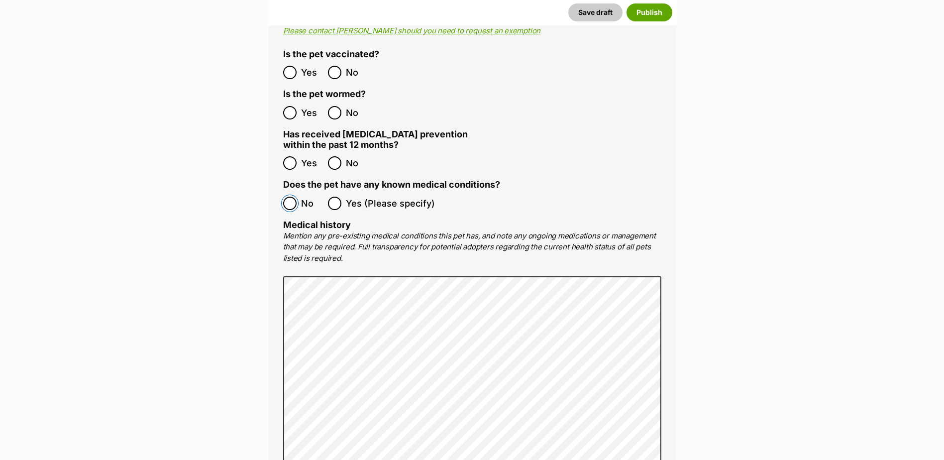
scroll to position [2256, 0]
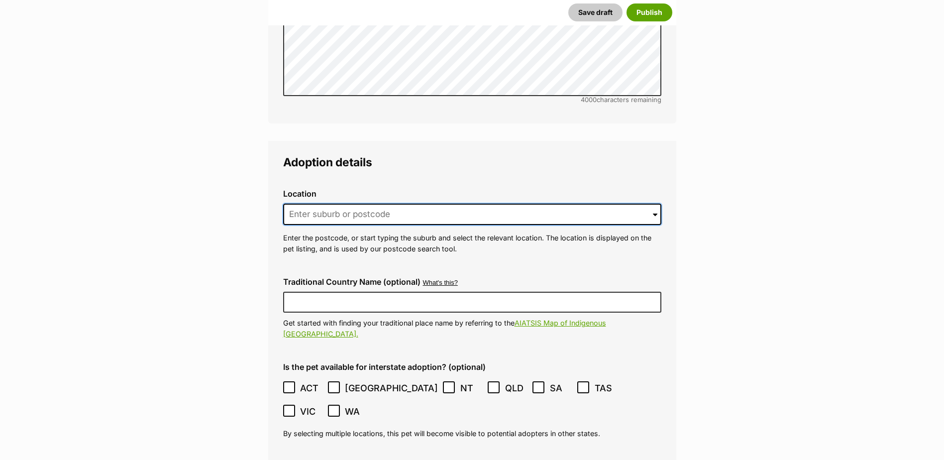
click at [347, 204] on input at bounding box center [472, 215] width 378 height 22
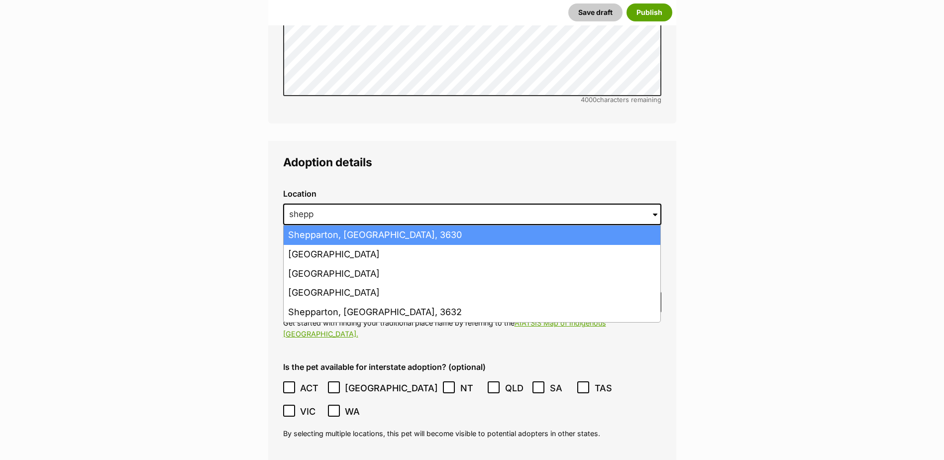
click at [339, 225] on li "Shepparton, Victoria, 3630" at bounding box center [472, 234] width 377 height 19
type input "Shepparton, Victoria, 3630"
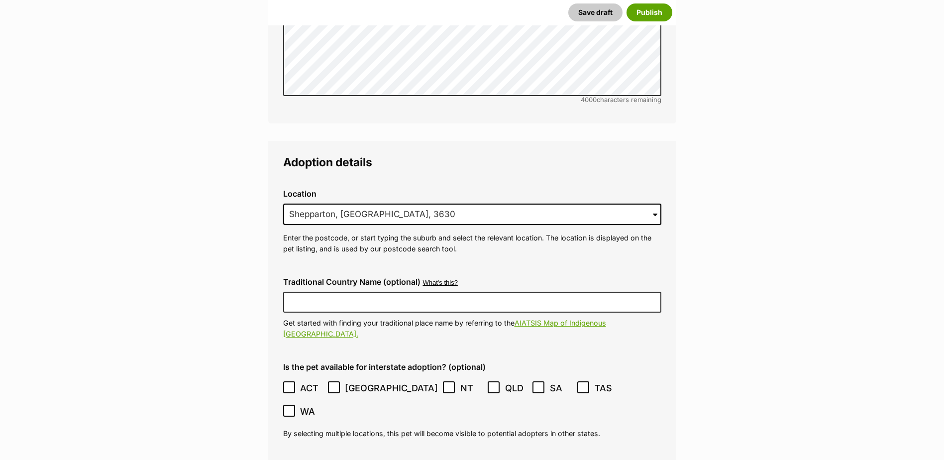
drag, startPoint x: 332, startPoint y: 350, endPoint x: 335, endPoint y: 415, distance: 64.8
click at [332, 384] on icon at bounding box center [333, 387] width 7 height 7
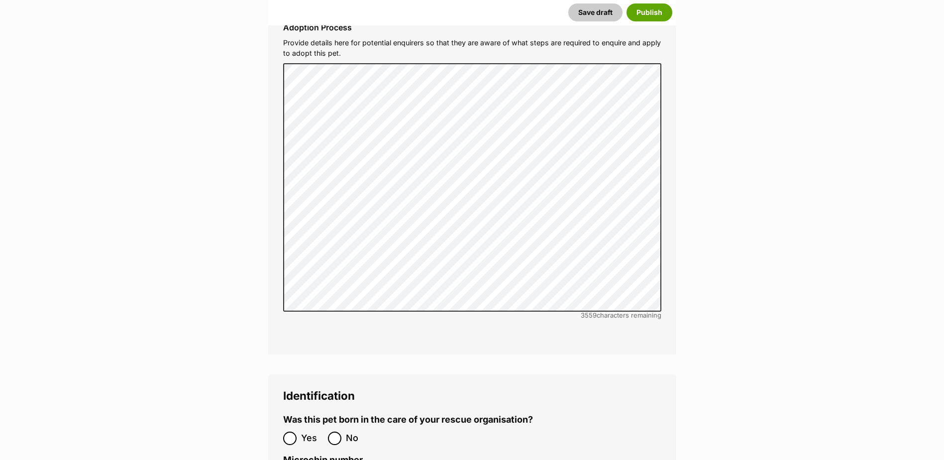
scroll to position [3102, 0]
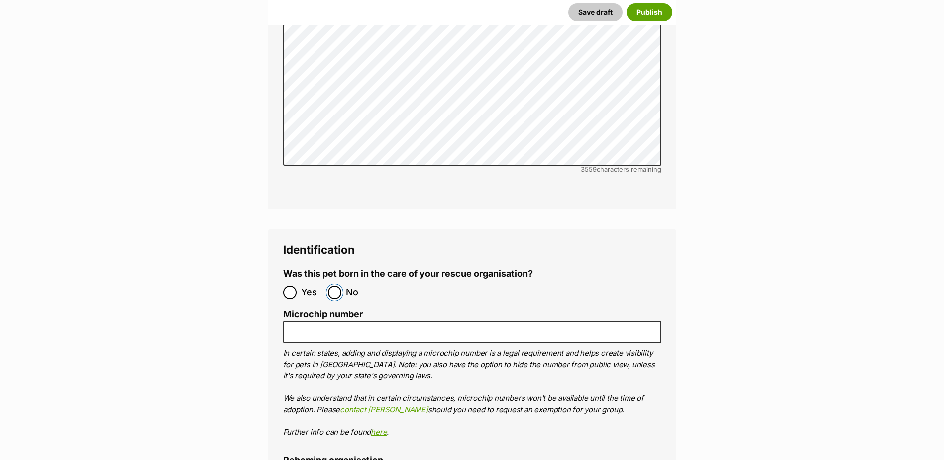
click at [341, 286] on input "No" at bounding box center [334, 292] width 13 height 13
radio input "true"
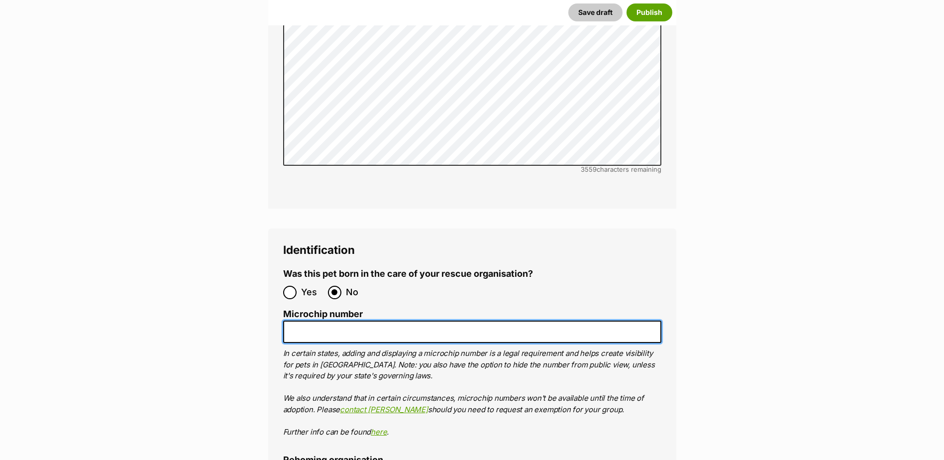
click at [337, 321] on input "Microchip number" at bounding box center [472, 332] width 378 height 22
paste input "956000018325086"
type input "956000018325086"
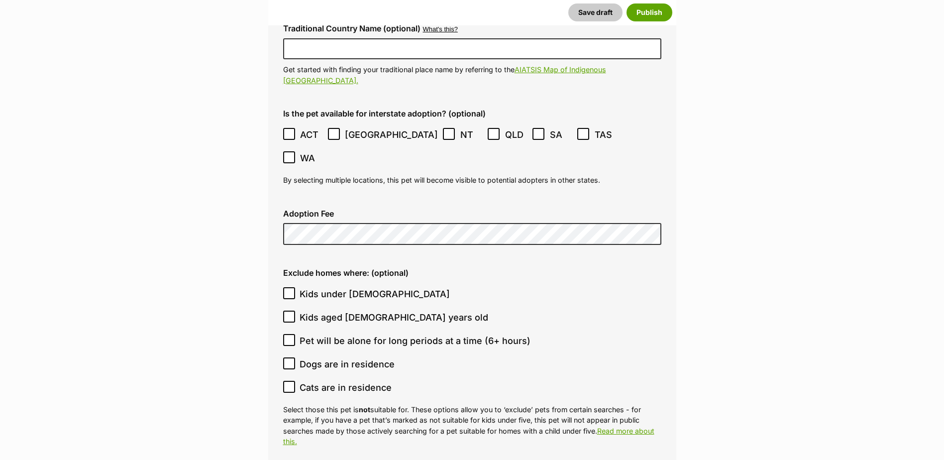
scroll to position [2504, 0]
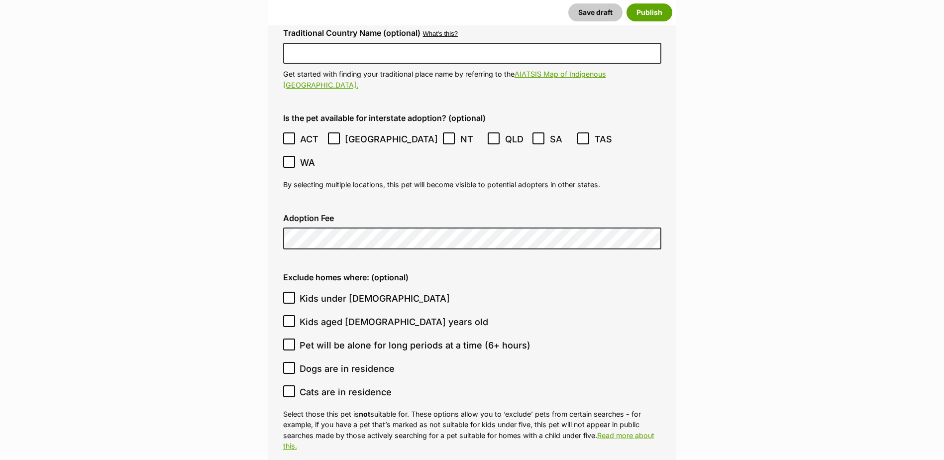
click at [286, 294] on icon at bounding box center [289, 297] width 7 height 7
click at [286, 292] on input "Kids under 5 years old" at bounding box center [289, 298] width 12 height 12
checkbox input "true"
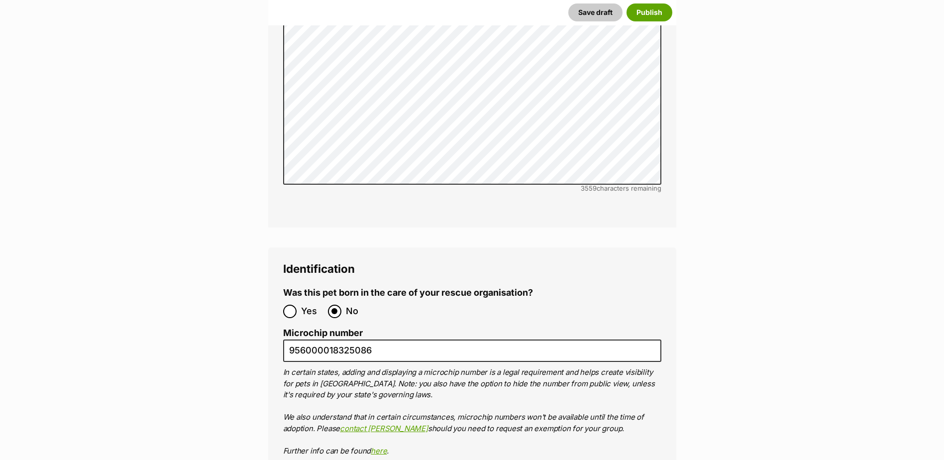
scroll to position [3301, 0]
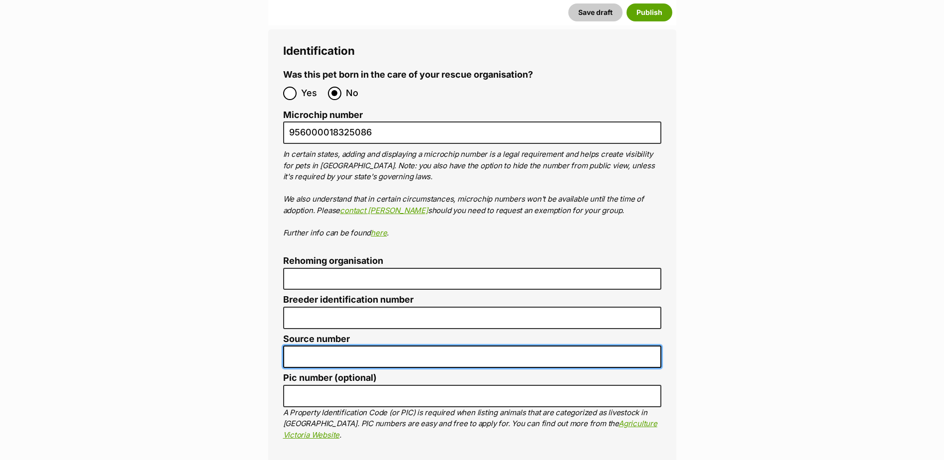
click at [330, 345] on input "Source number" at bounding box center [472, 356] width 378 height 22
click at [297, 345] on input "Br101093" at bounding box center [472, 356] width 378 height 22
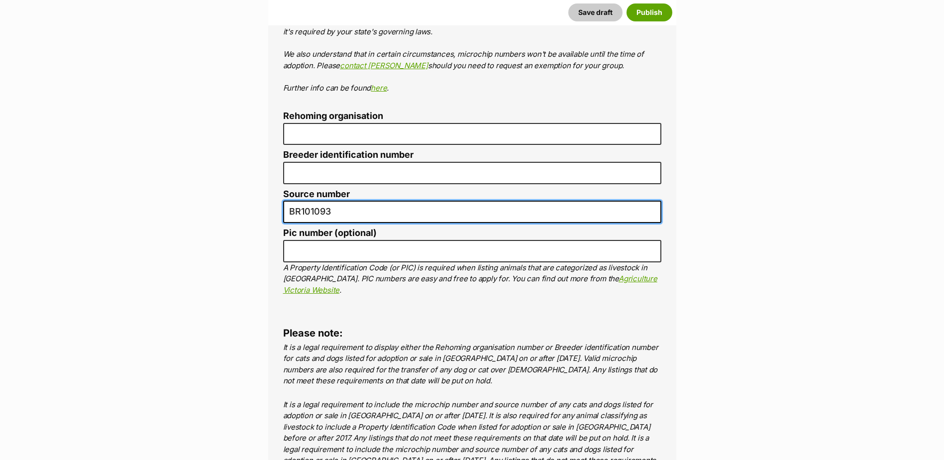
scroll to position [3599, 0]
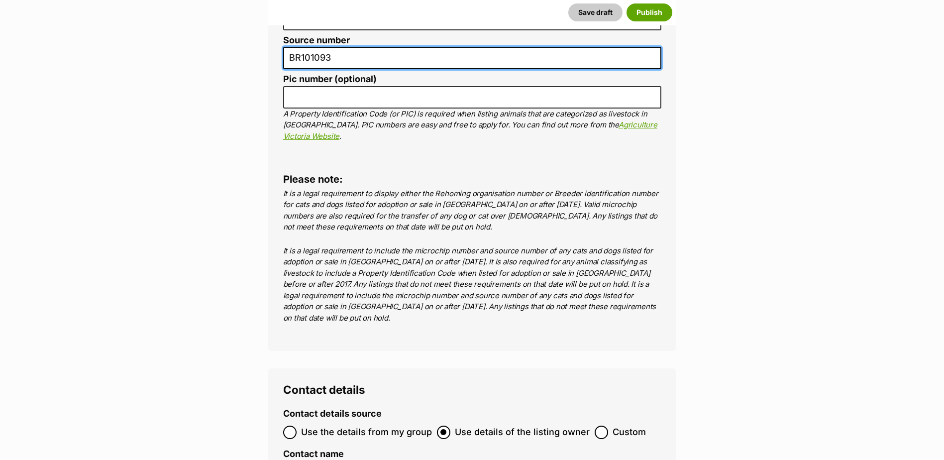
type input "BR101093"
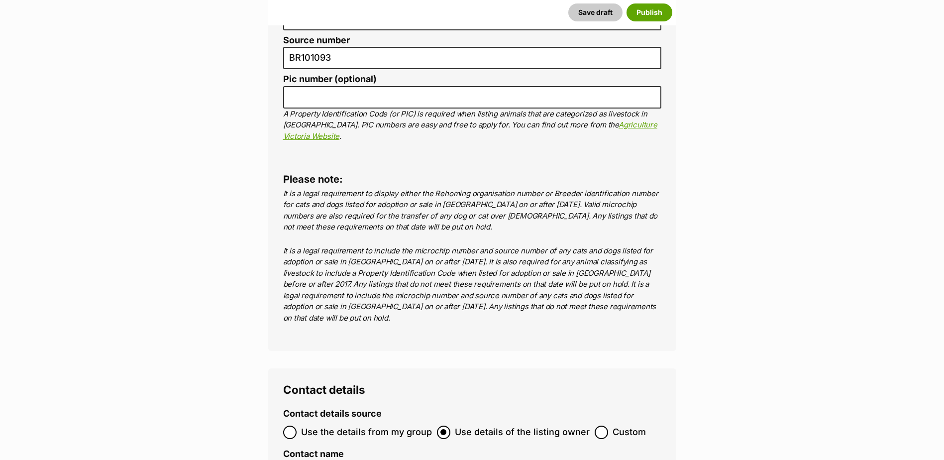
click at [295, 421] on ol "Use the details from my group Use details of the listing owner Custom" at bounding box center [472, 432] width 378 height 23
click at [289, 426] on input "Use the details from my group" at bounding box center [289, 432] width 13 height 13
radio input "true"
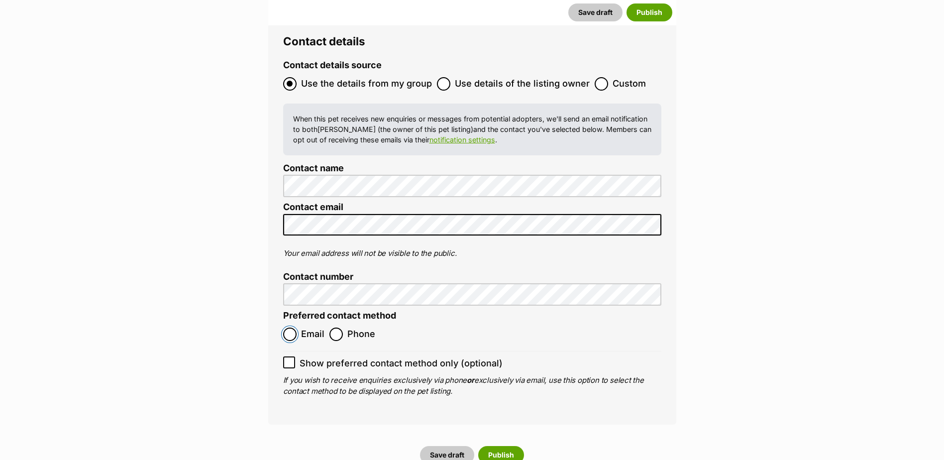
click at [294, 327] on input "Email" at bounding box center [289, 333] width 13 height 13
radio input "true"
click at [515, 446] on button "Publish" at bounding box center [501, 455] width 46 height 18
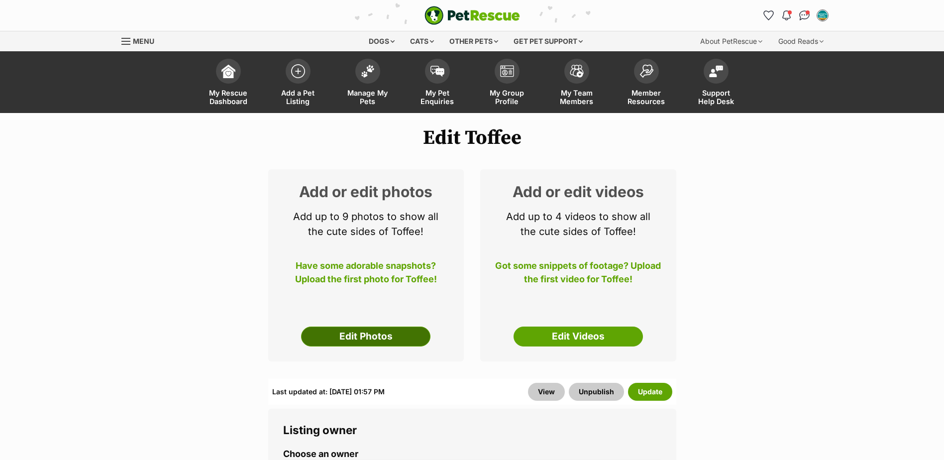
drag, startPoint x: 0, startPoint y: 0, endPoint x: 381, endPoint y: 340, distance: 510.7
click at [381, 340] on link "Edit Photos" at bounding box center [365, 336] width 129 height 20
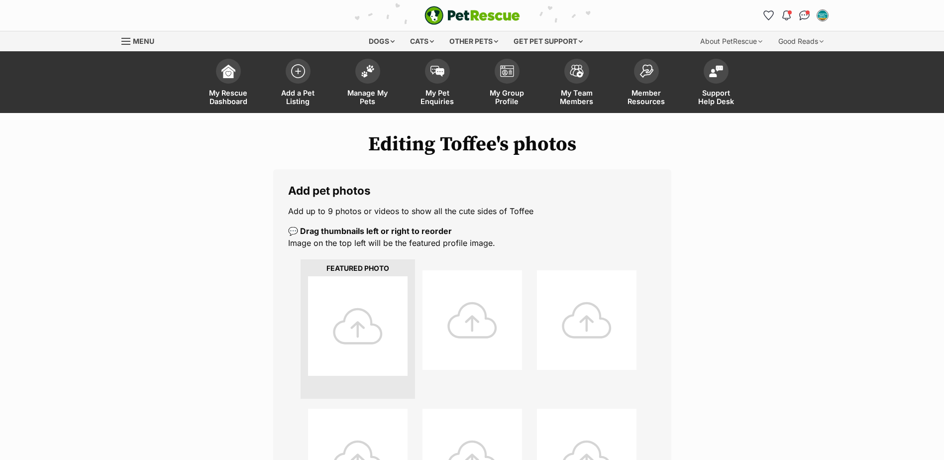
click at [377, 321] on div at bounding box center [358, 326] width 100 height 100
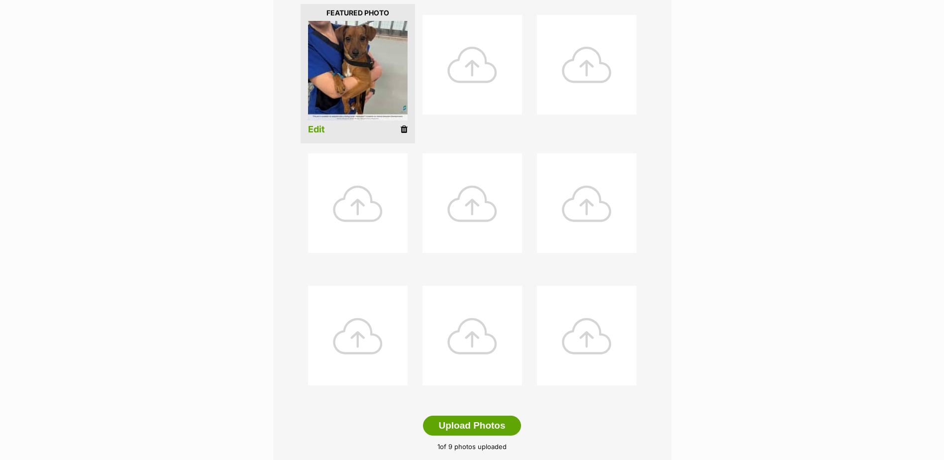
scroll to position [504, 0]
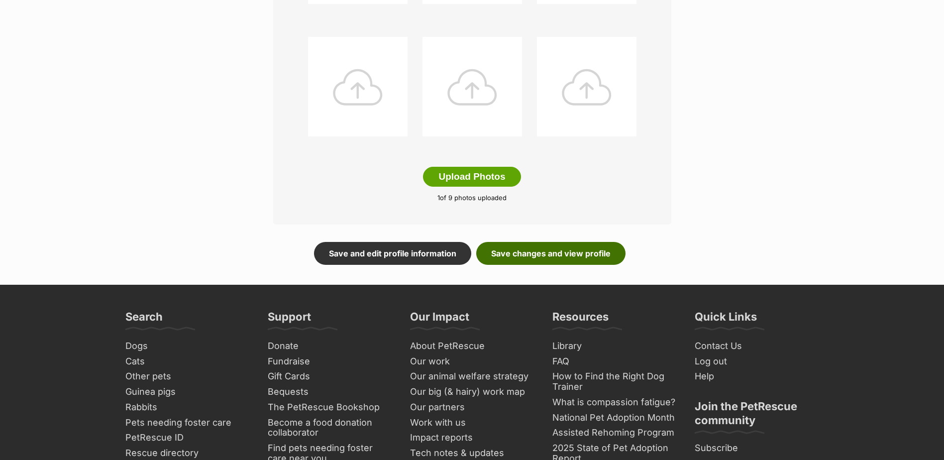
drag, startPoint x: 576, startPoint y: 254, endPoint x: 645, endPoint y: 243, distance: 69.5
click at [576, 254] on link "Save changes and view profile" at bounding box center [550, 253] width 149 height 23
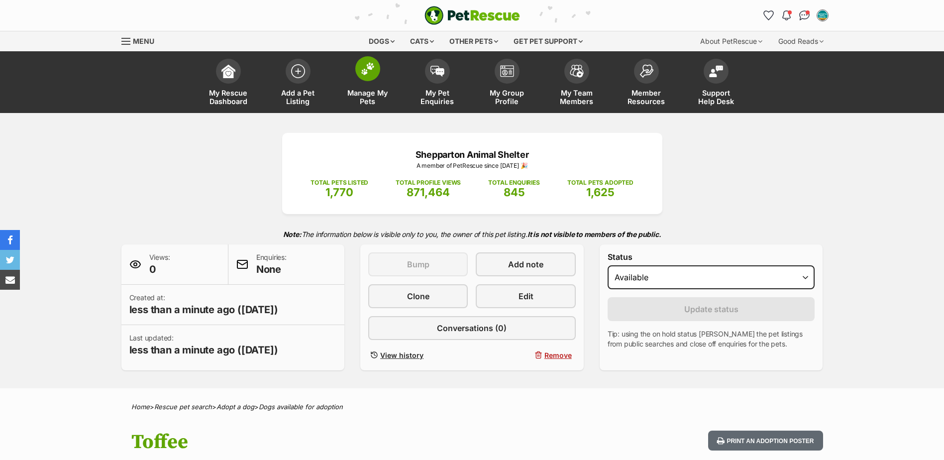
click at [381, 85] on link "Manage My Pets" at bounding box center [368, 83] width 70 height 59
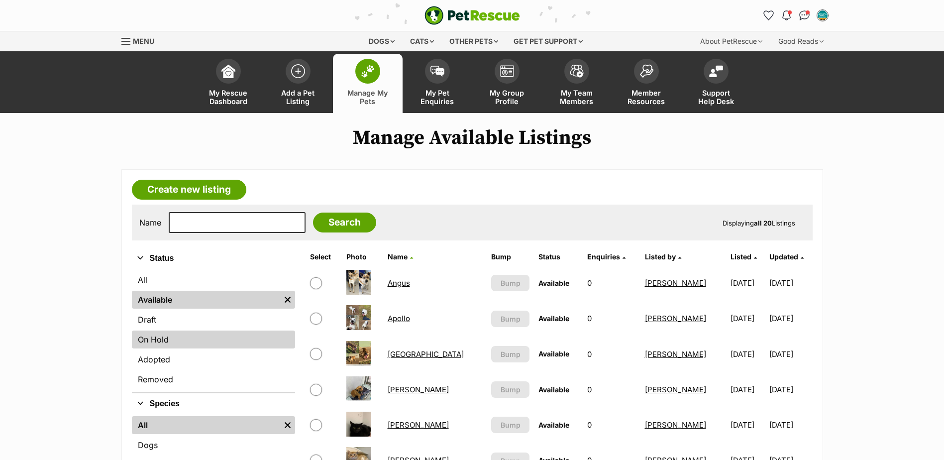
click at [166, 335] on link "On Hold" at bounding box center [213, 339] width 163 height 18
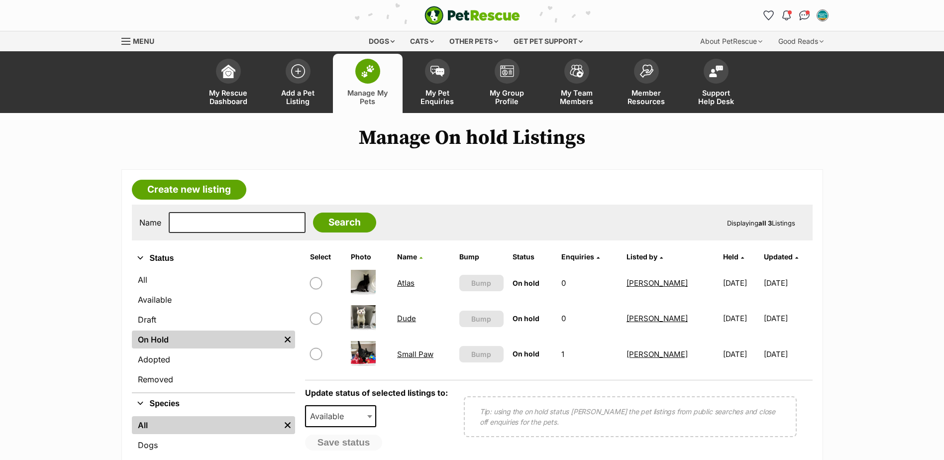
click at [401, 350] on link "Small Paw" at bounding box center [415, 353] width 36 height 9
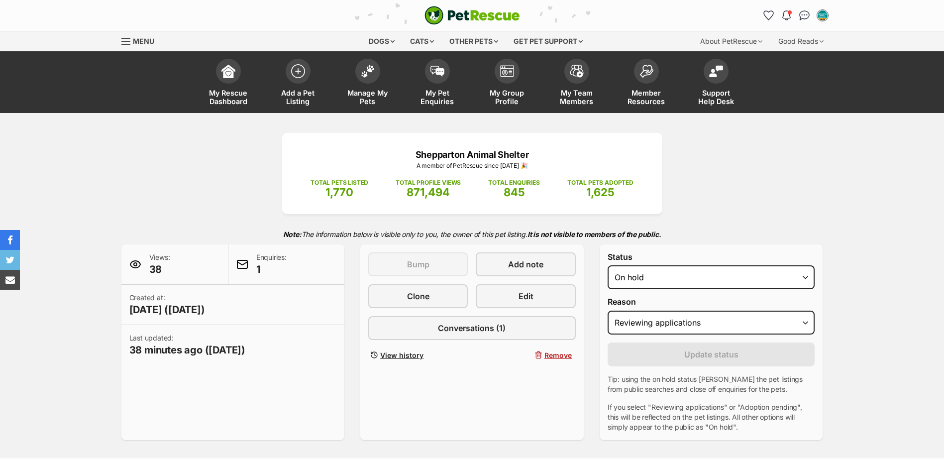
select select "reviewing_applications"
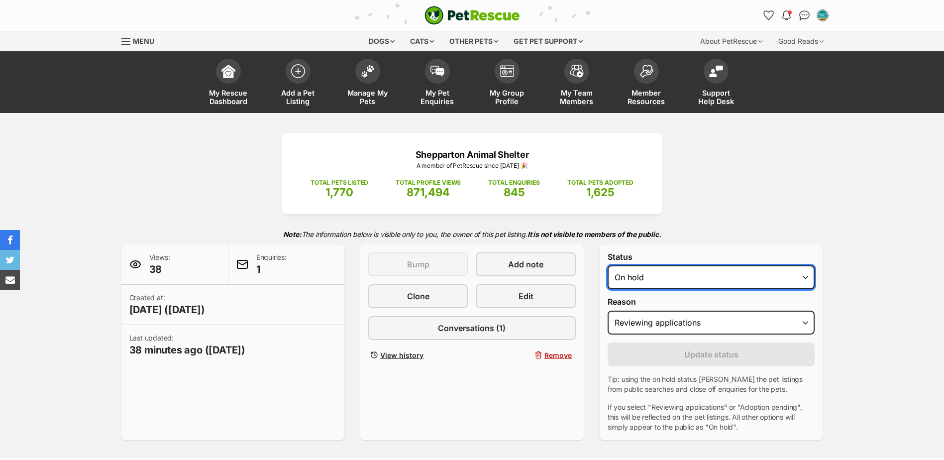
click at [669, 278] on select "Draft - not available as listing has enquires Available On hold Adopted" at bounding box center [712, 277] width 208 height 24
select select "rehomed"
click at [608, 265] on select "Draft - not available as listing has enquires Available On hold Adopted" at bounding box center [712, 277] width 208 height 24
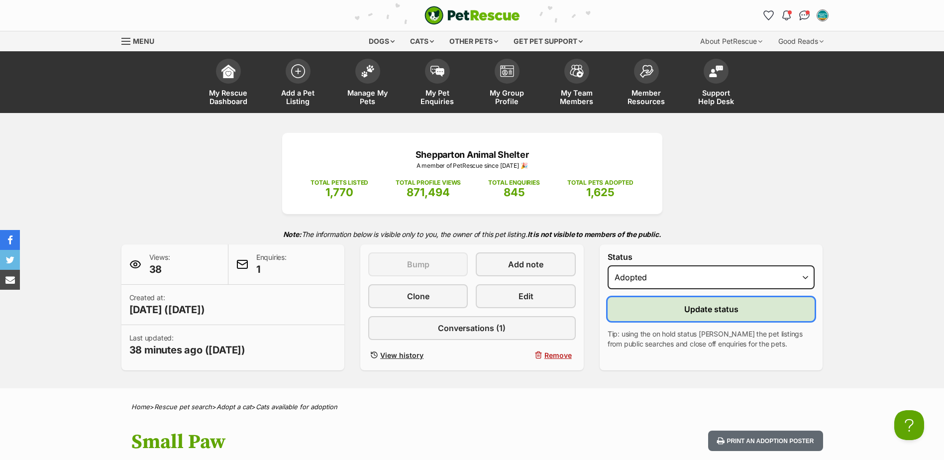
click at [659, 318] on button "Update status" at bounding box center [712, 309] width 208 height 24
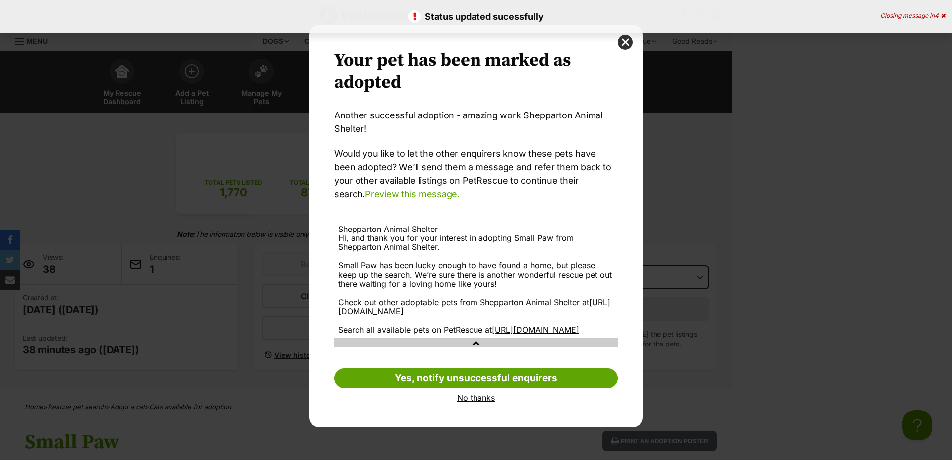
click at [463, 402] on link "No thanks" at bounding box center [476, 397] width 284 height 9
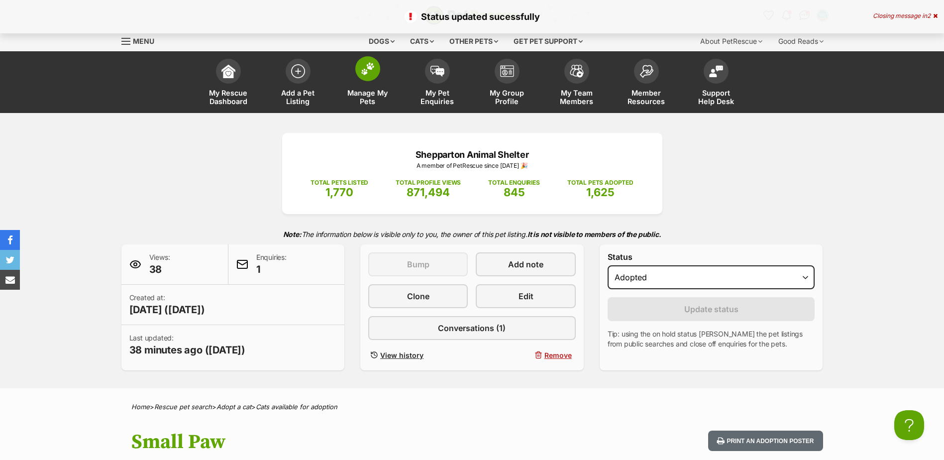
click at [345, 92] on link "Manage My Pets" at bounding box center [368, 83] width 70 height 59
